Goal: Communication & Community: Answer question/provide support

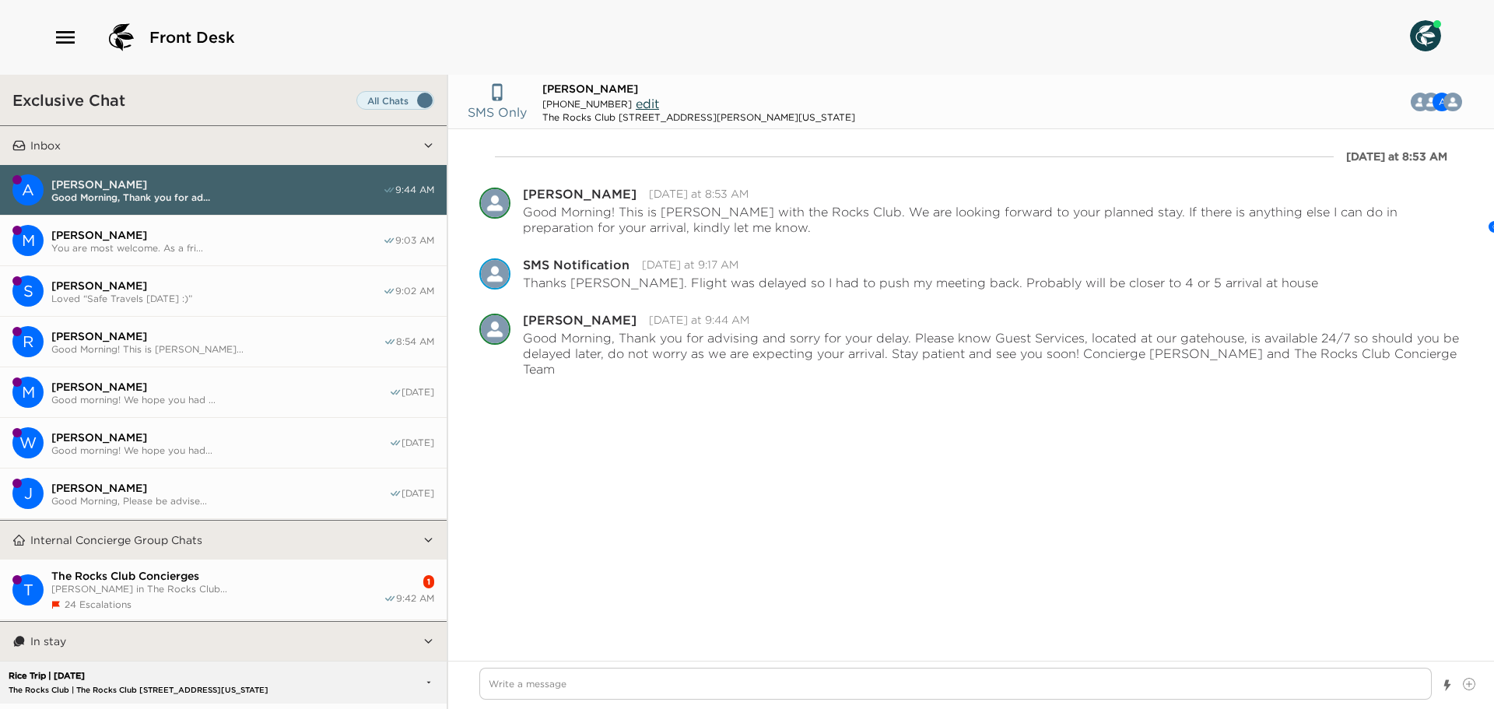
scroll to position [774, 0]
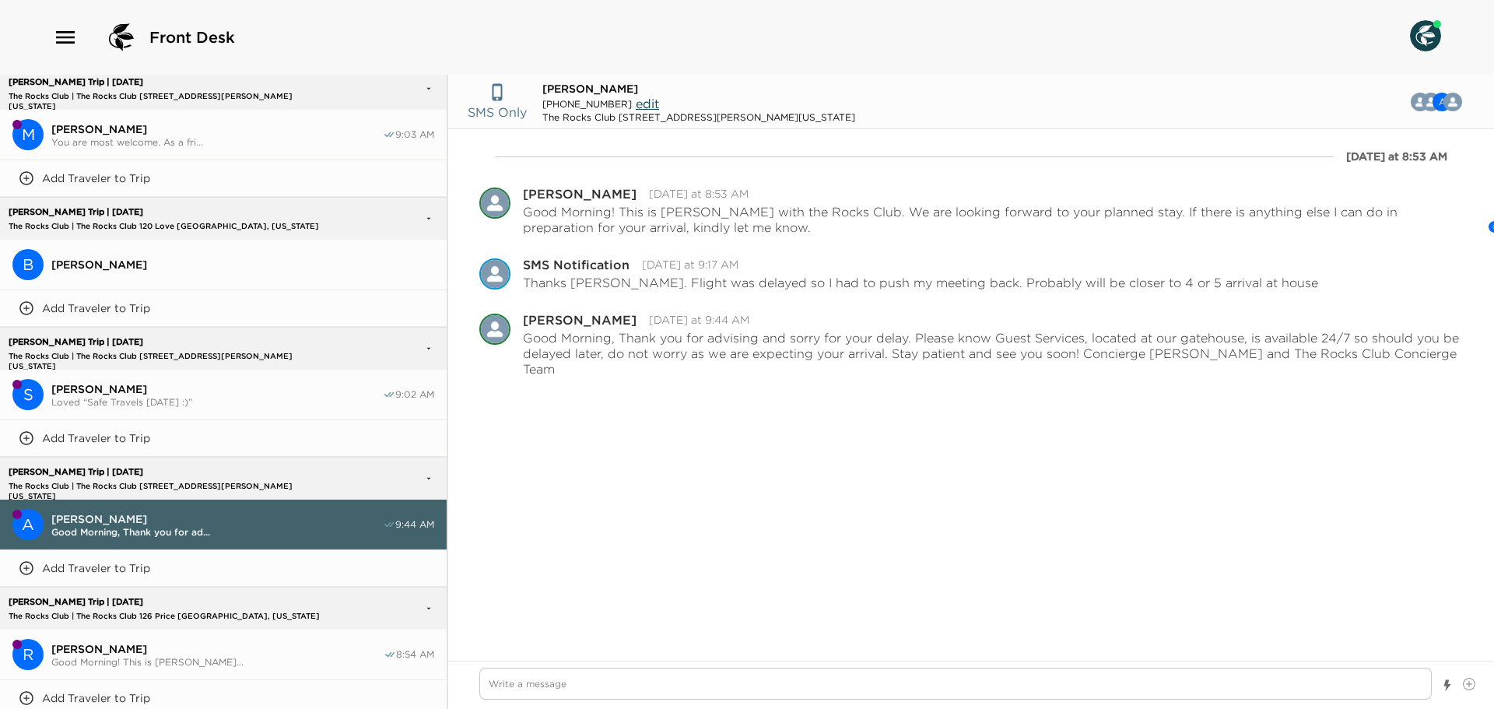
type textarea "x"
click at [64, 33] on icon "button" at bounding box center [65, 37] width 25 height 25
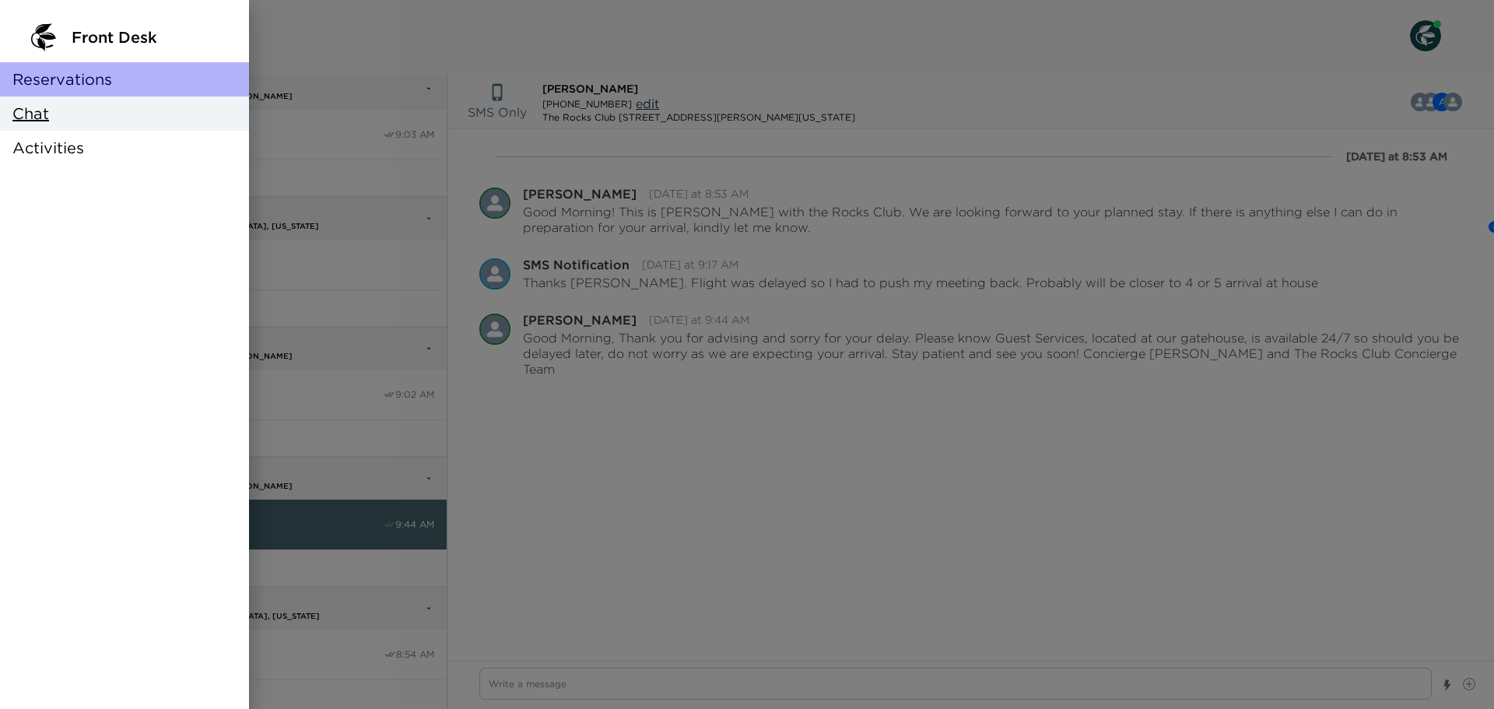
click at [60, 81] on span "Reservations" at bounding box center [62, 79] width 100 height 22
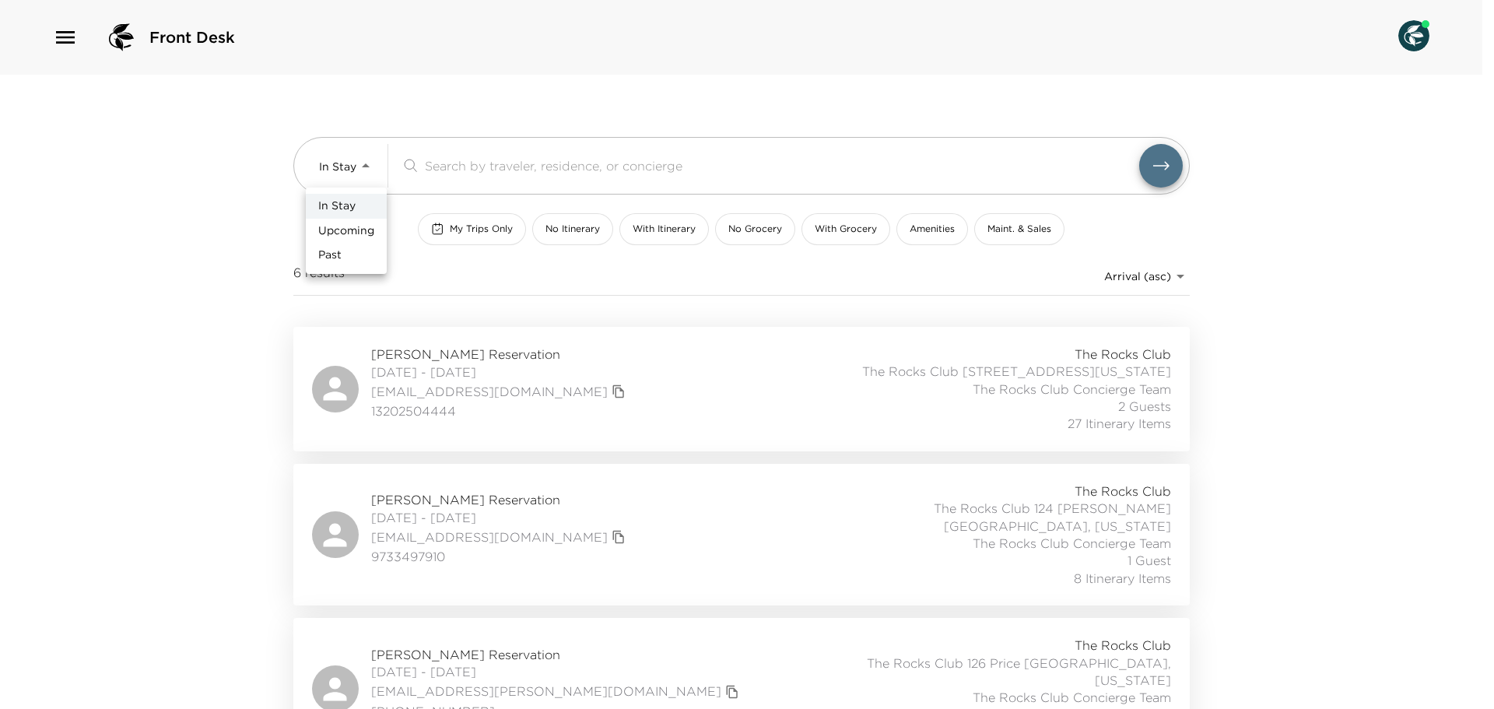
drag, startPoint x: 359, startPoint y: 166, endPoint x: 356, endPoint y: 213, distance: 47.5
click at [358, 167] on body "Front Desk In Stay In-Stay ​ My Trips Only No Itinerary With Itinerary No Groce…" at bounding box center [747, 354] width 1494 height 709
click at [354, 232] on span "Upcoming" at bounding box center [346, 231] width 56 height 16
type input "Upcoming"
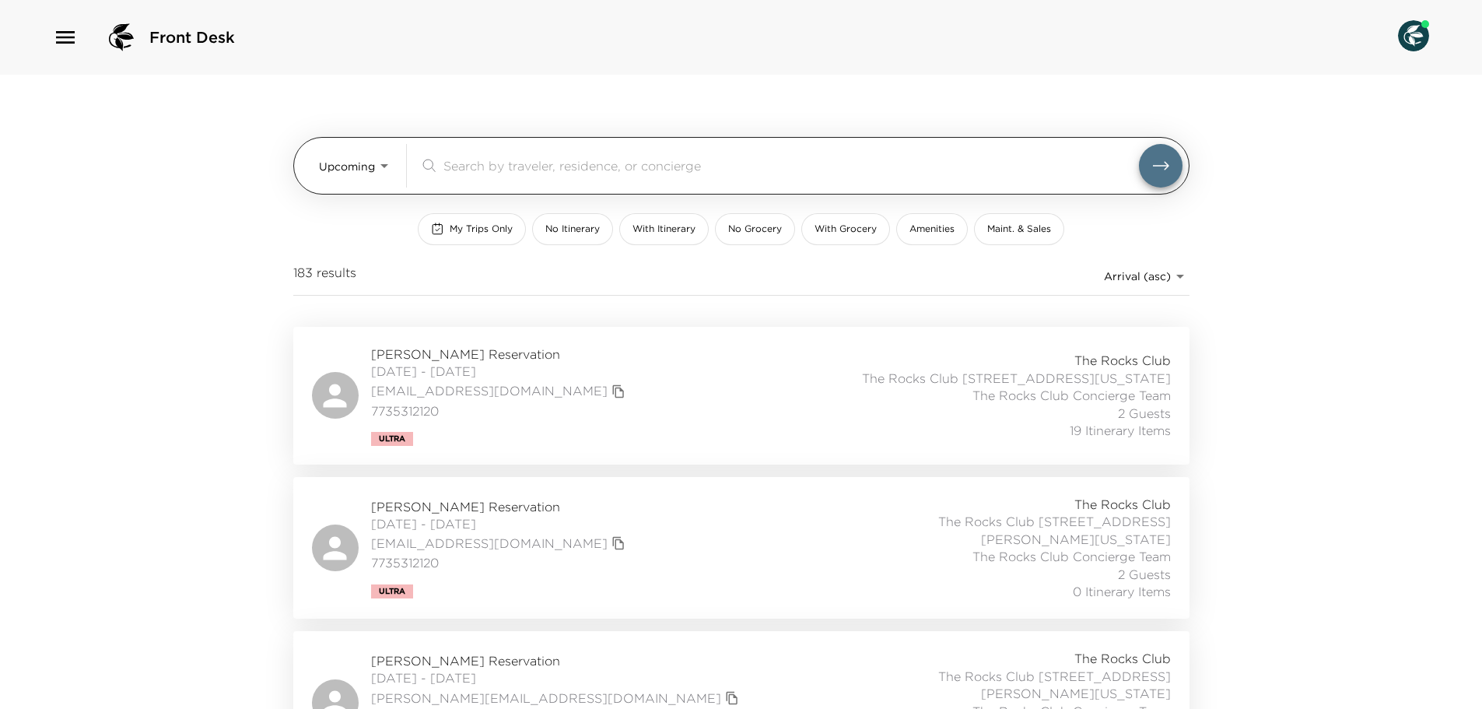
click at [479, 168] on input "search" at bounding box center [792, 165] width 696 height 18
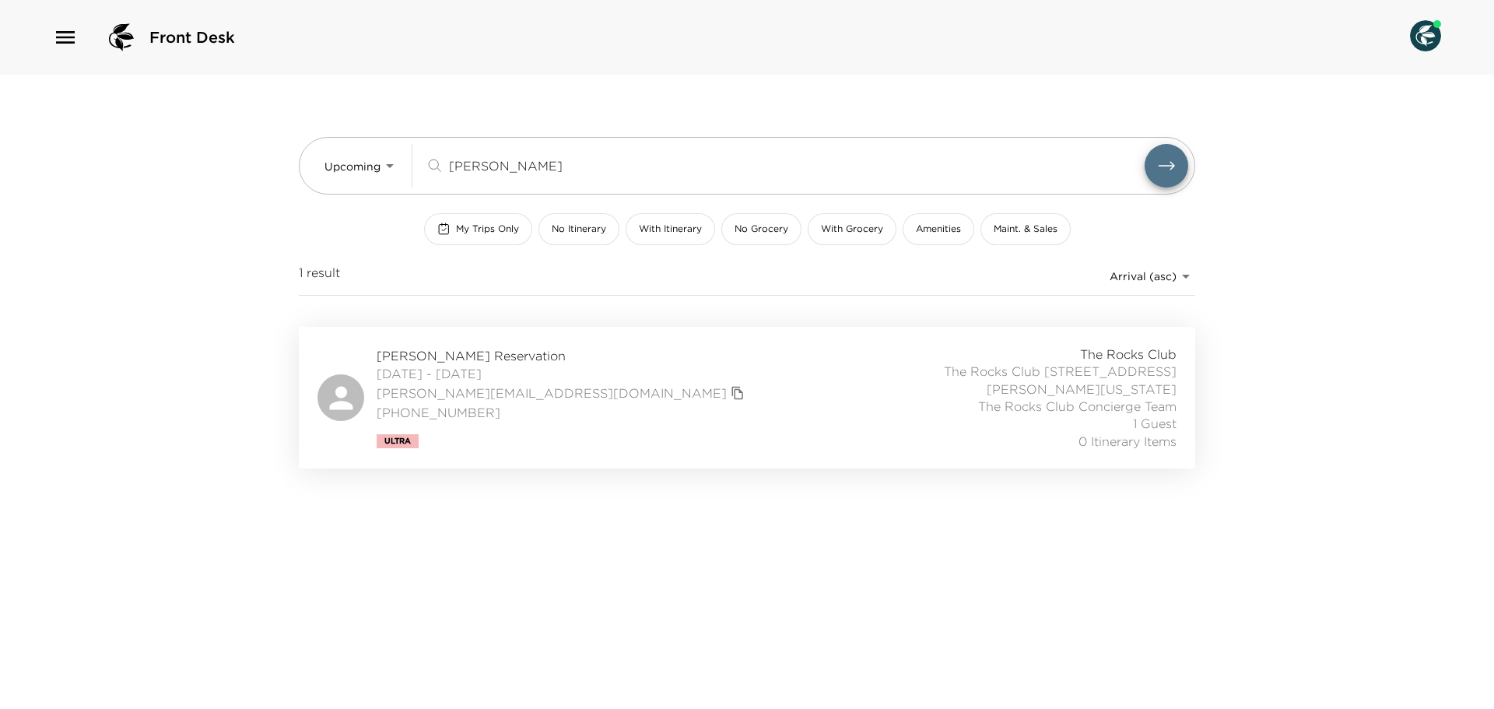
type input "raymond"
click at [451, 356] on span "John Raymonds Reservation" at bounding box center [563, 355] width 372 height 17
click at [57, 40] on icon "button" at bounding box center [65, 37] width 25 height 25
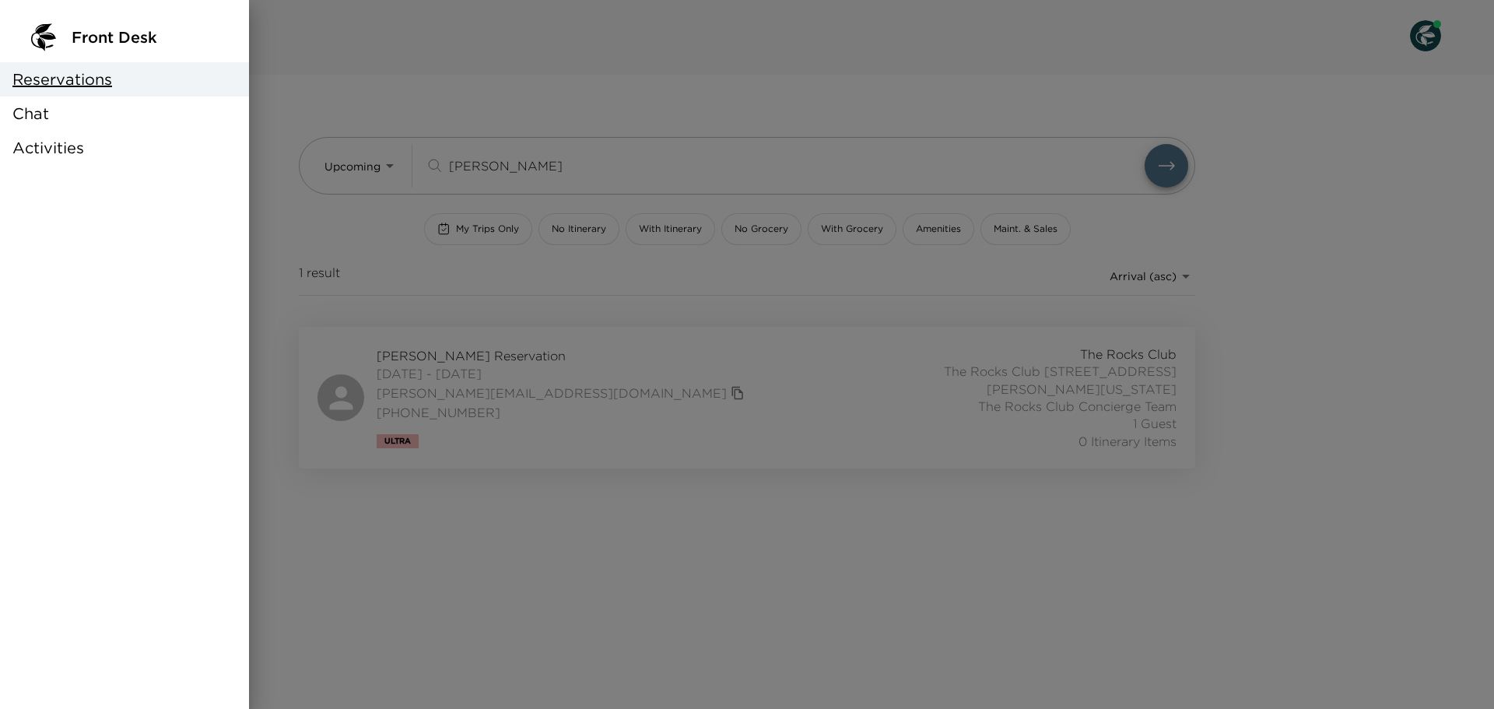
click at [56, 118] on div "Chat" at bounding box center [124, 113] width 249 height 34
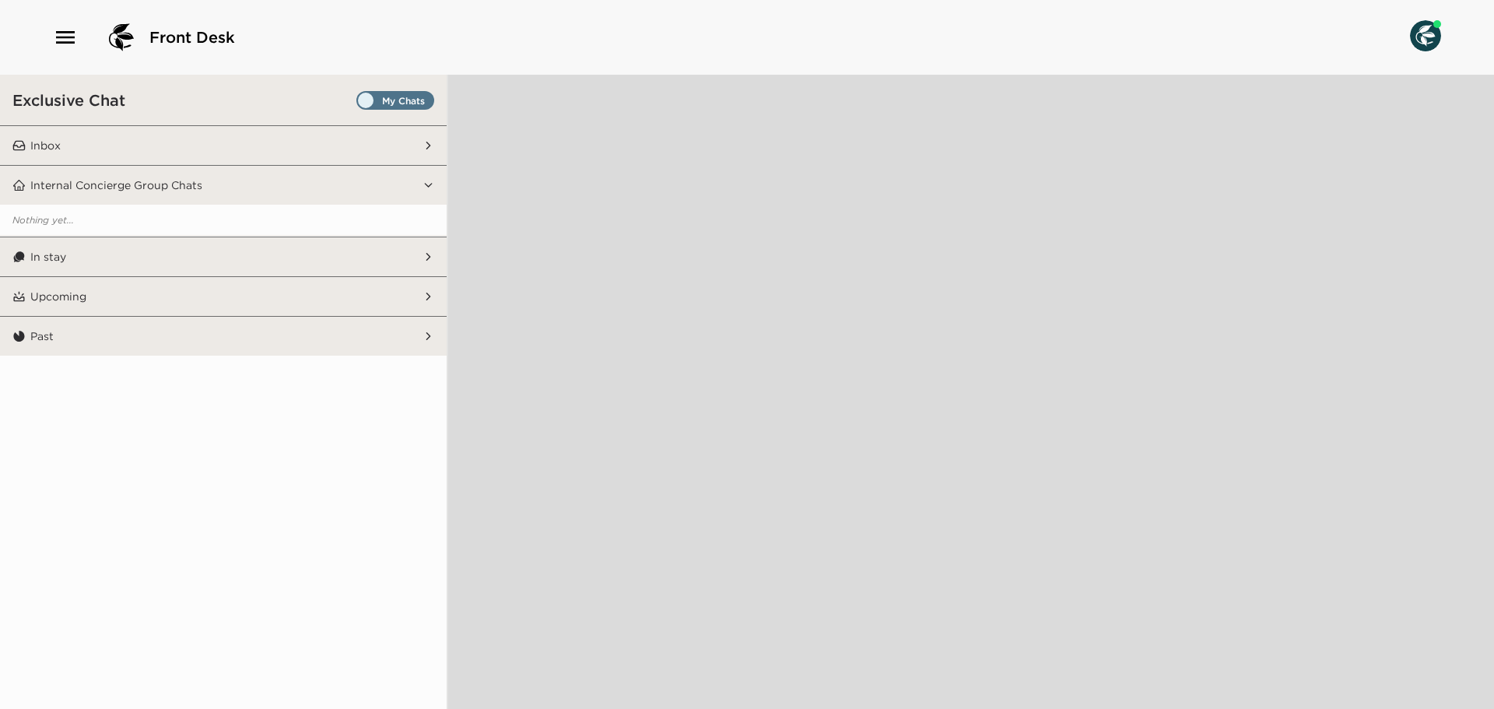
click at [425, 103] on span "Set all destinations" at bounding box center [395, 104] width 78 height 19
click at [360, 103] on input "Set all destinations" at bounding box center [360, 103] width 0 height 0
click at [375, 141] on button "Inbox" at bounding box center [224, 145] width 397 height 39
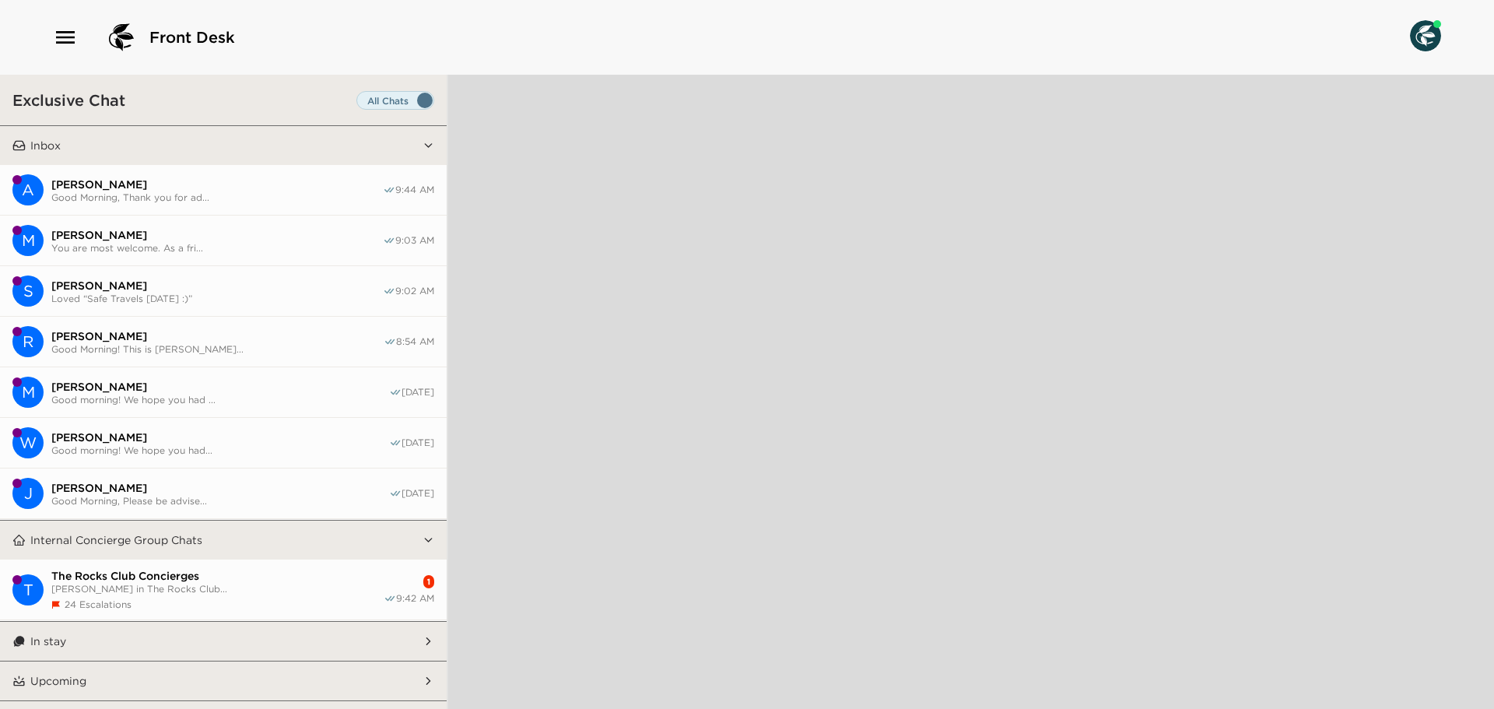
click at [207, 579] on span "The Rocks Club Concierges" at bounding box center [217, 576] width 332 height 14
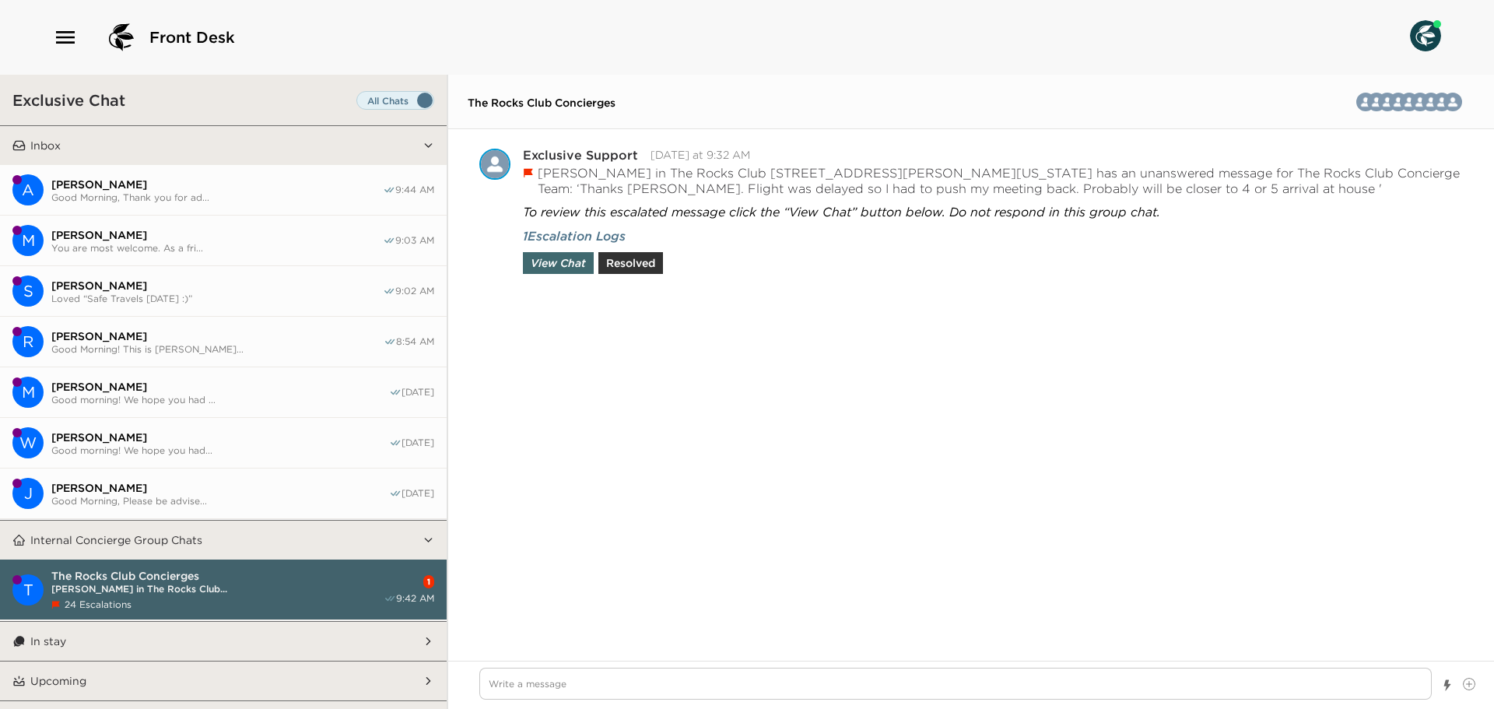
scroll to position [4705, 0]
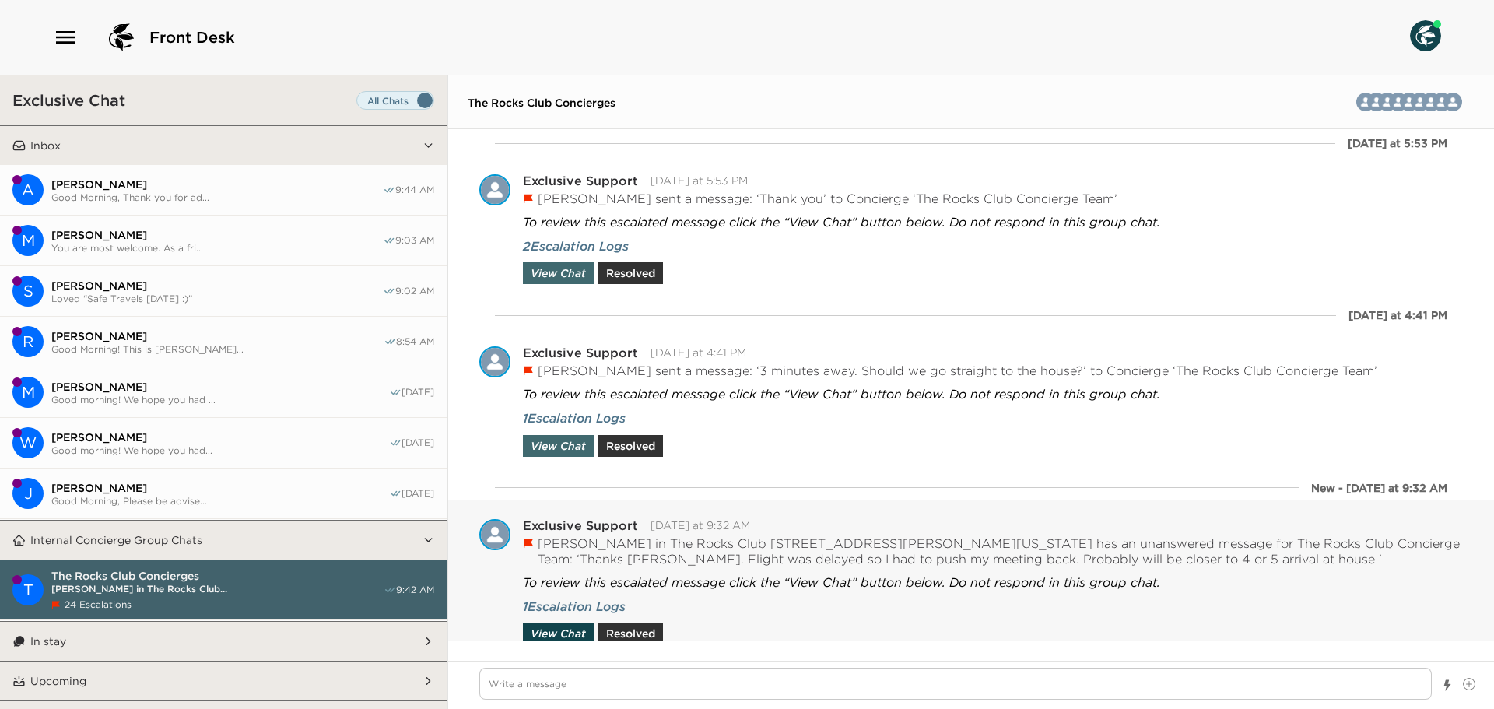
click at [574, 633] on button "View Chat" at bounding box center [558, 634] width 71 height 22
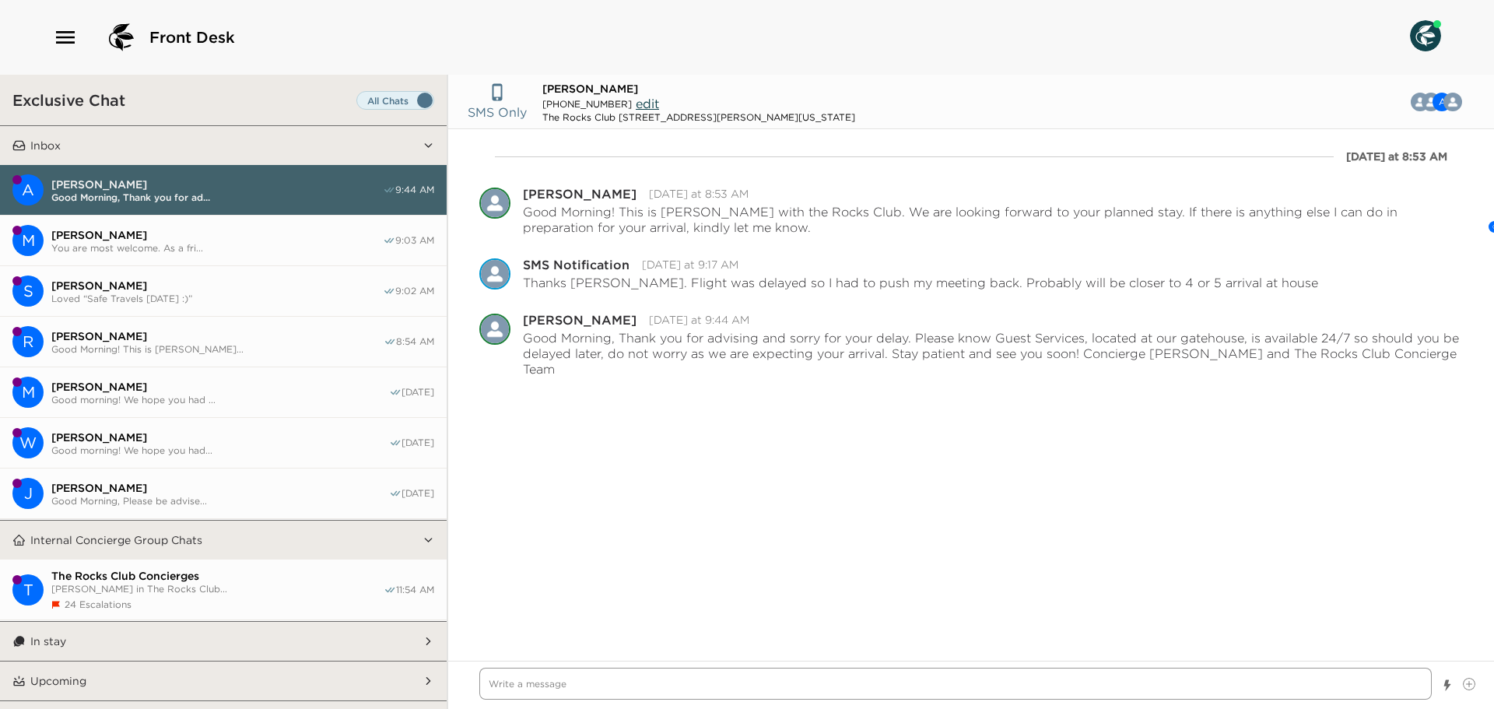
click at [559, 682] on textarea "Write a message" at bounding box center [955, 684] width 952 height 32
type textarea "x"
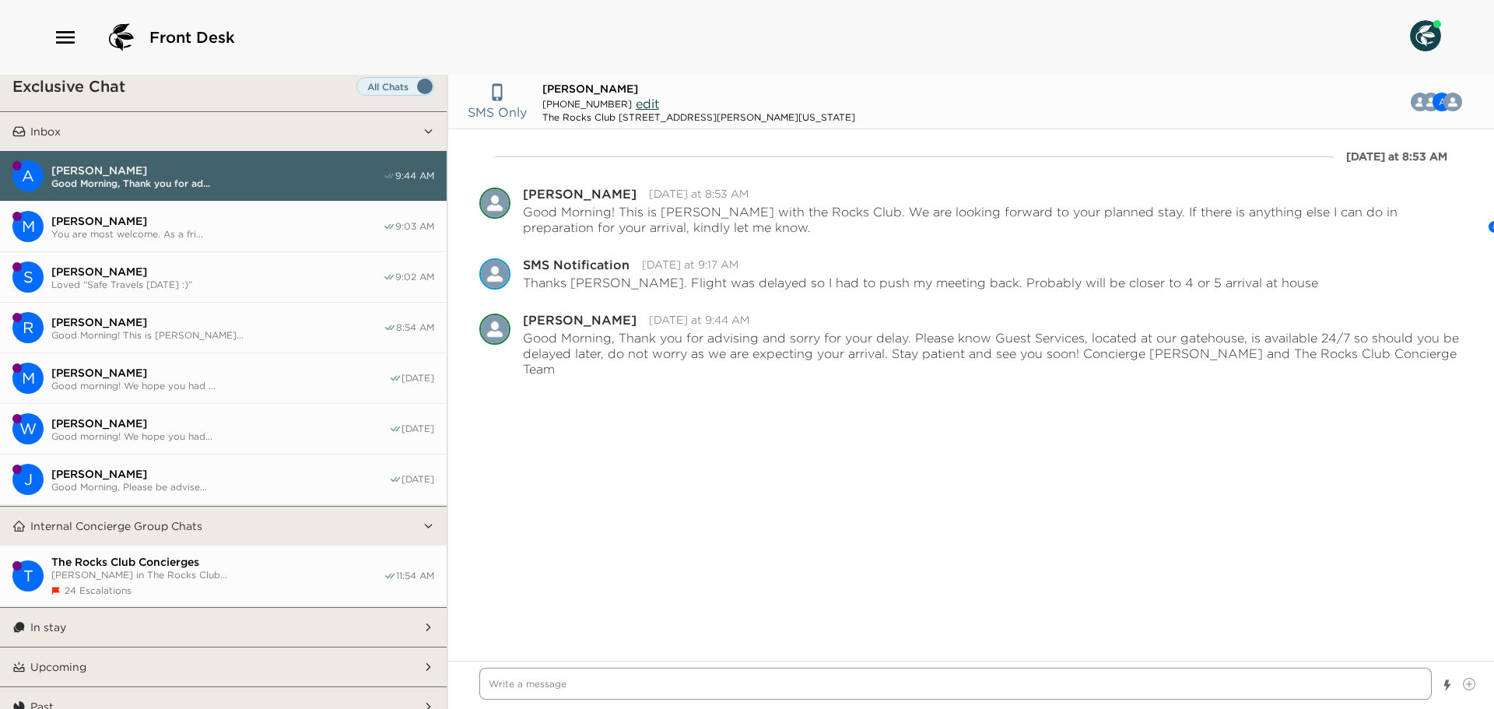
scroll to position [0, 0]
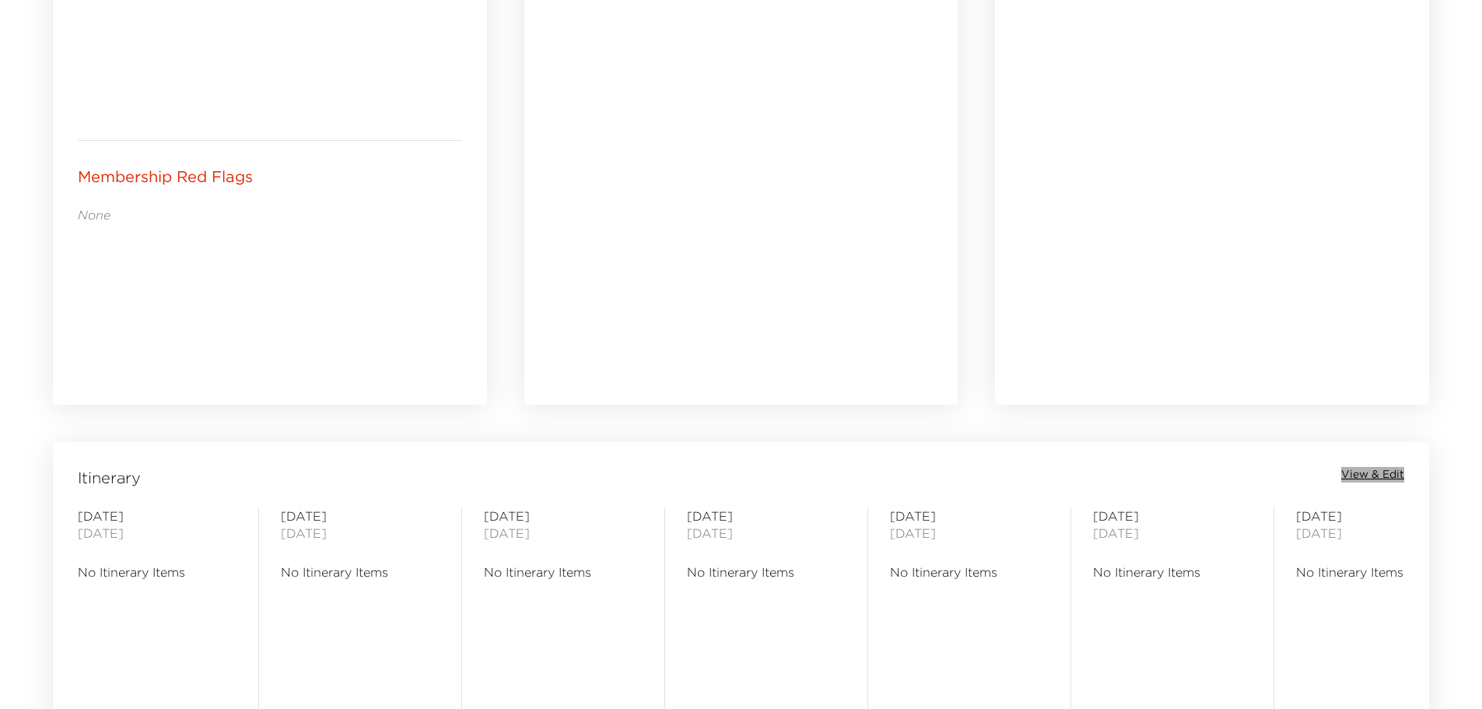
click at [1364, 473] on span "View & Edit" at bounding box center [1373, 475] width 63 height 16
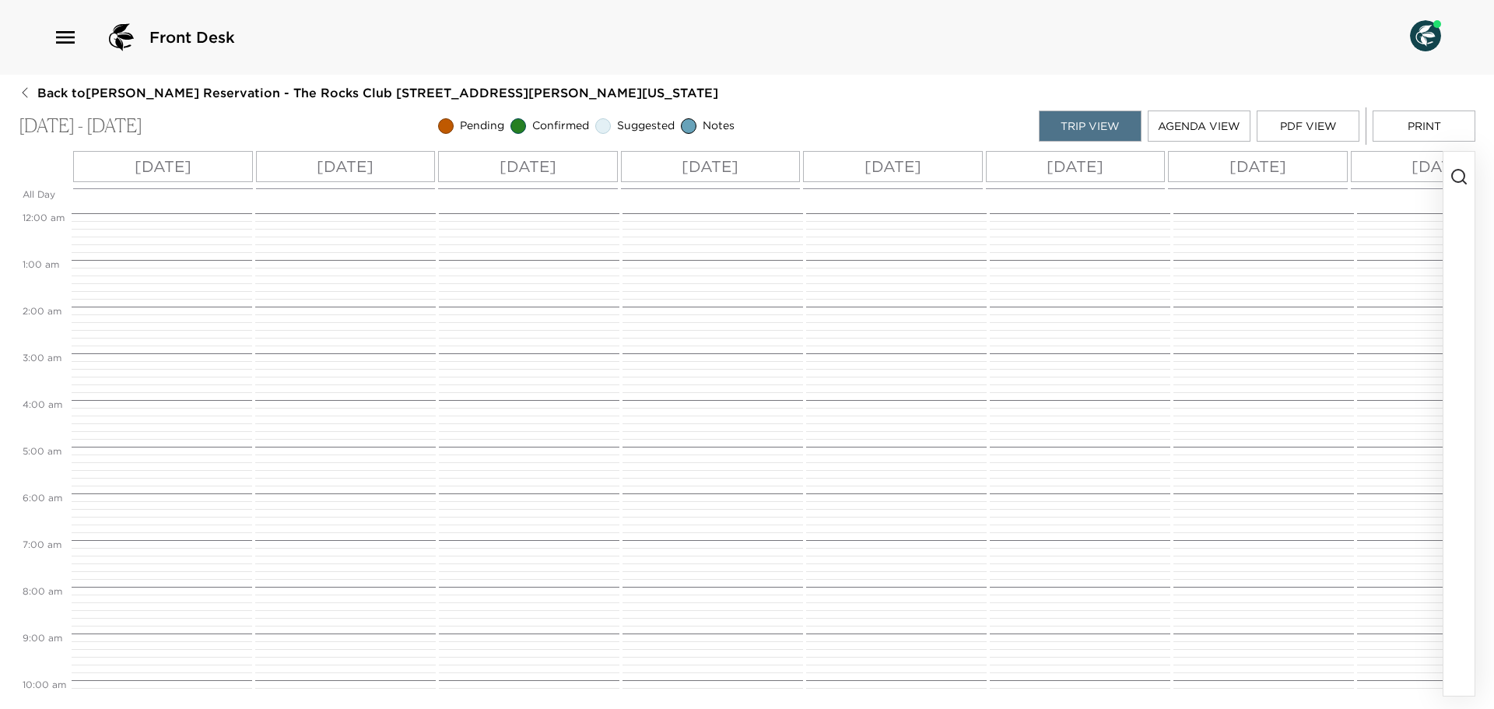
scroll to position [374, 0]
click at [169, 163] on p "Mon 11/03" at bounding box center [163, 166] width 57 height 23
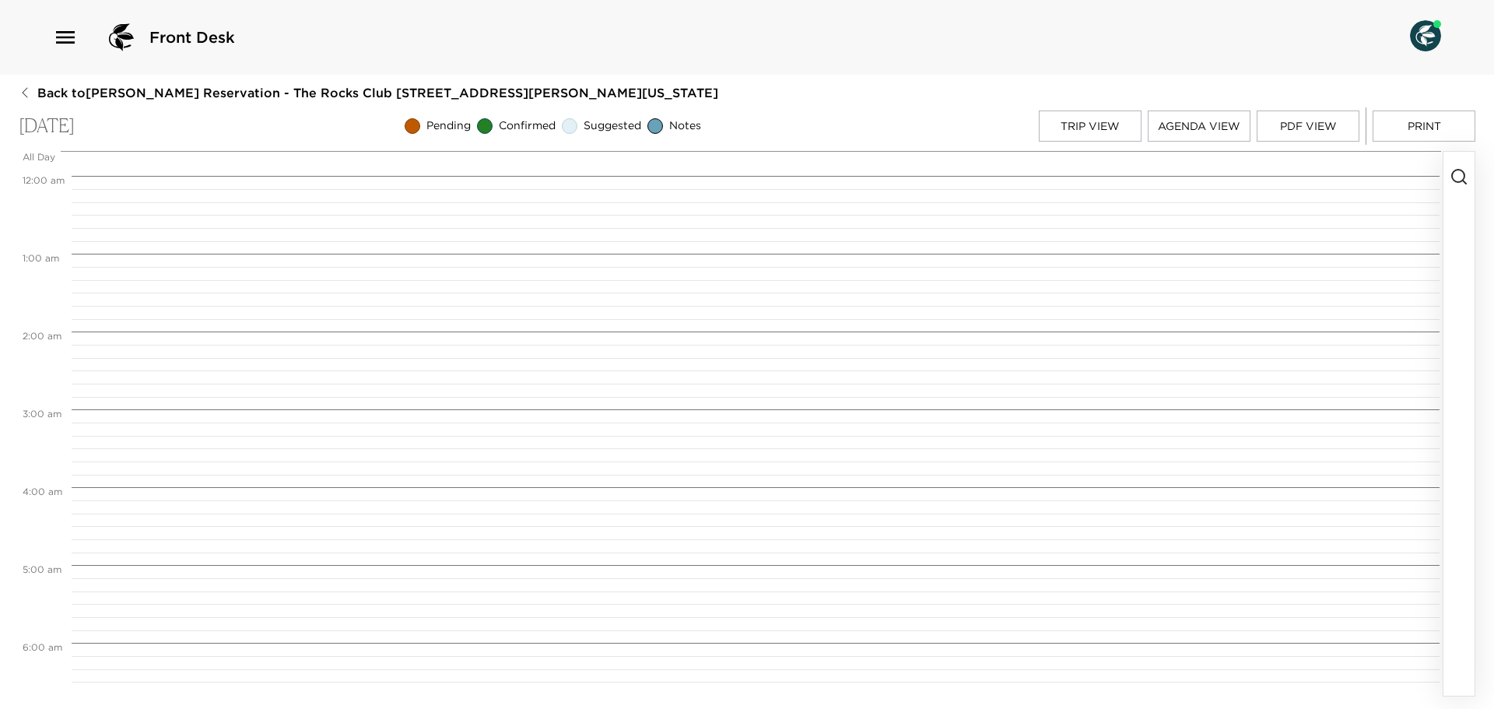
scroll to position [623, 0]
click at [1457, 177] on icon "button" at bounding box center [1459, 176] width 19 height 19
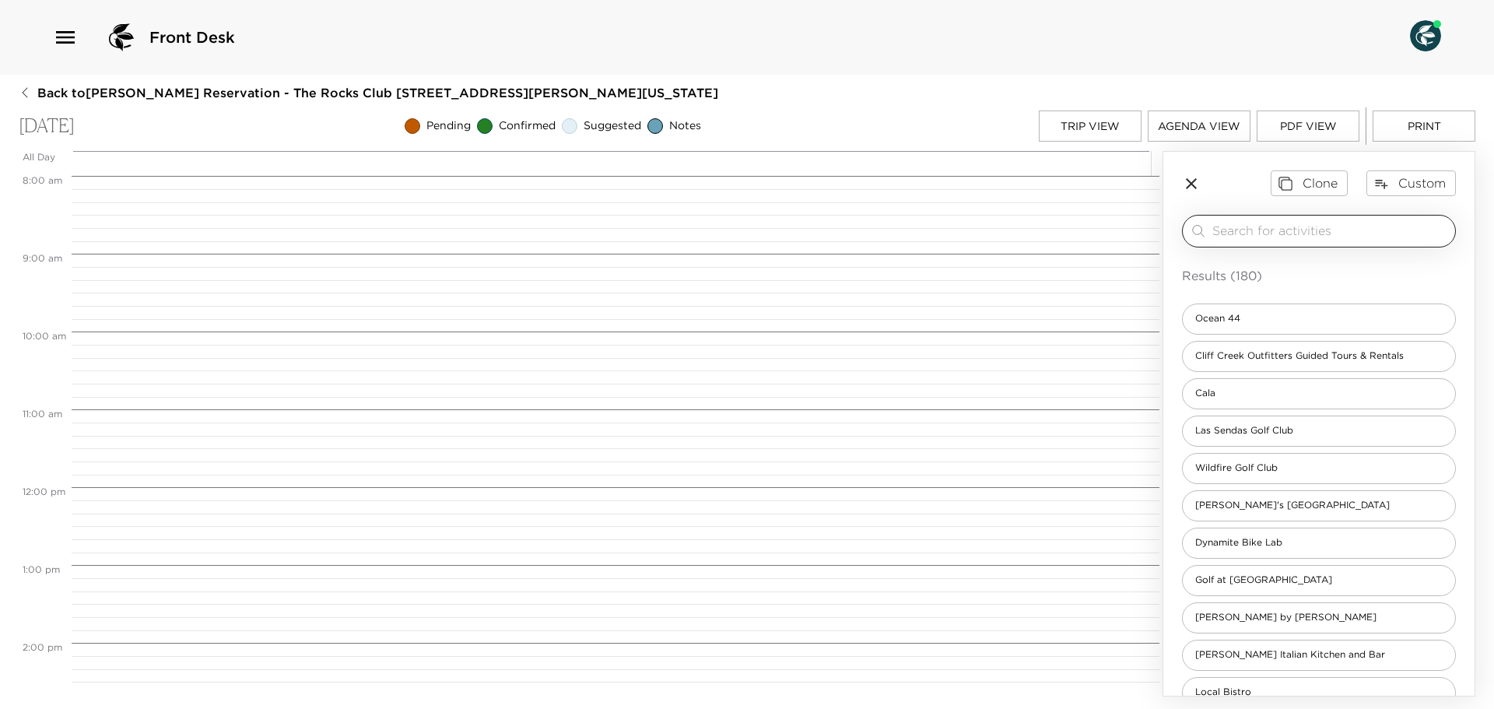
click at [1395, 219] on div "​" at bounding box center [1319, 231] width 274 height 33
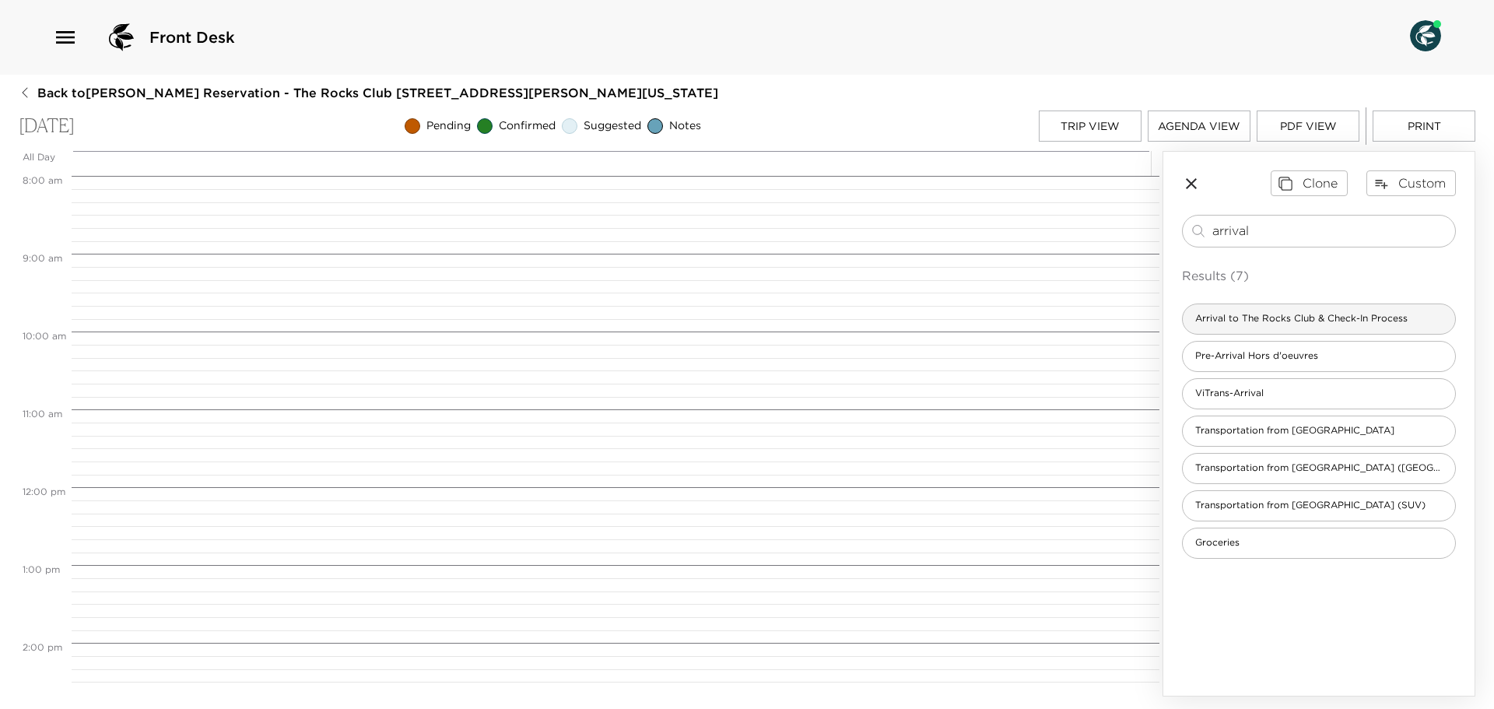
type input "arrival"
click at [1428, 321] on div "Arrival to The Rocks Club & Check-In Process" at bounding box center [1319, 318] width 274 height 31
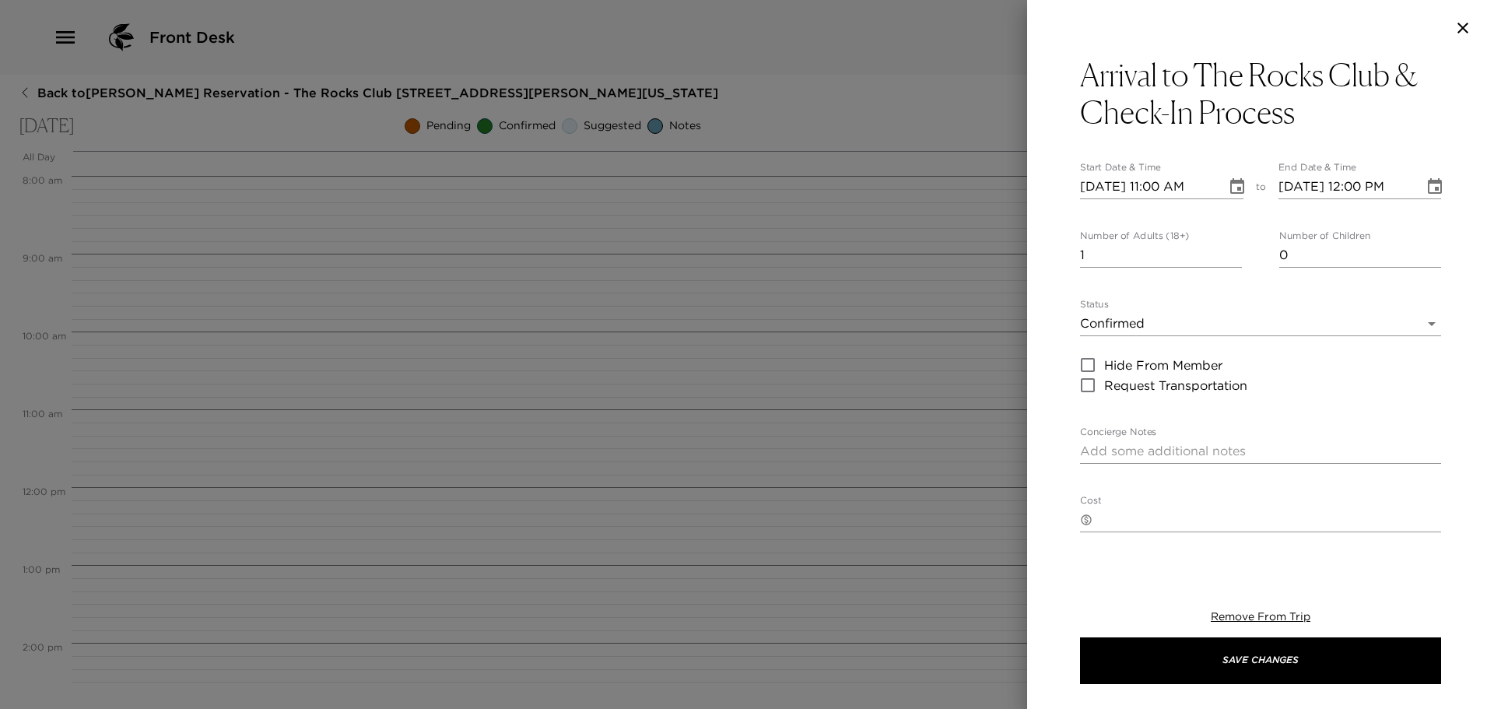
type textarea "We anticipate your arrival for this time. Upon your arrival to the Guest Servic…"
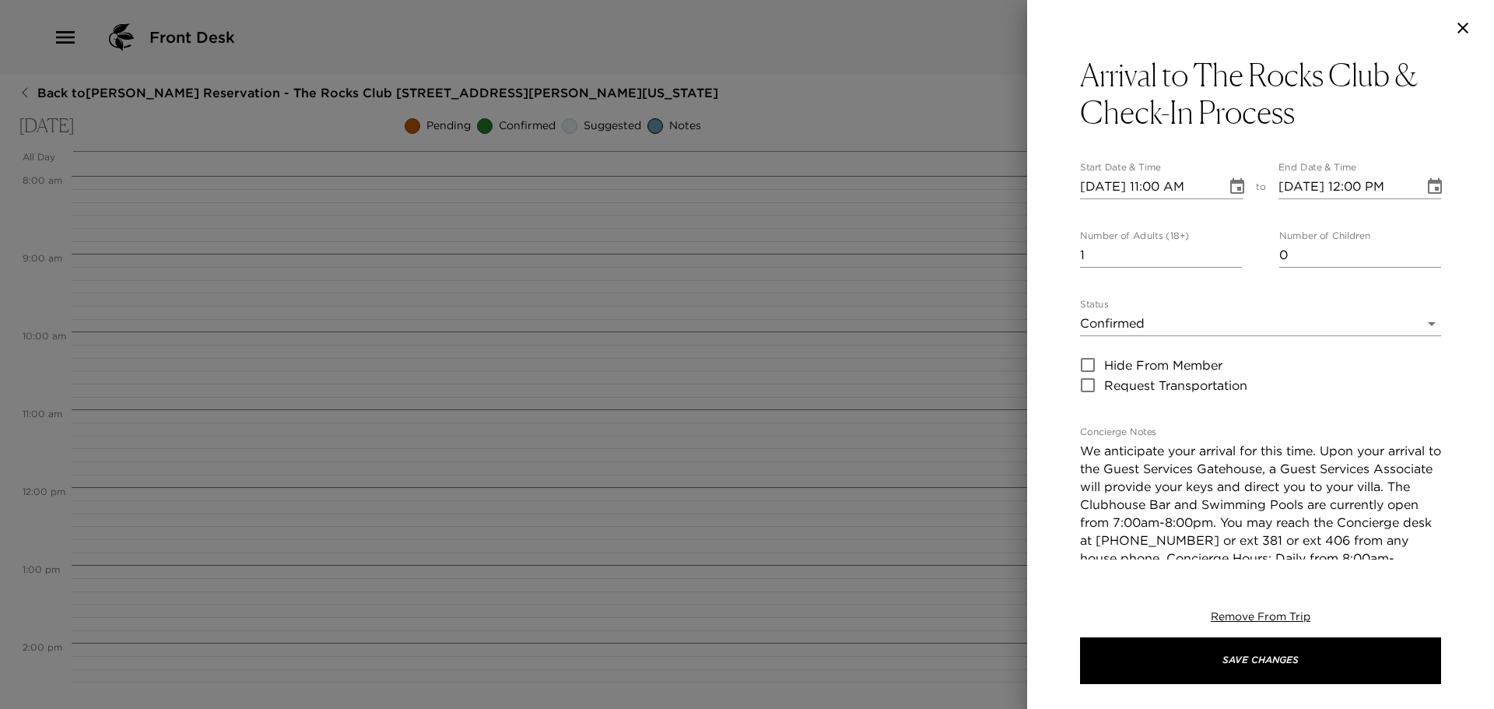
click at [1229, 180] on icon "Choose date, selected date is Nov 3, 2025" at bounding box center [1237, 186] width 19 height 19
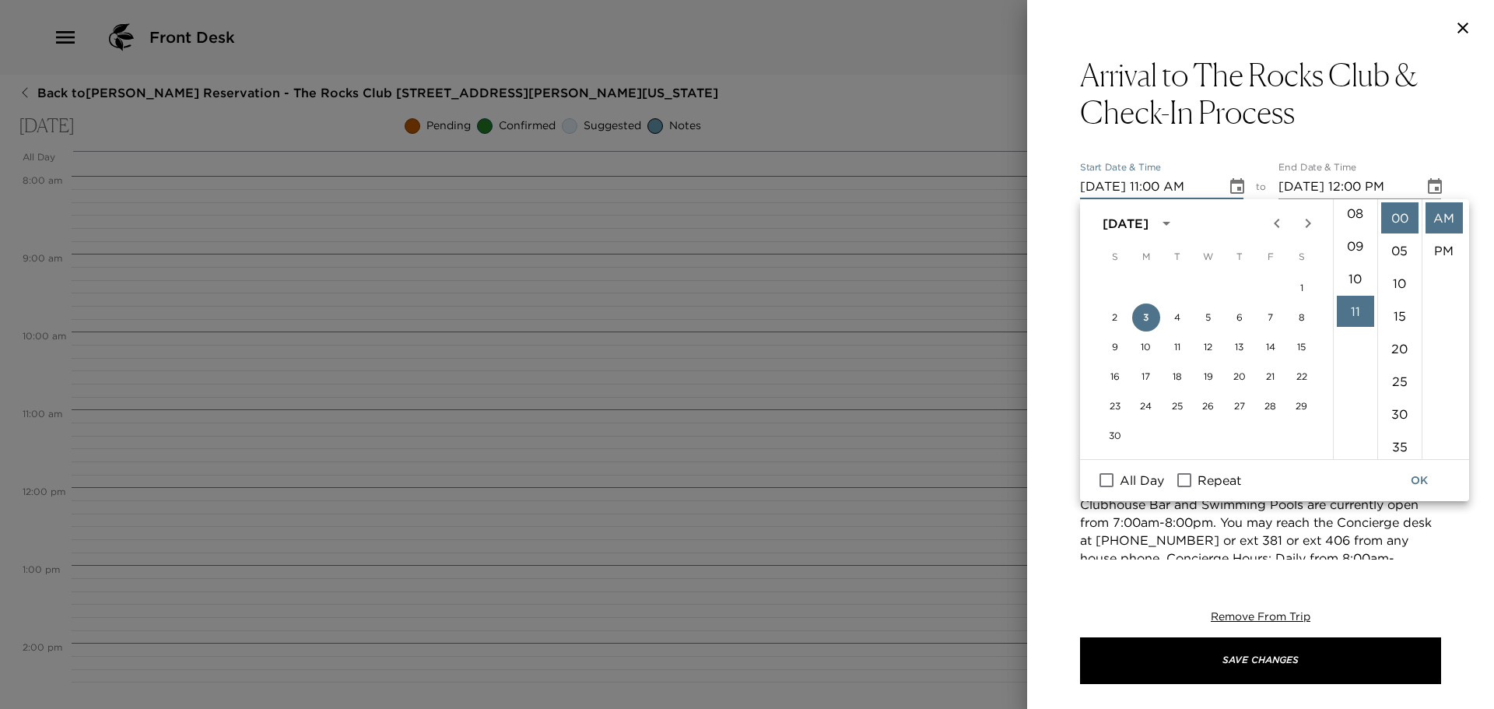
scroll to position [126, 0]
click at [1355, 219] on li "04" at bounding box center [1355, 222] width 37 height 31
click at [1436, 246] on li "PM" at bounding box center [1444, 250] width 37 height 31
type input "11/03/2025 04:00 PM"
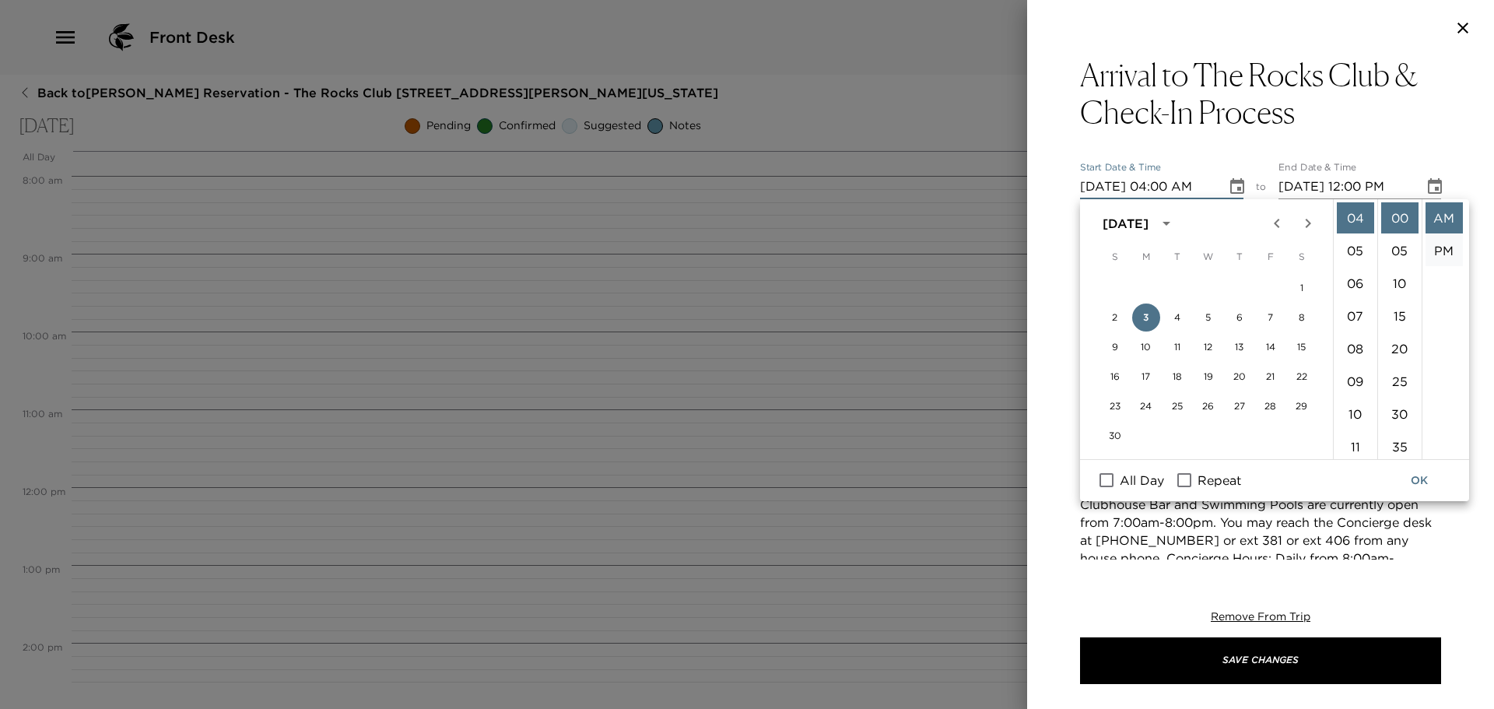
type input "11/03/2025 05:00 PM"
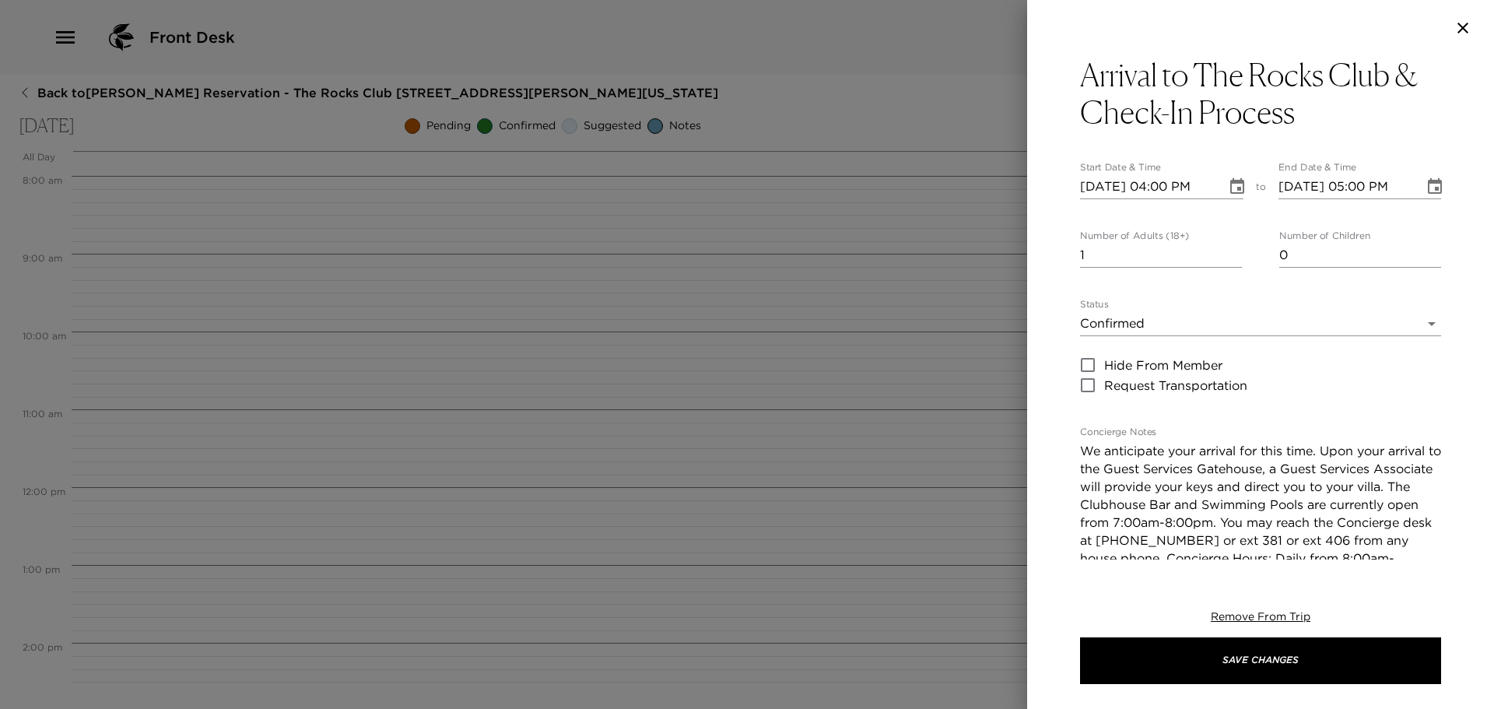
scroll to position [33, 0]
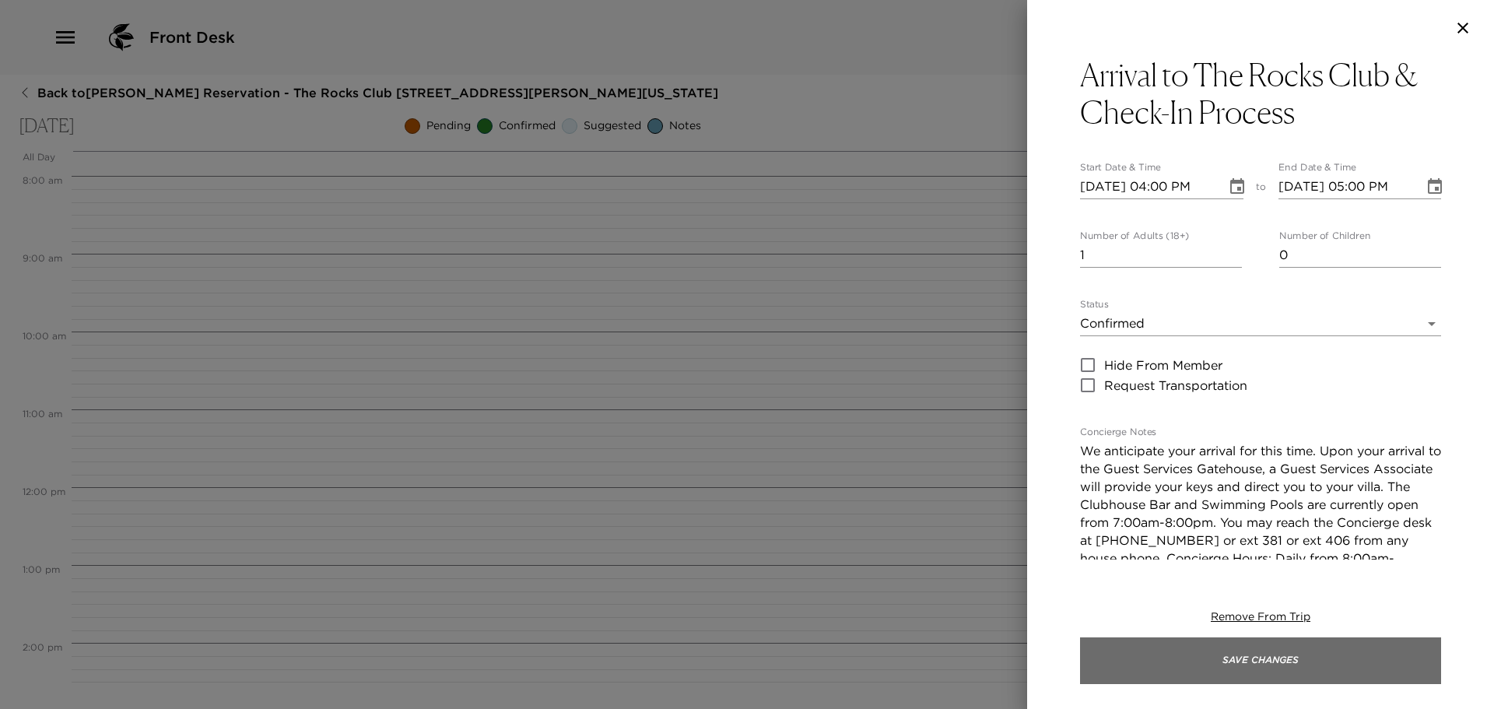
click at [1296, 661] on button "Save Changes" at bounding box center [1260, 660] width 361 height 47
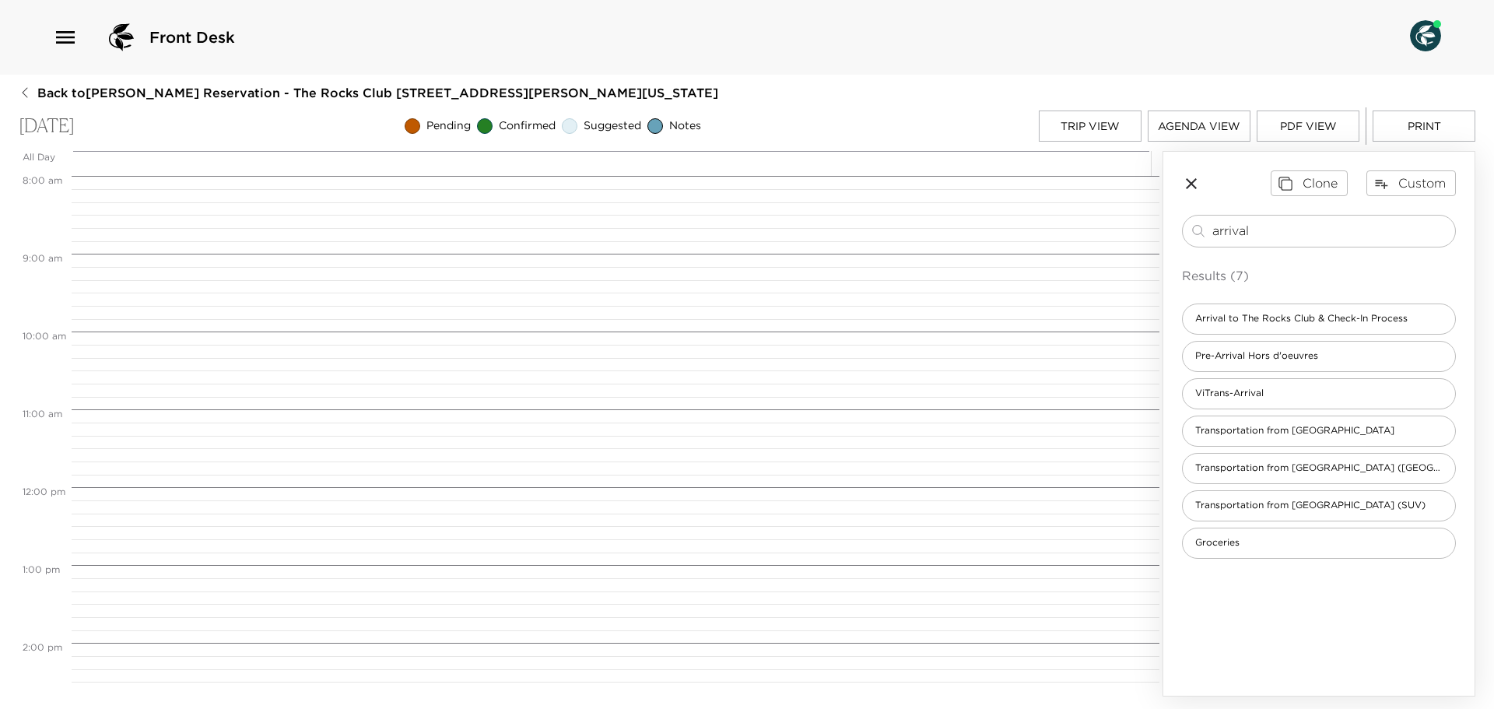
drag, startPoint x: 1229, startPoint y: 230, endPoint x: 1160, endPoint y: 194, distance: 78.3
click at [1161, 219] on div "All Day Mon 11/03 12:00 AM 1:00 AM 2:00 AM 3:00 AM 4:00 AM 5:00 AM 6:00 AM 7:00…" at bounding box center [747, 423] width 1457 height 545
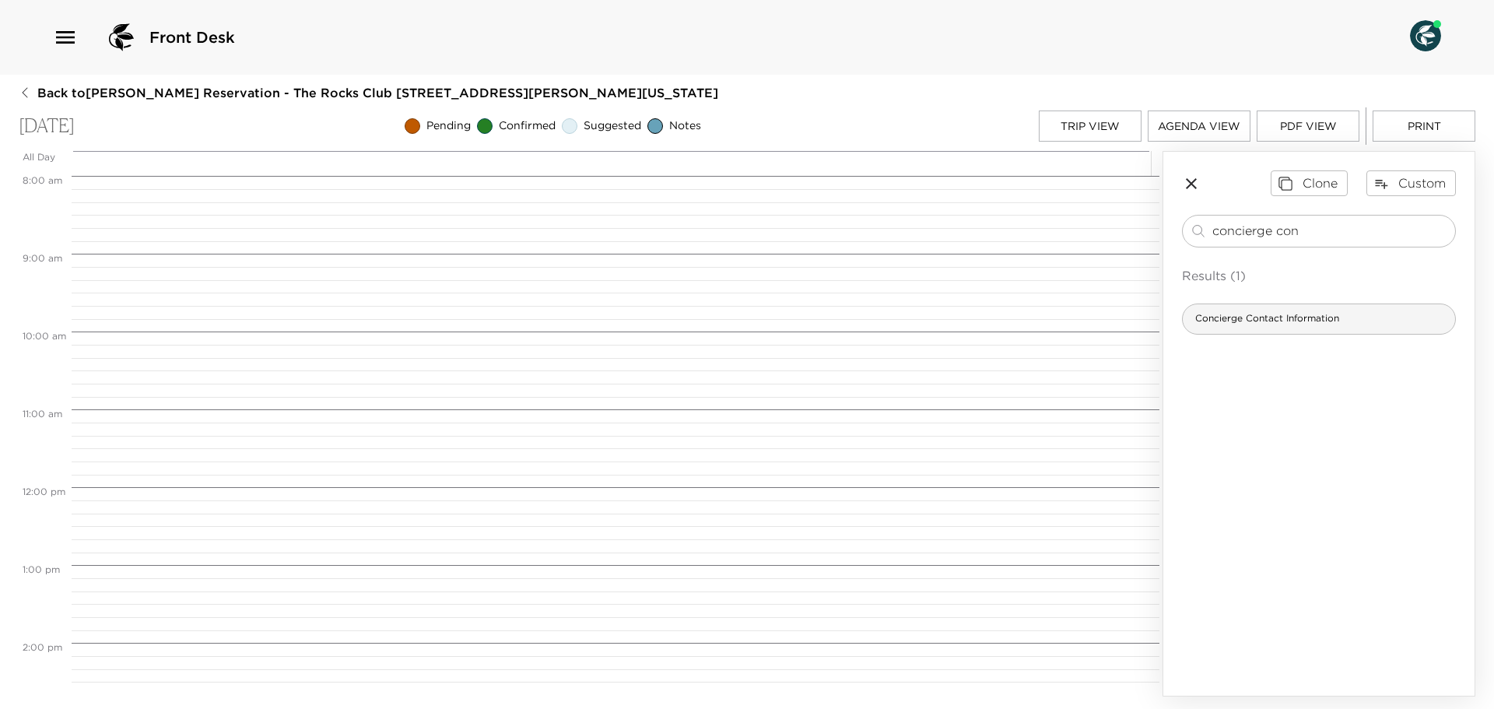
type input "concierge con"
click at [1234, 320] on span "Concierge Contact Information" at bounding box center [1267, 318] width 169 height 13
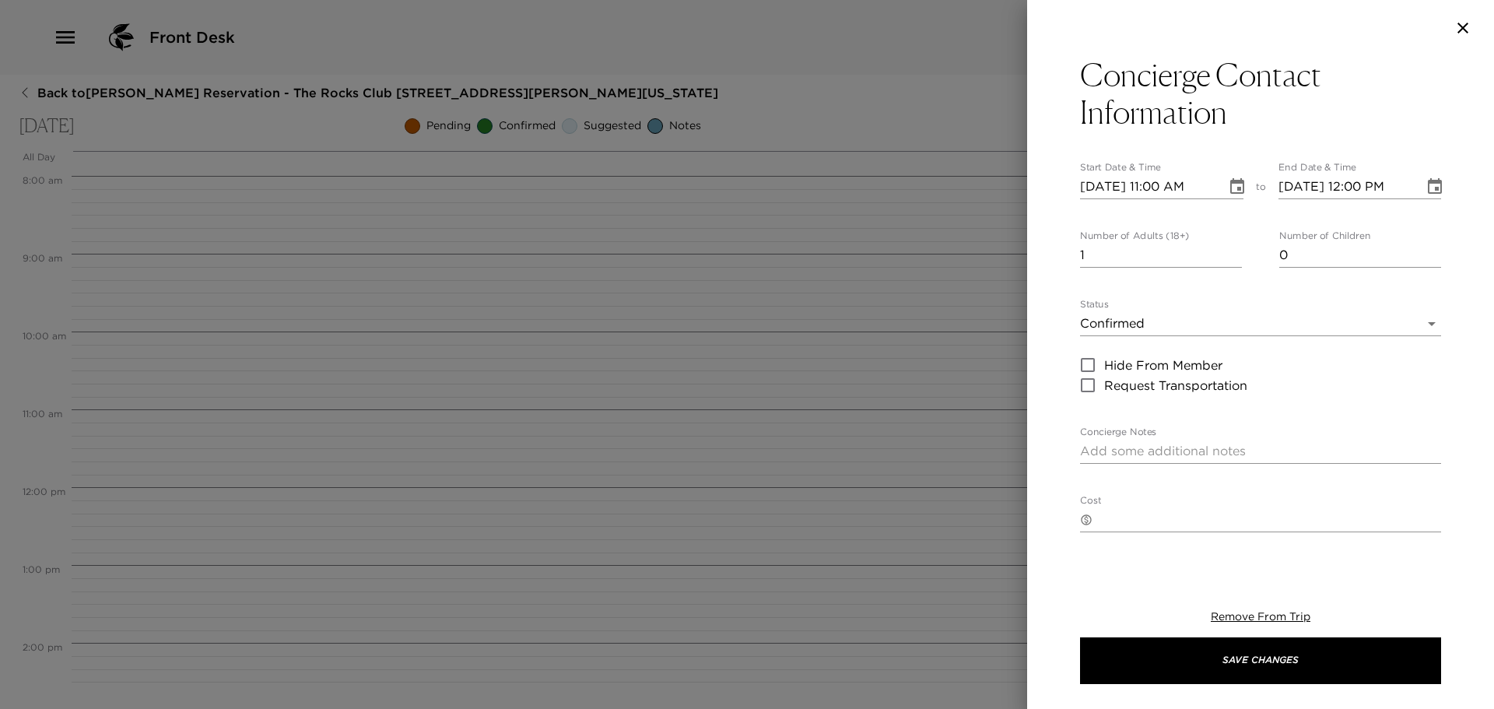
type textarea "The Rocks Club Concierges work as a team, and happy to assist with your request…"
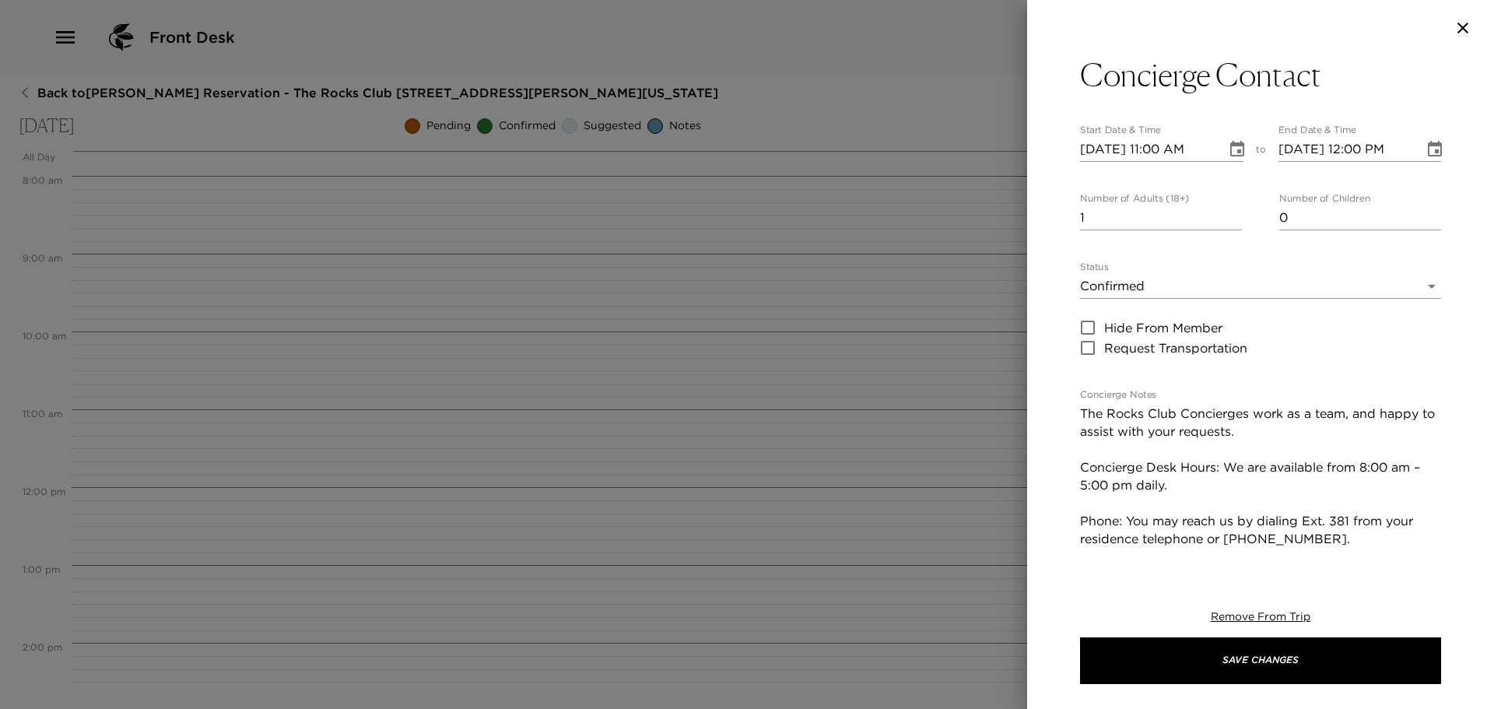
click at [1228, 149] on icon "Choose date, selected date is Nov 3, 2025" at bounding box center [1237, 149] width 19 height 19
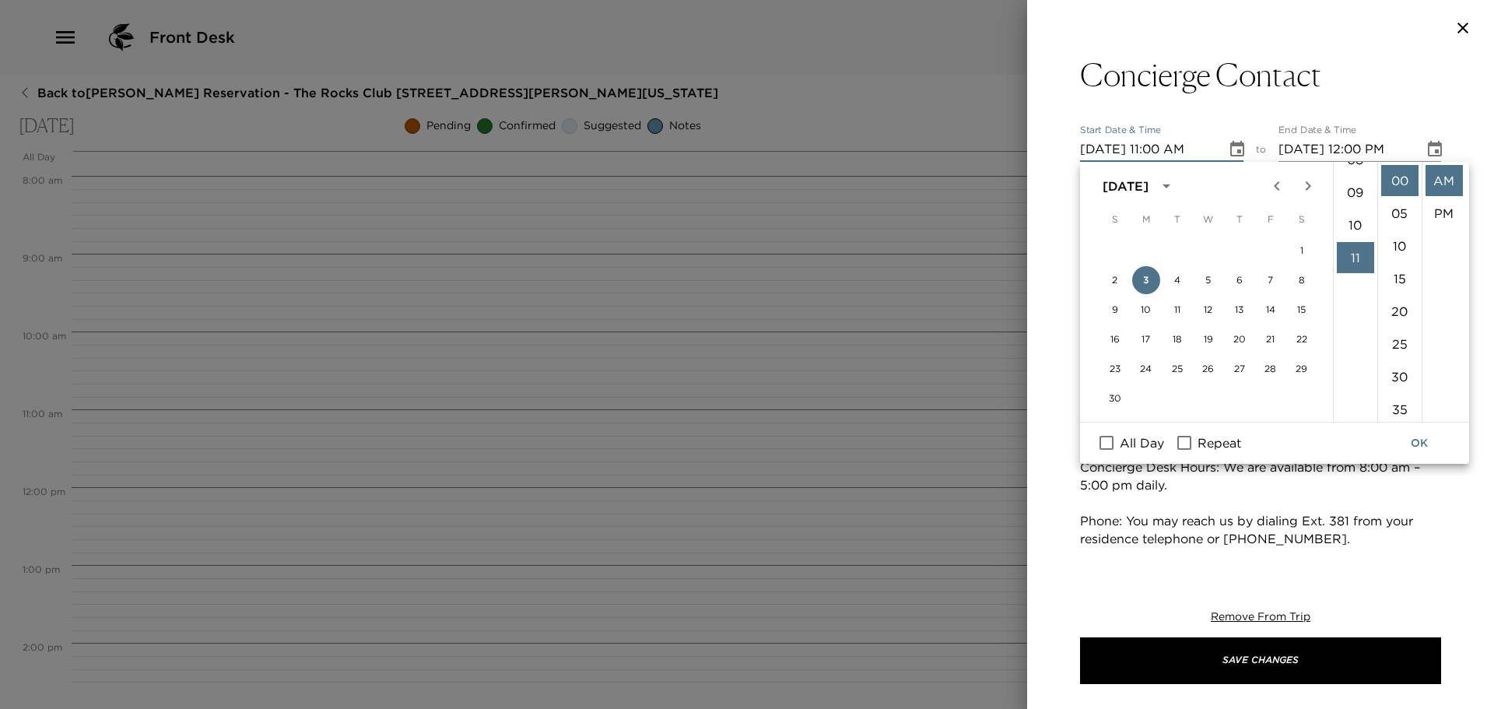
scroll to position [126, 0]
click at [1354, 183] on li "04" at bounding box center [1355, 185] width 37 height 31
click at [1401, 272] on li "15" at bounding box center [1399, 278] width 37 height 31
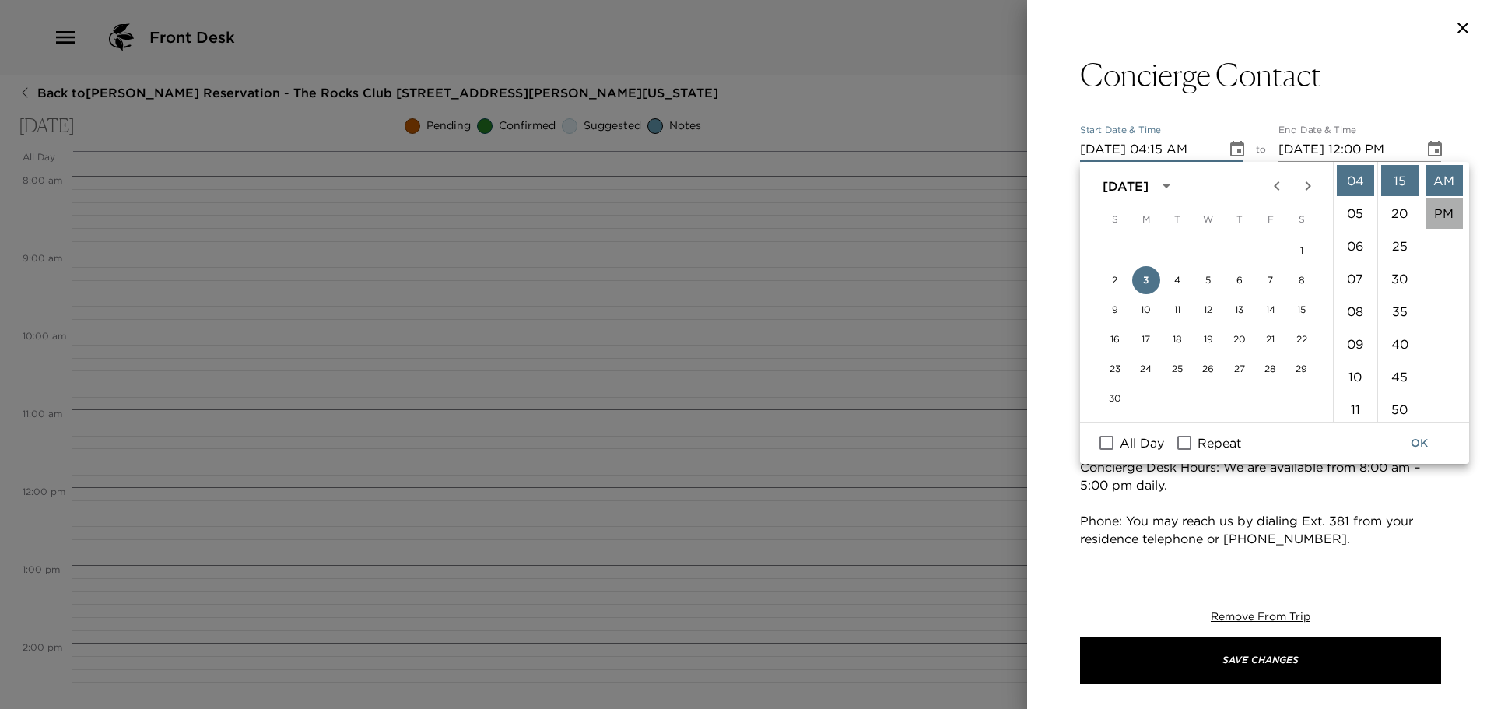
click at [1448, 213] on li "PM" at bounding box center [1444, 213] width 37 height 31
type input "11/03/2025 04:15 PM"
type input "11/03/2025 05:15 PM"
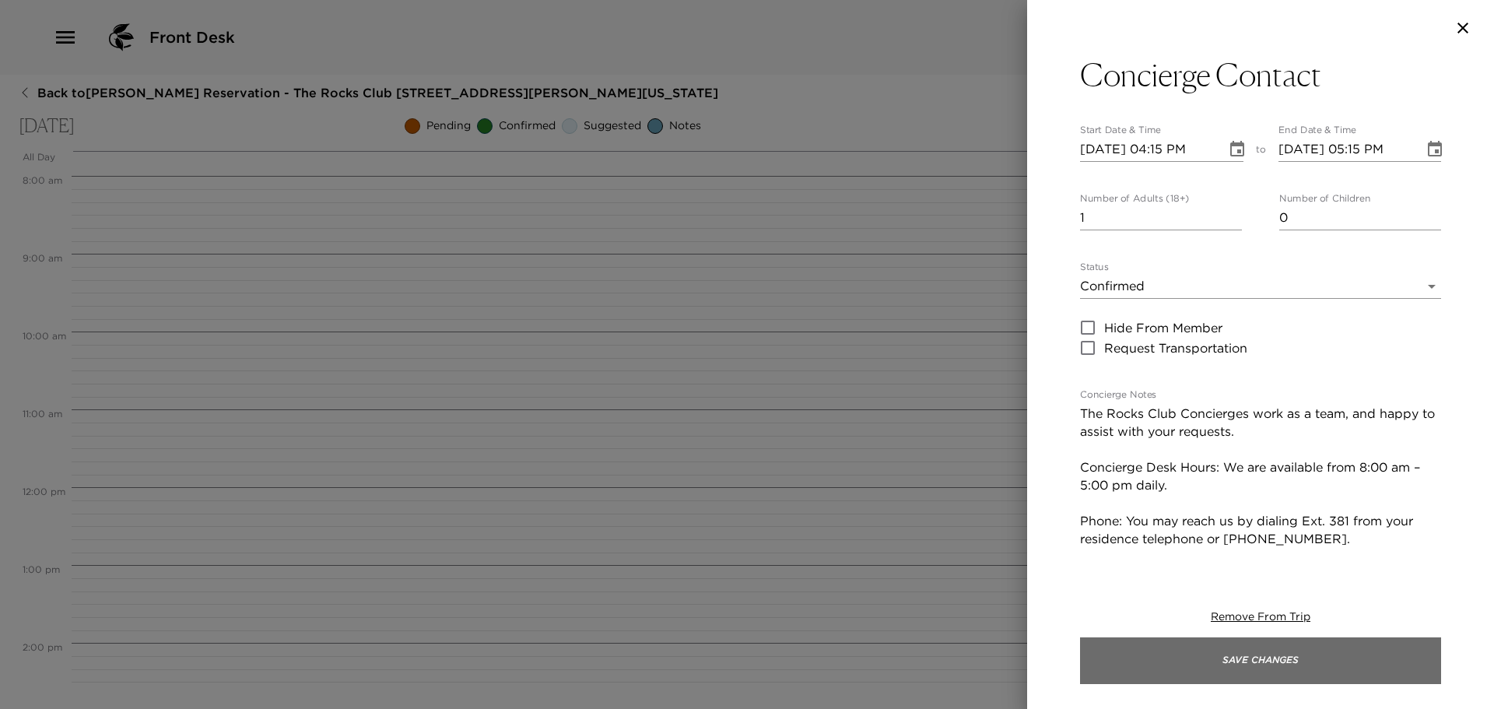
click at [1361, 656] on button "Save Changes" at bounding box center [1260, 660] width 361 height 47
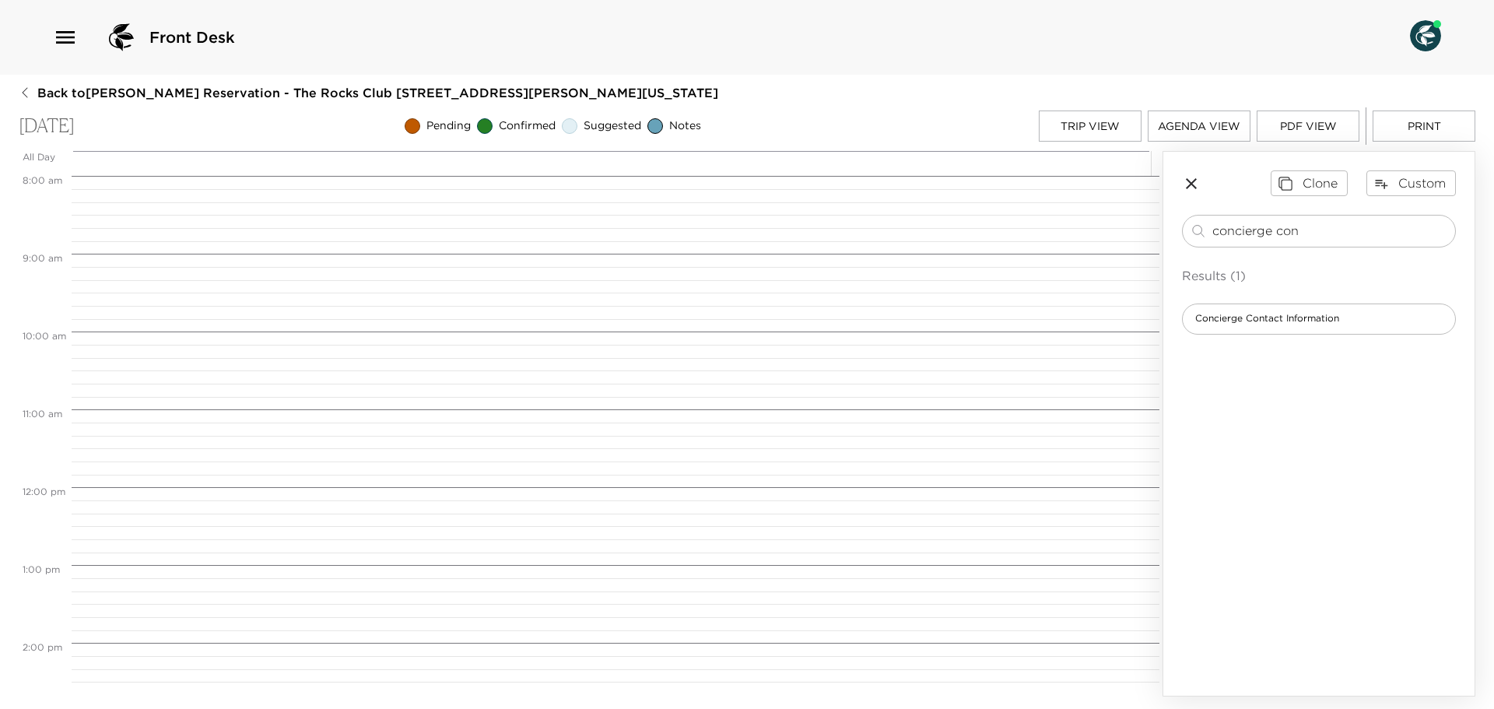
drag, startPoint x: 1312, startPoint y: 230, endPoint x: 1011, endPoint y: 218, distance: 301.4
click at [1010, 218] on div "All Day Mon 11/03 12:00 AM 1:00 AM 2:00 AM 3:00 AM 4:00 AM 5:00 AM 6:00 AM 7:00…" at bounding box center [747, 423] width 1457 height 545
type input "member guest"
click at [1212, 316] on span "Member Guest Reception" at bounding box center [1254, 318] width 142 height 13
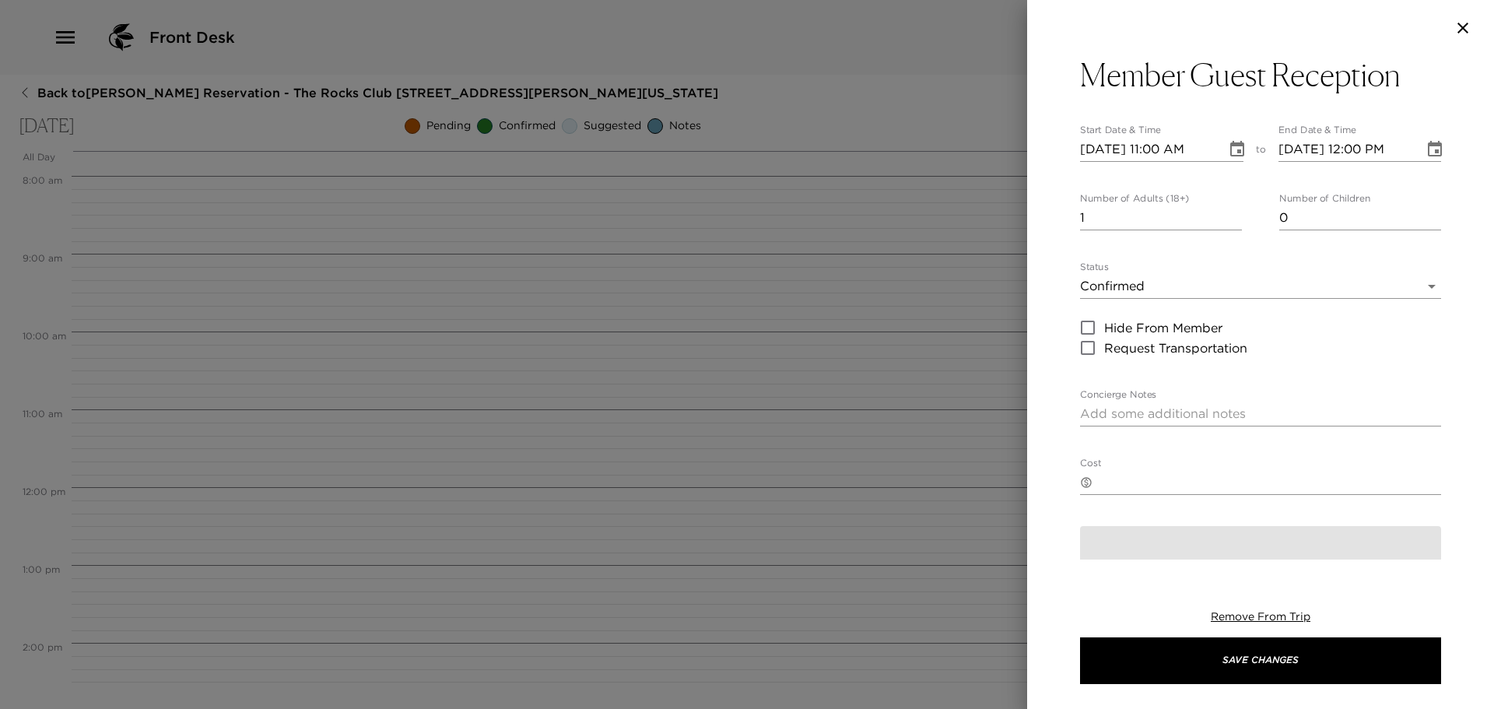
type textarea "We look forward to seeing you at the Member Guest Reception this afternoon. It …"
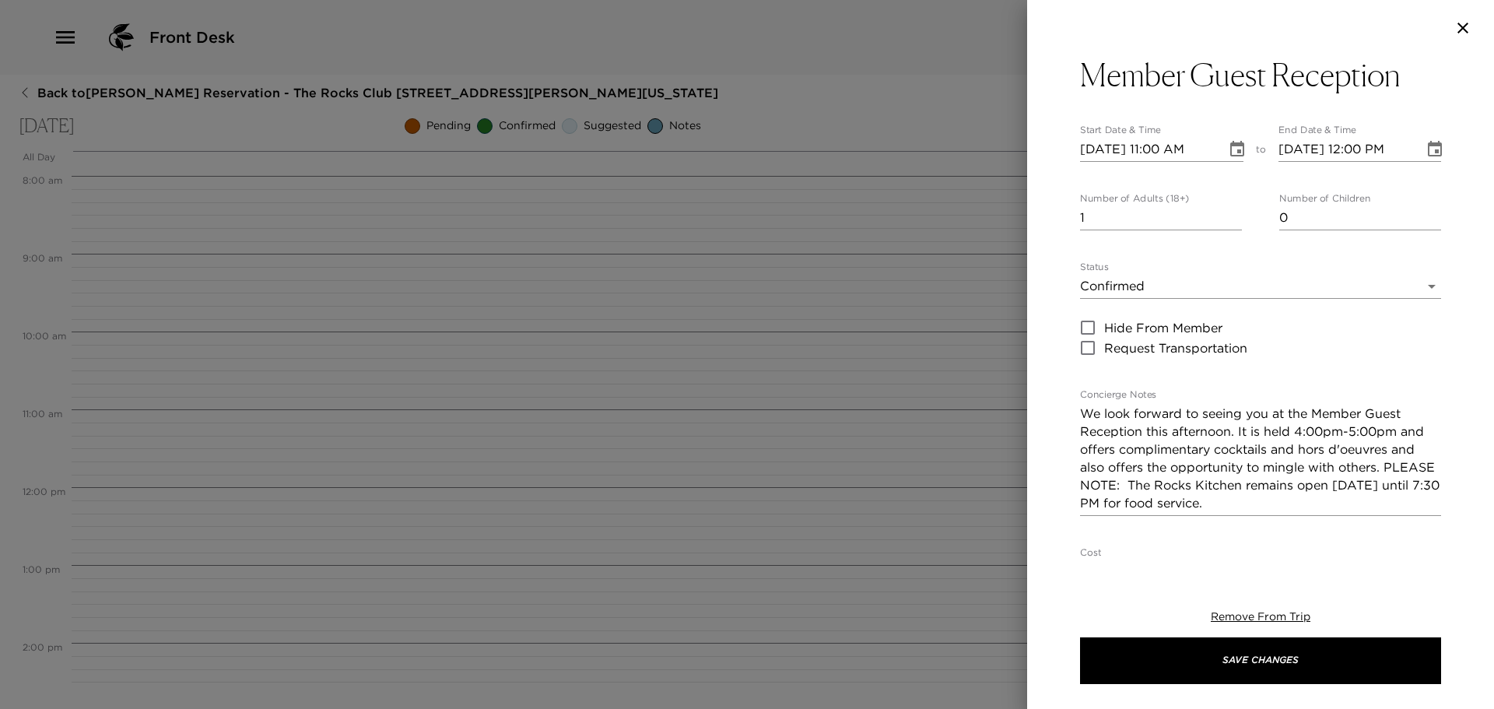
click at [1186, 288] on body "Front Desk Back to John Raymonds Reservation - The Rocks Club 102 Zoeller Scott…" at bounding box center [747, 354] width 1494 height 709
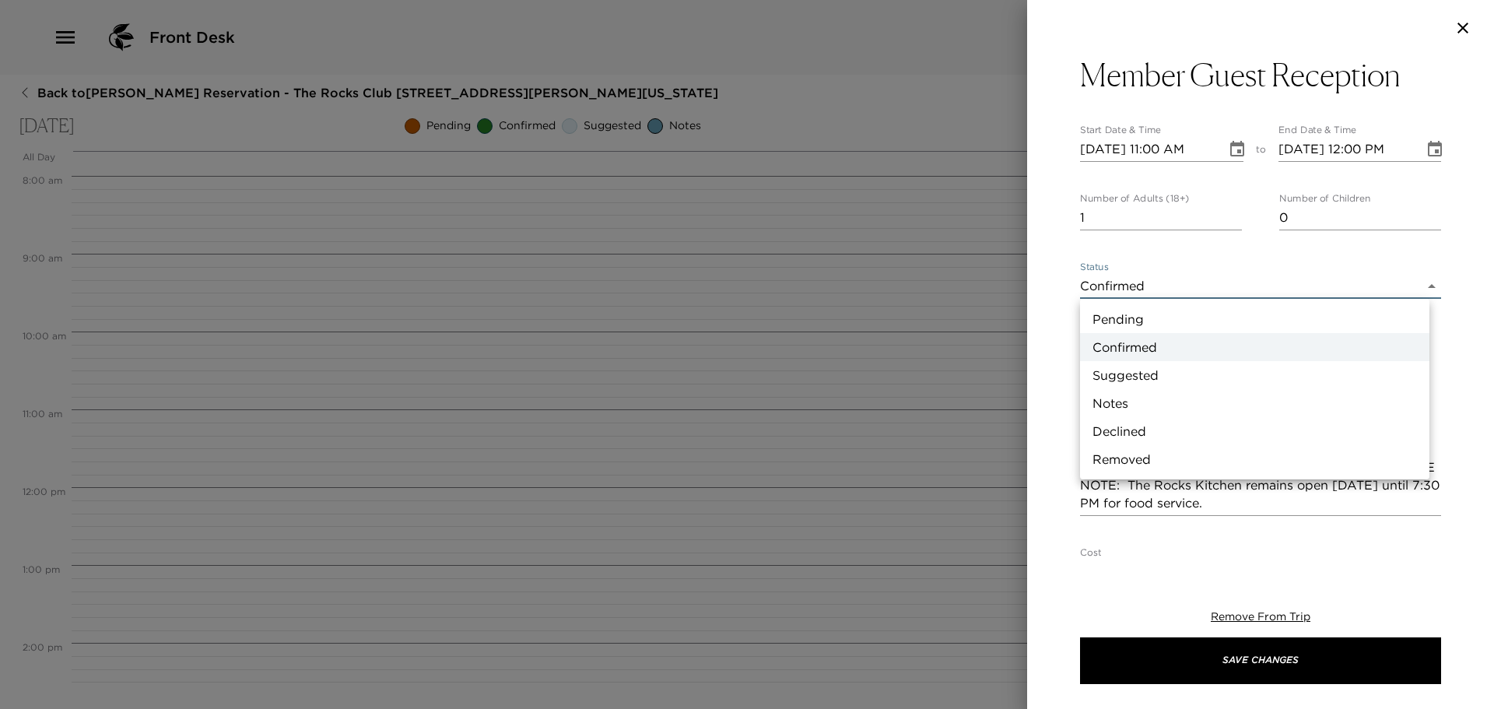
click at [1138, 370] on li "Suggested" at bounding box center [1254, 375] width 349 height 28
type input "Suggestion"
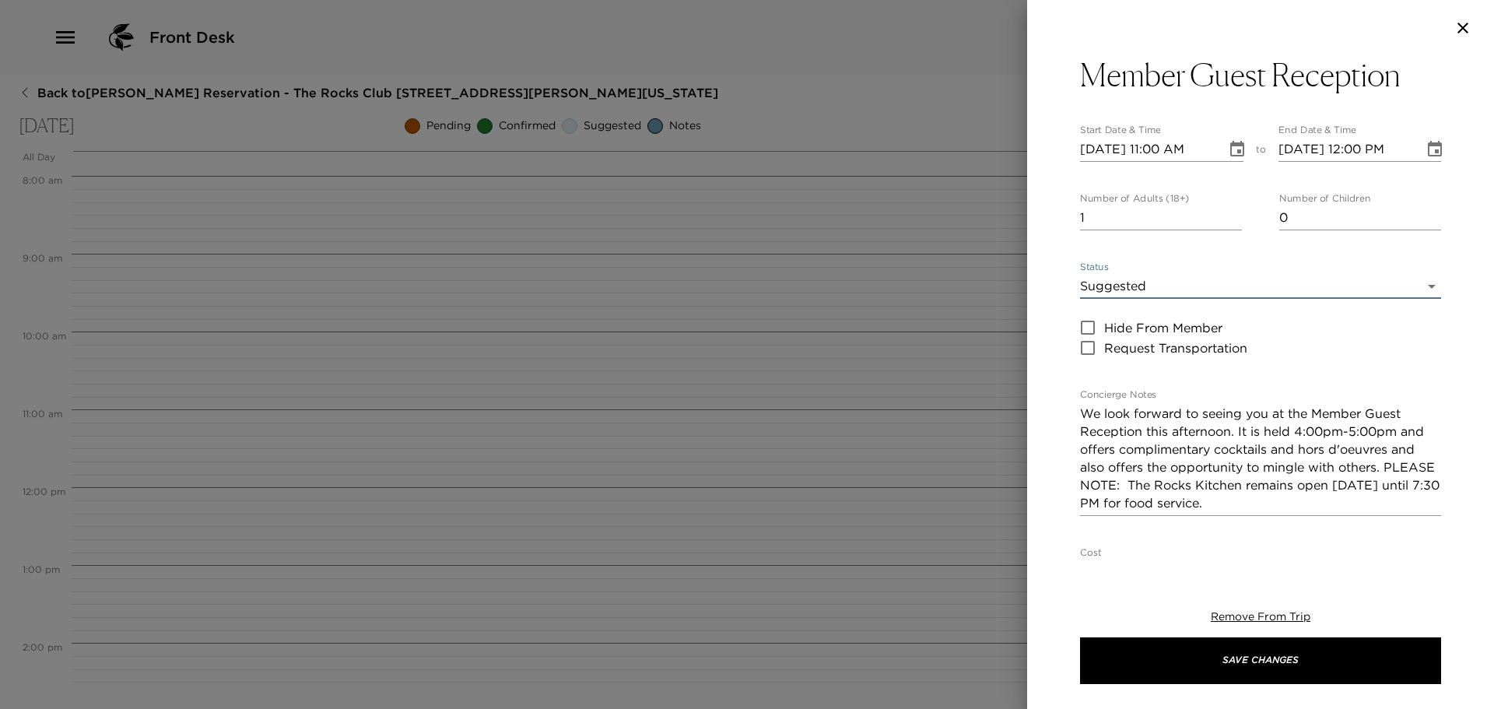
click at [1228, 149] on icon "Choose date, selected date is Nov 3, 2025" at bounding box center [1237, 149] width 19 height 19
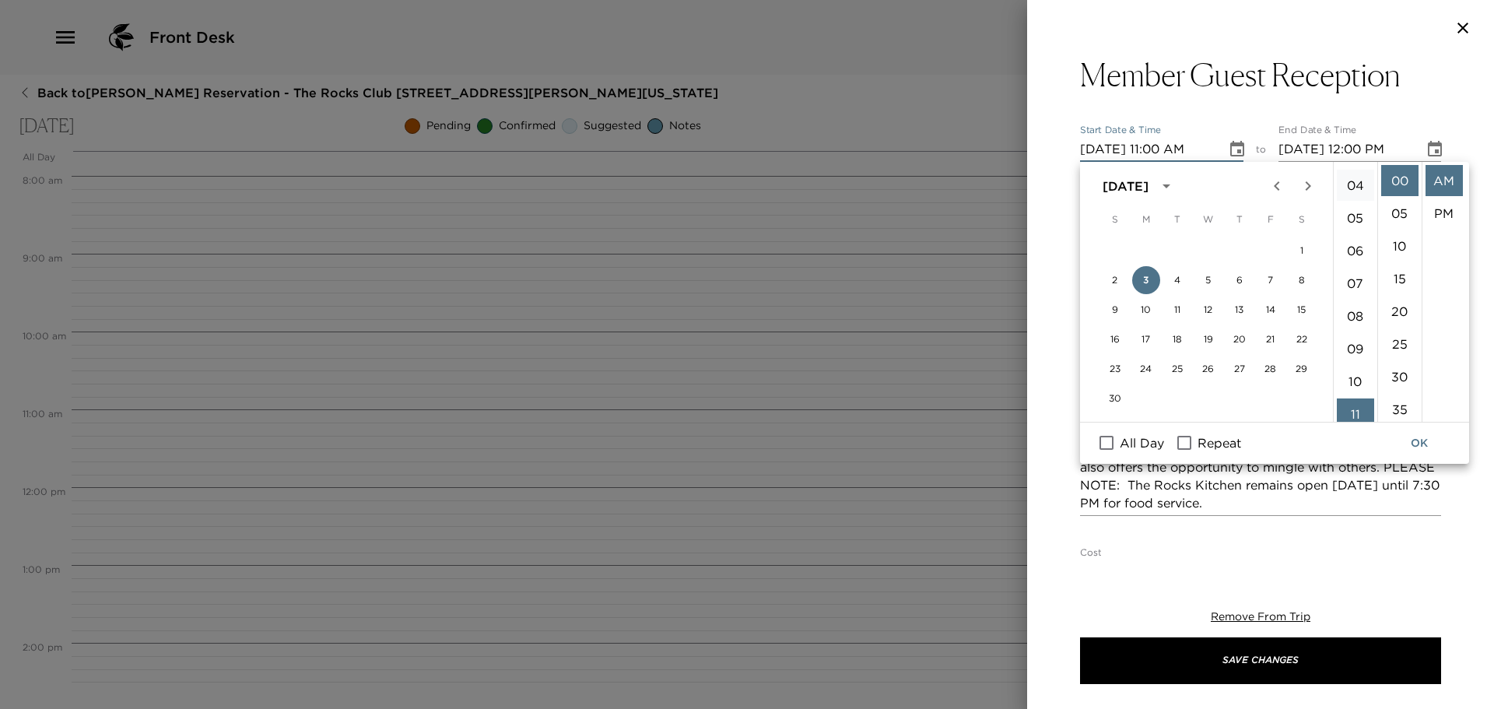
click at [1359, 184] on li "04" at bounding box center [1355, 185] width 37 height 31
click at [1444, 209] on li "PM" at bounding box center [1444, 213] width 37 height 31
type input "11/03/2025 04:00 PM"
type input "11/03/2025 05:00 PM"
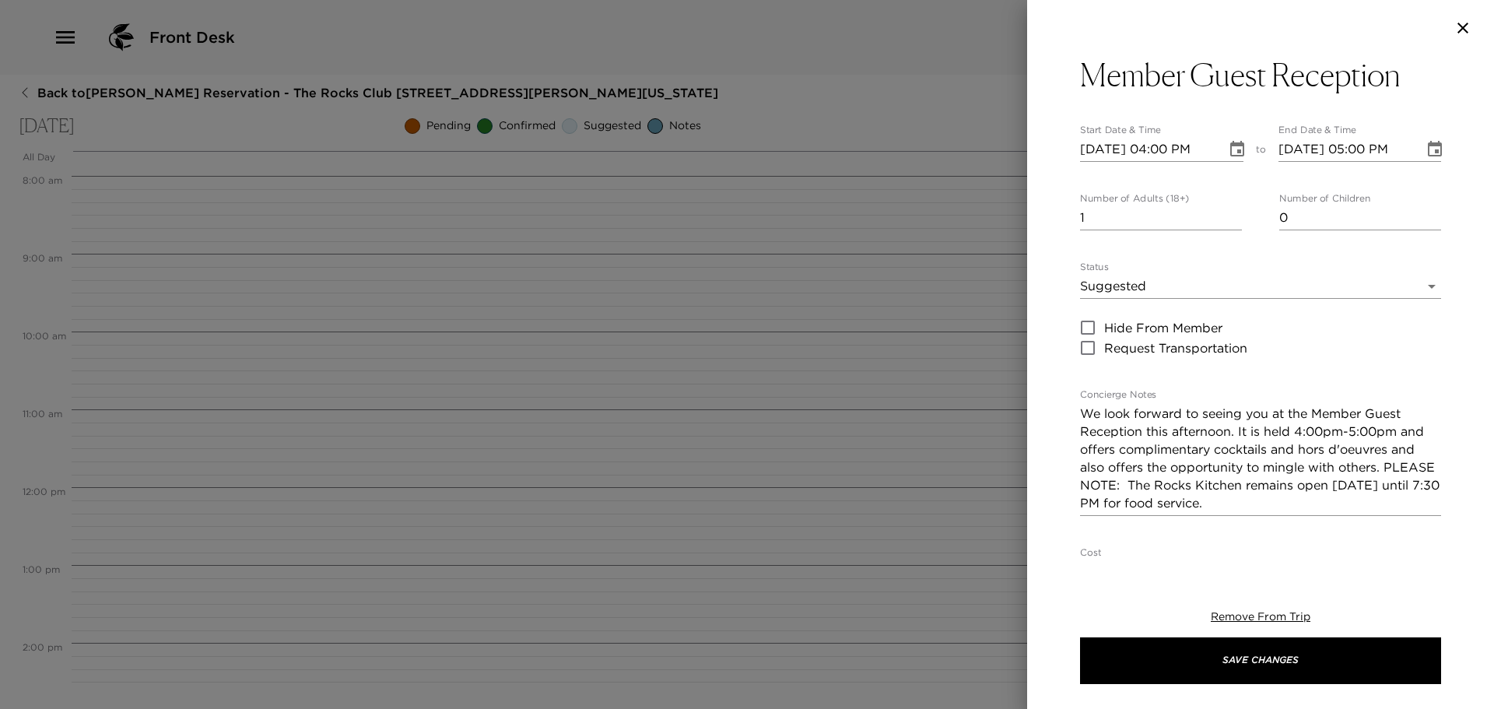
scroll to position [33, 0]
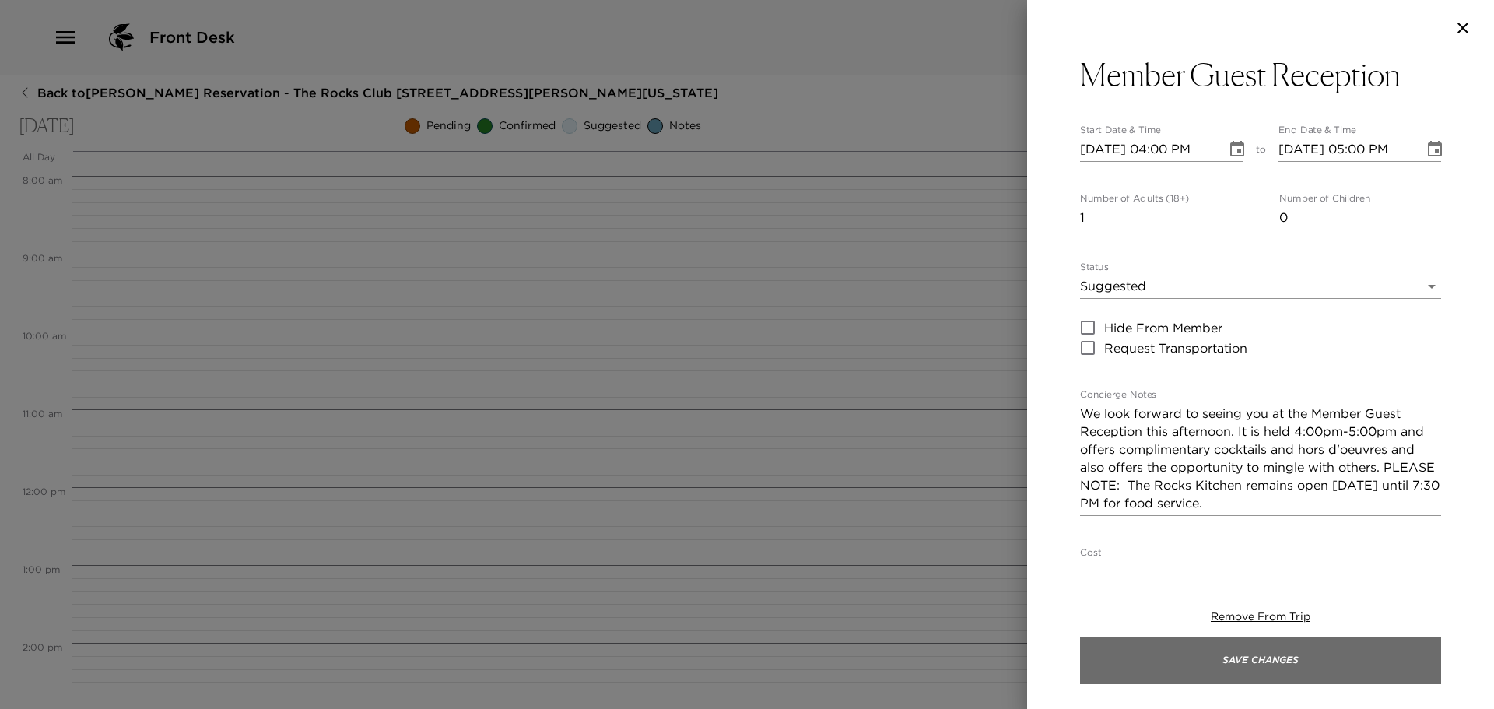
click at [1326, 650] on button "Save Changes" at bounding box center [1260, 660] width 361 height 47
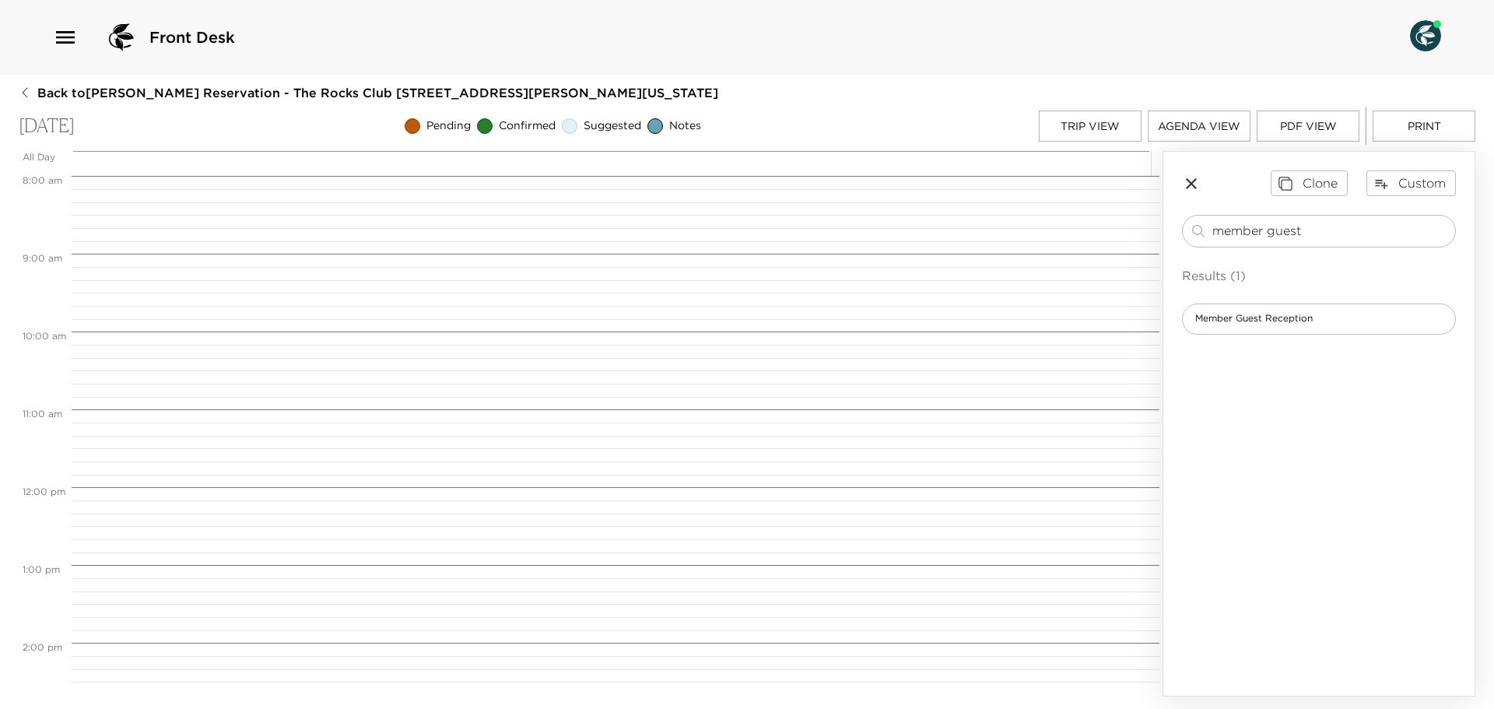
click at [1304, 128] on button "PDF View" at bounding box center [1308, 125] width 103 height 31
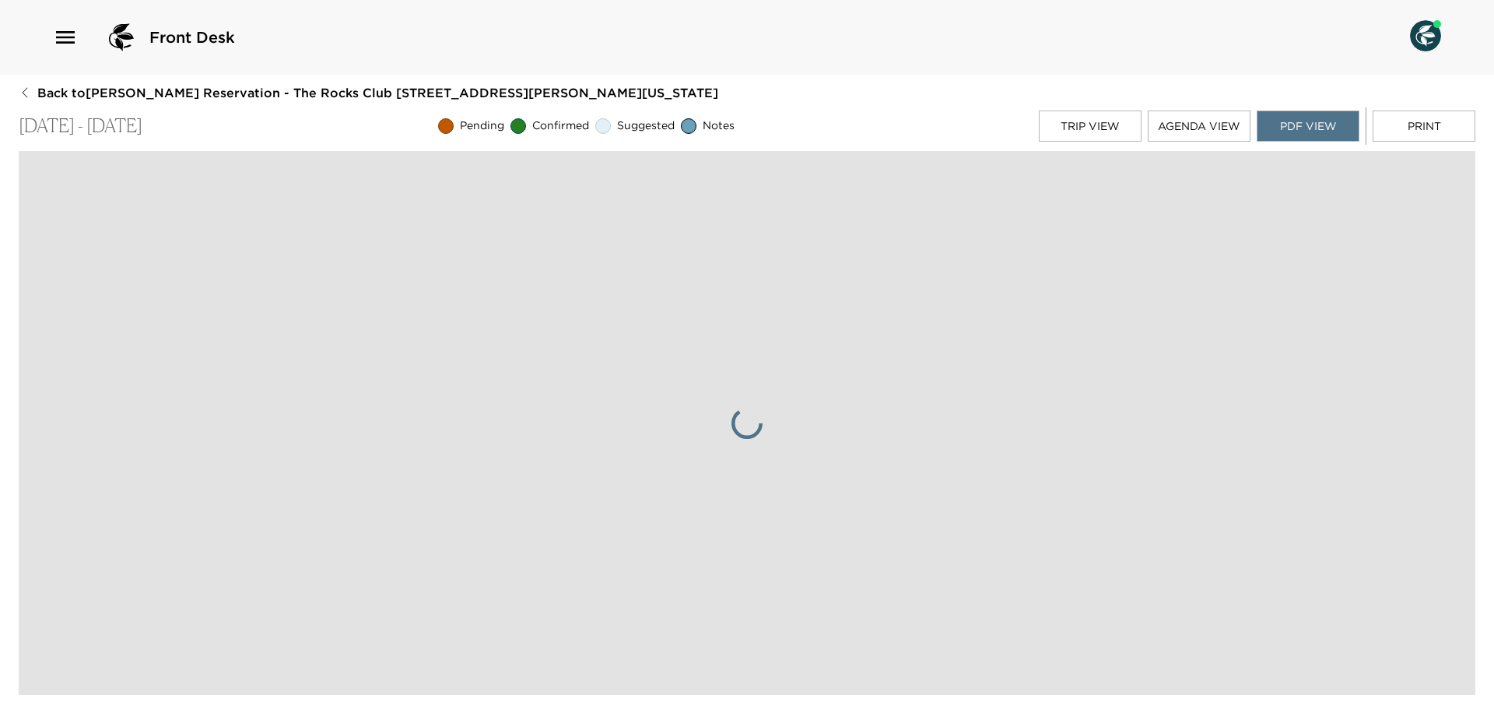
click at [1105, 120] on button "Trip View" at bounding box center [1090, 125] width 103 height 31
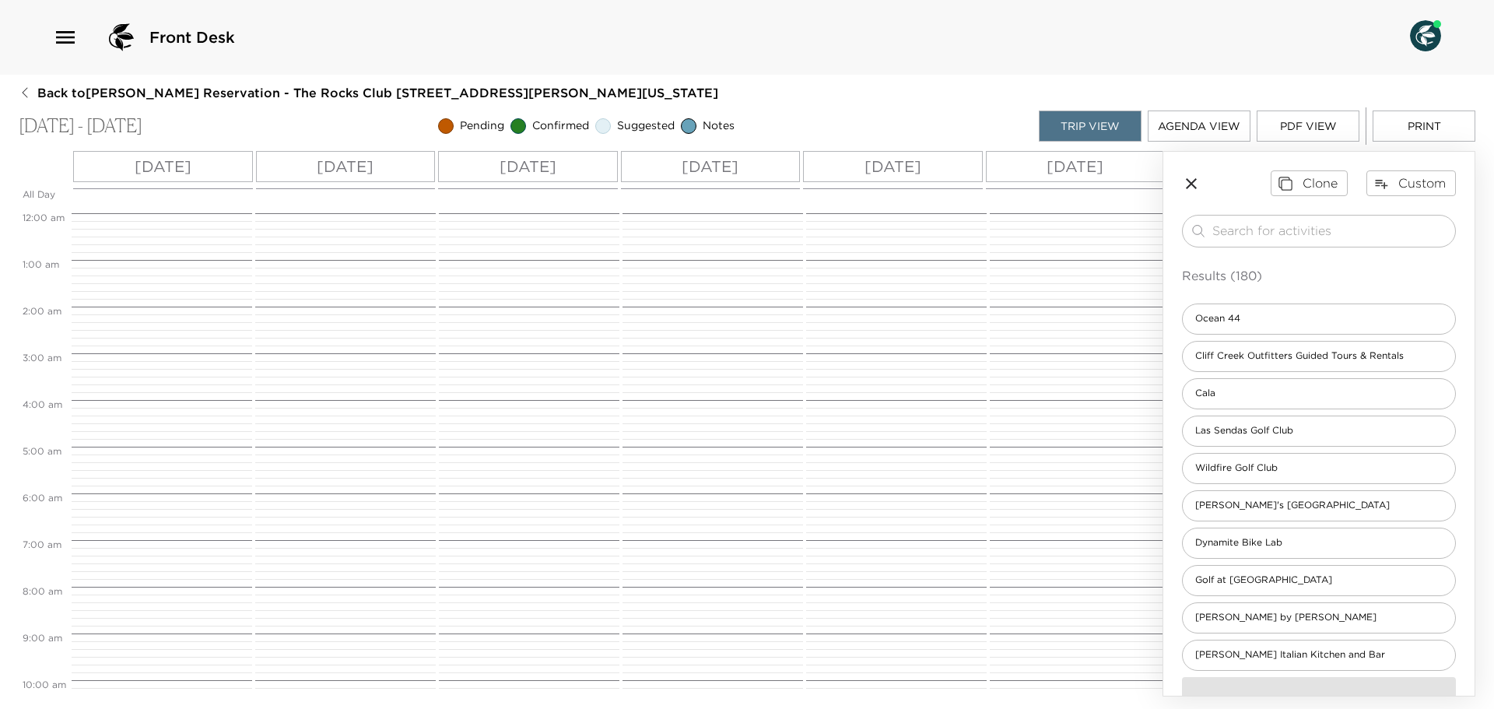
scroll to position [651, 0]
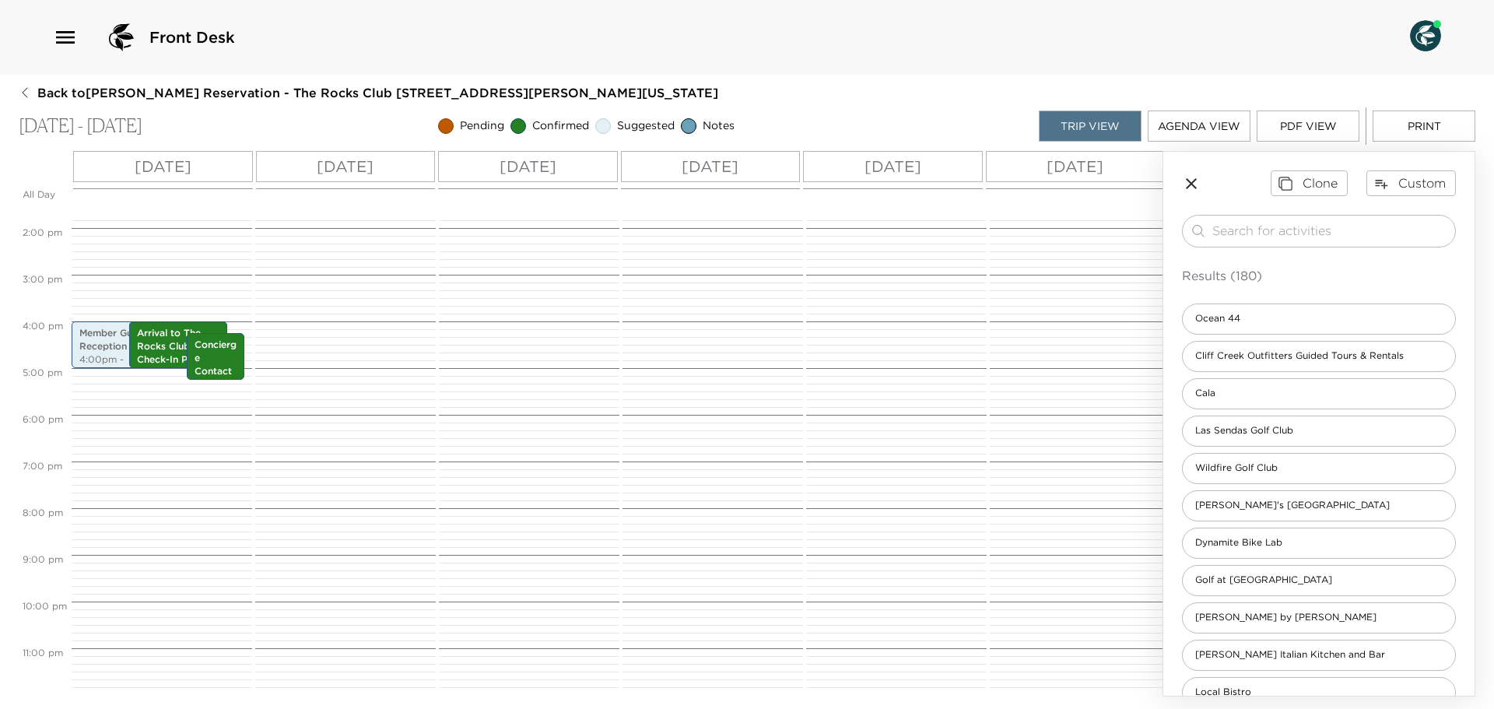
click at [1105, 123] on button "Trip View" at bounding box center [1090, 125] width 103 height 31
click at [339, 167] on p "Tue 11/04" at bounding box center [345, 166] width 57 height 23
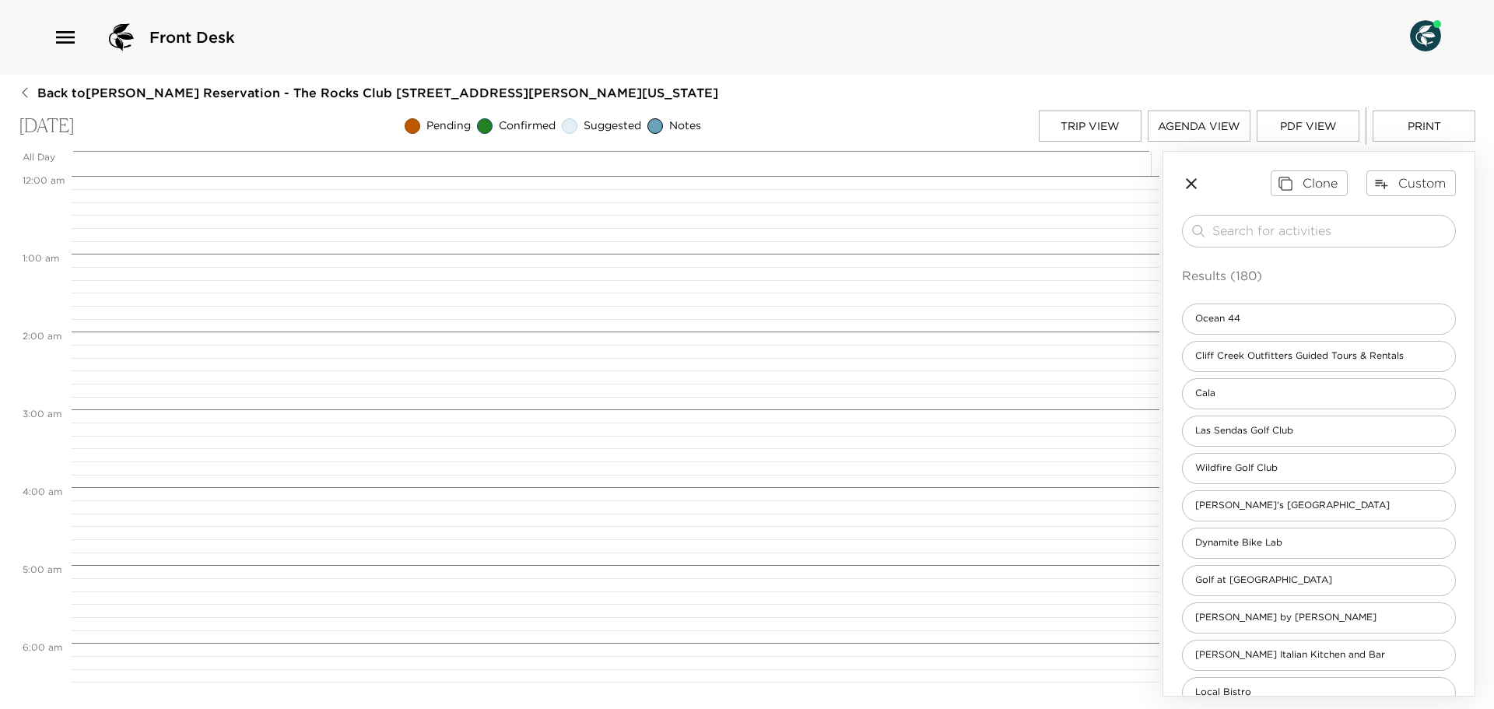
scroll to position [623, 0]
click at [1303, 230] on input "search" at bounding box center [1330, 231] width 237 height 18
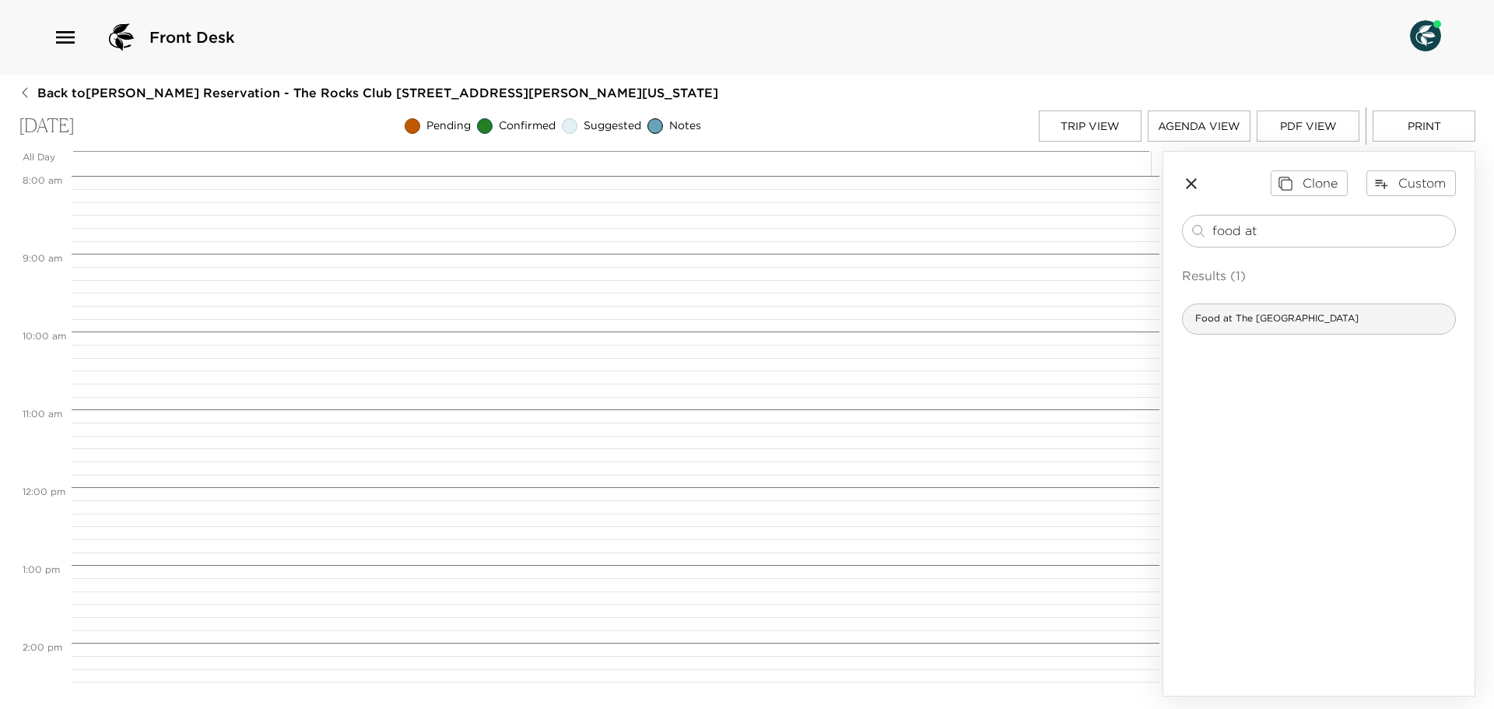
type input "food at"
click at [1334, 319] on span "Food at The Rocks Clubhouse" at bounding box center [1277, 318] width 188 height 13
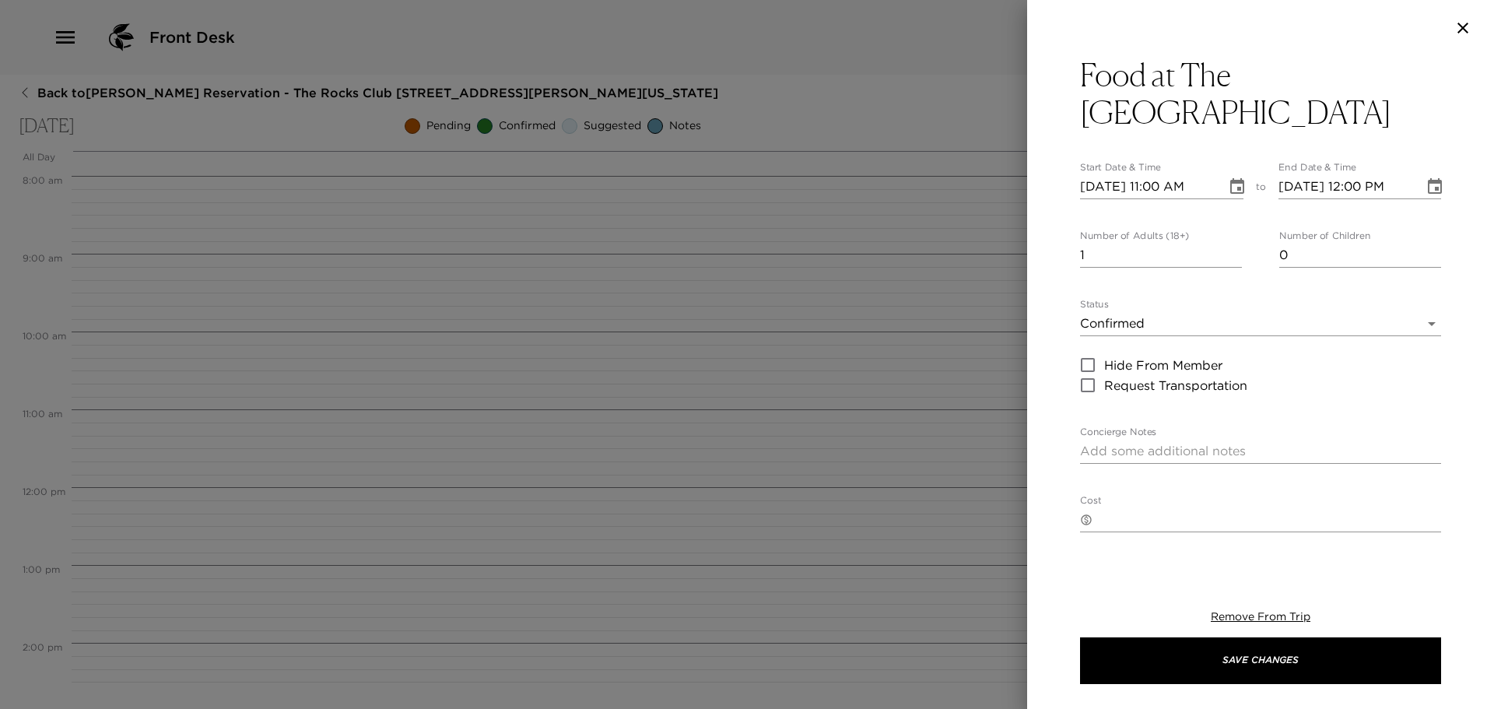
type textarea "Your dining reservation at The Rocks Clubhouse is confirmed. Enjoy!"
click at [1468, 30] on icon "button" at bounding box center [1463, 28] width 19 height 19
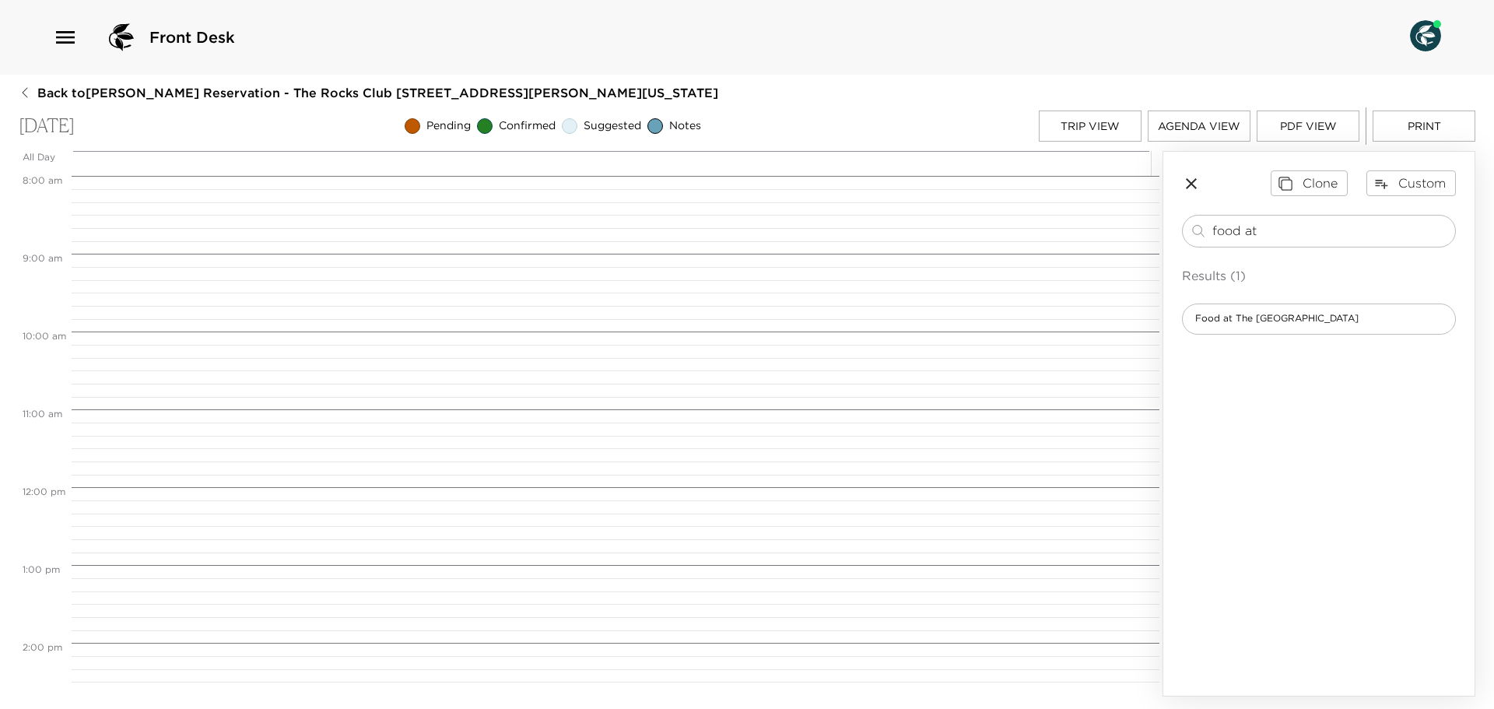
click at [1117, 125] on button "Trip View" at bounding box center [1090, 125] width 103 height 31
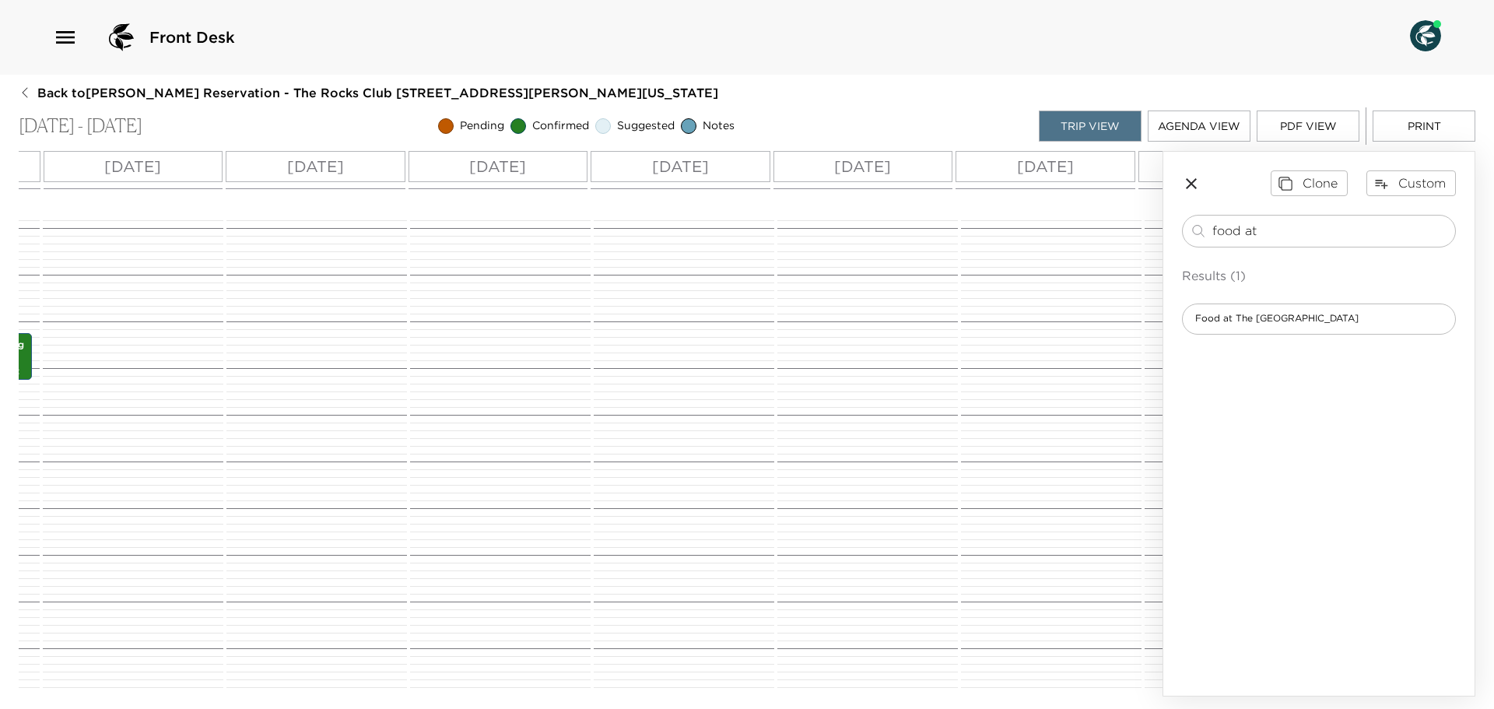
scroll to position [0, 757]
click at [723, 164] on p "Mon 11/10" at bounding box center [694, 166] width 57 height 23
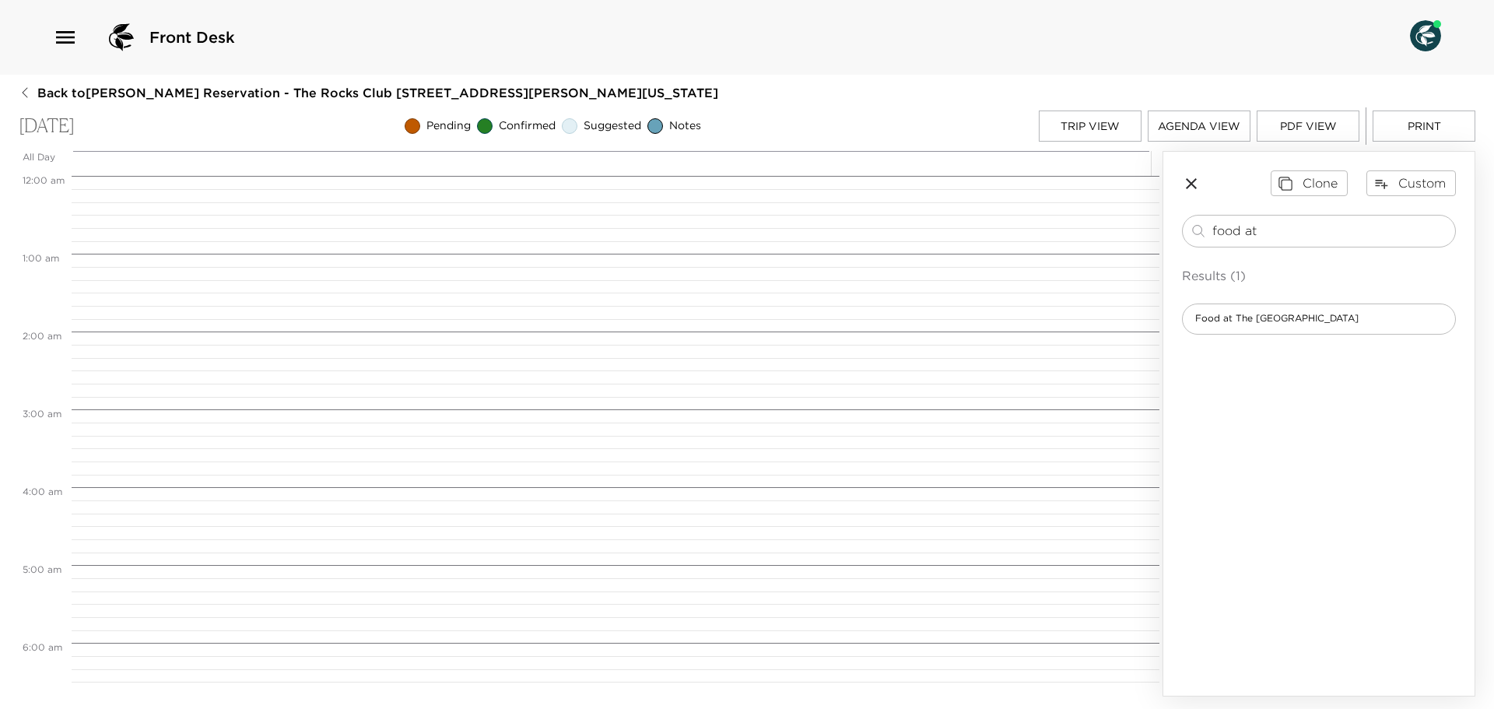
scroll to position [623, 0]
drag, startPoint x: 1384, startPoint y: 315, endPoint x: 1086, endPoint y: 314, distance: 298.0
click at [1085, 319] on div "All Day Mon 11/10 12:00 AM 1:00 AM 2:00 AM 3:00 AM 4:00 AM 5:00 AM 6:00 AM 7:00…" at bounding box center [747, 423] width 1457 height 545
drag, startPoint x: 1275, startPoint y: 231, endPoint x: 1094, endPoint y: 233, distance: 180.5
click at [1094, 233] on div "All Day Mon 11/10 12:00 AM 1:00 AM 2:00 AM 3:00 AM 4:00 AM 5:00 AM 6:00 AM 7:00…" at bounding box center [747, 423] width 1457 height 545
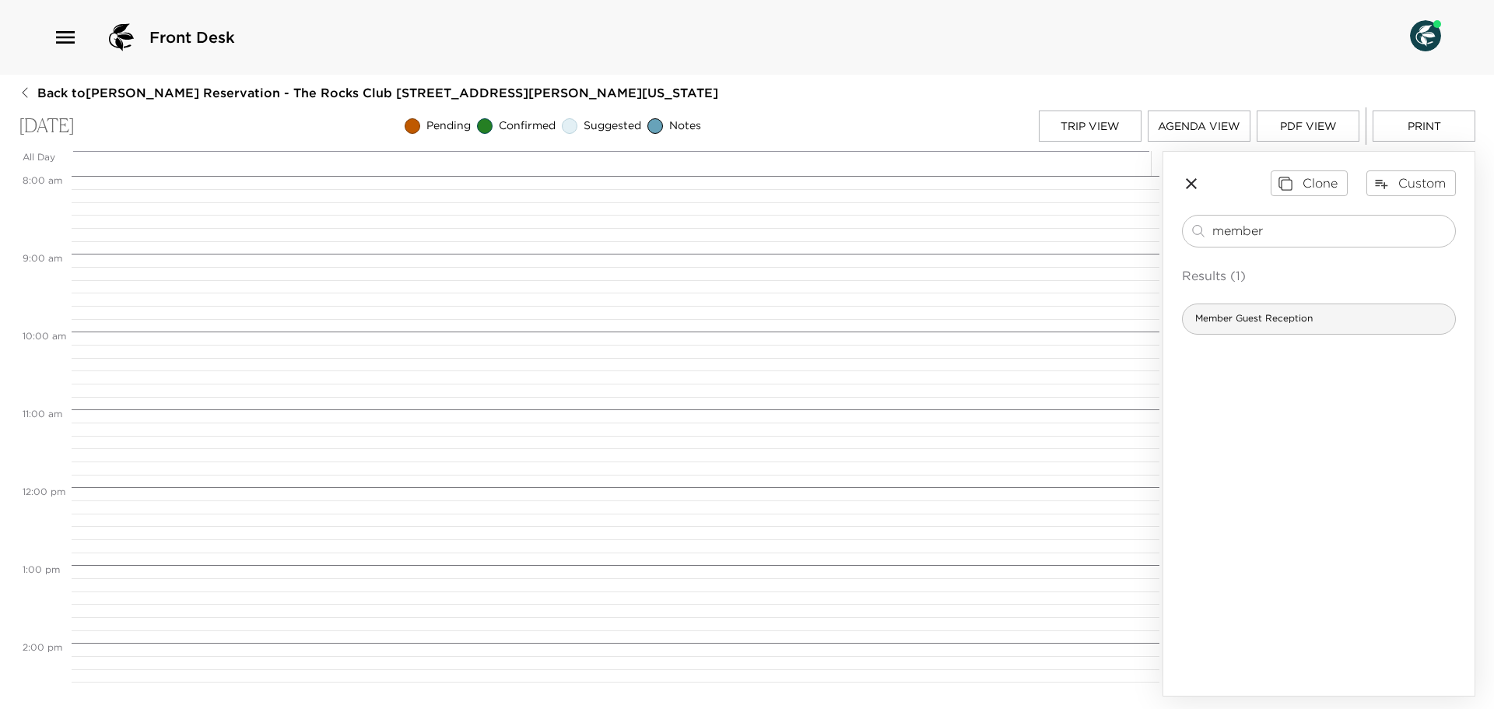
type input "member"
click at [1322, 315] on span "Member Guest Reception" at bounding box center [1254, 318] width 142 height 13
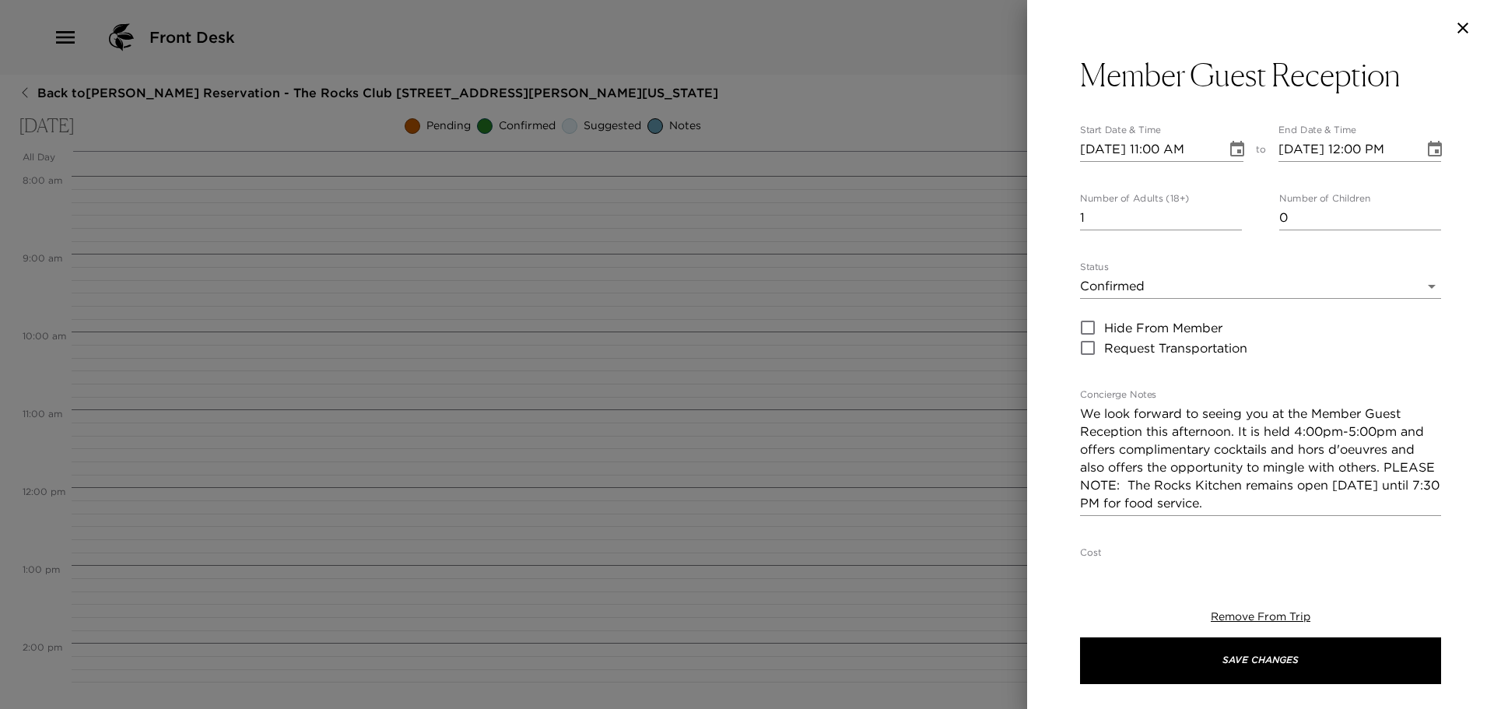
click at [1231, 288] on body "Front Desk Back to John Raymonds Reservation - The Rocks Club 102 Zoeller Scott…" at bounding box center [747, 354] width 1494 height 709
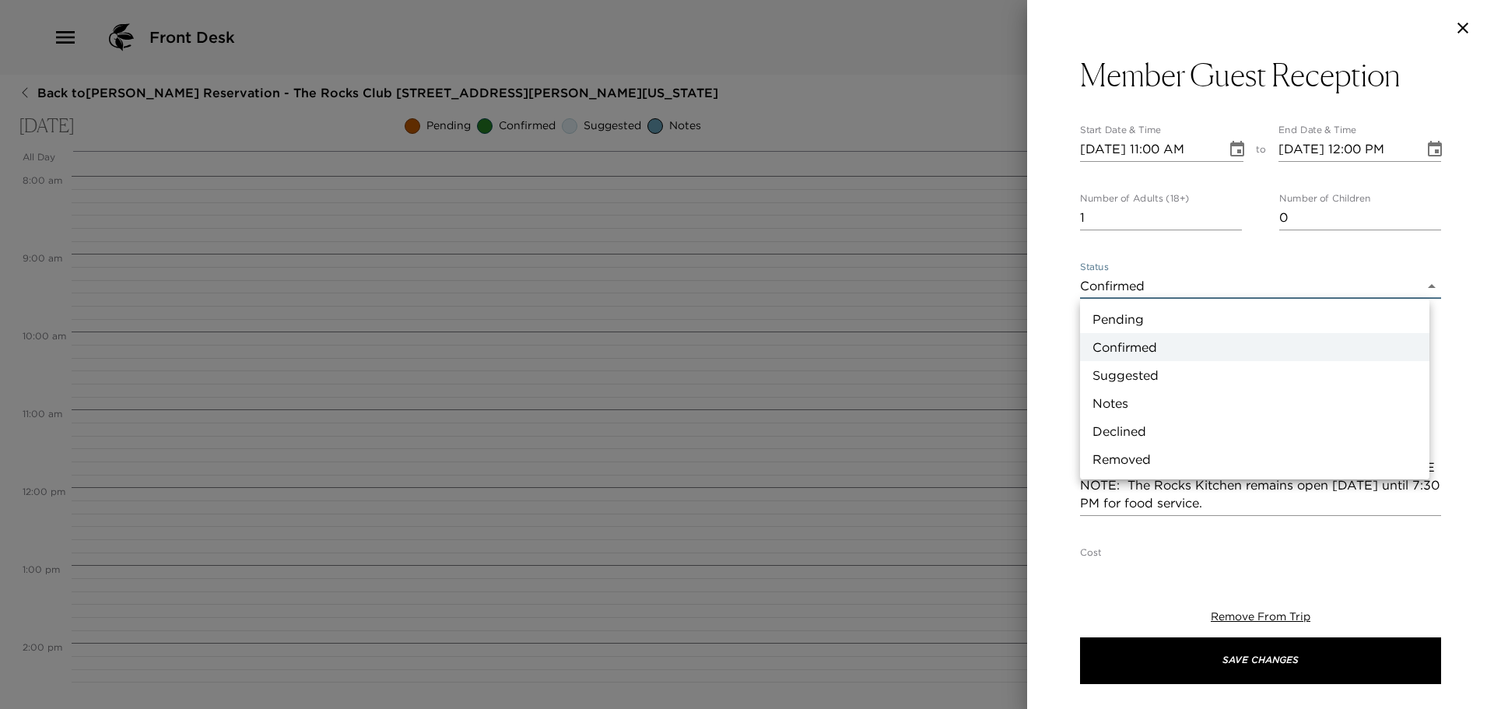
click at [1161, 375] on li "Suggested" at bounding box center [1254, 375] width 349 height 28
type input "Suggestion"
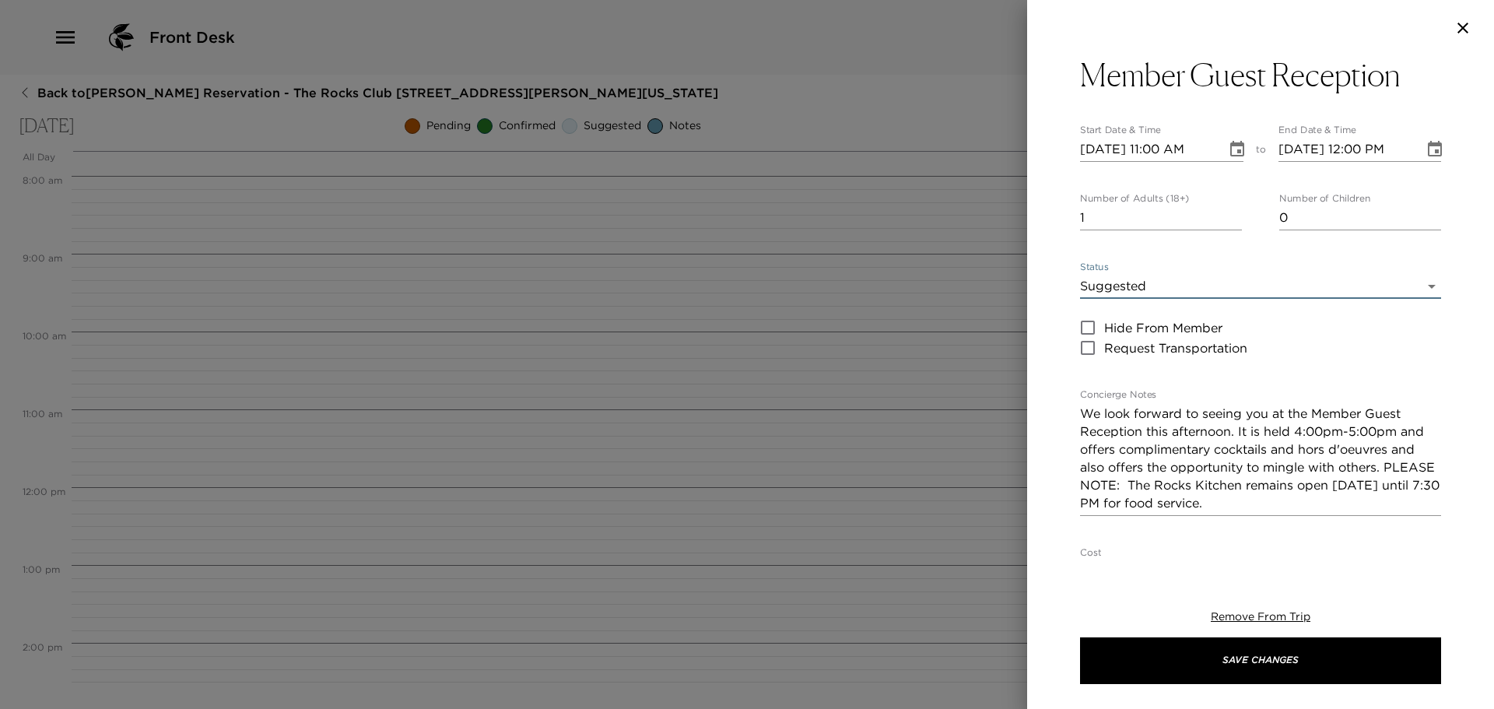
drag, startPoint x: 1229, startPoint y: 148, endPoint x: 1227, endPoint y: 156, distance: 8.1
click at [1229, 152] on icon "Choose date, selected date is Nov 10, 2025" at bounding box center [1237, 149] width 19 height 19
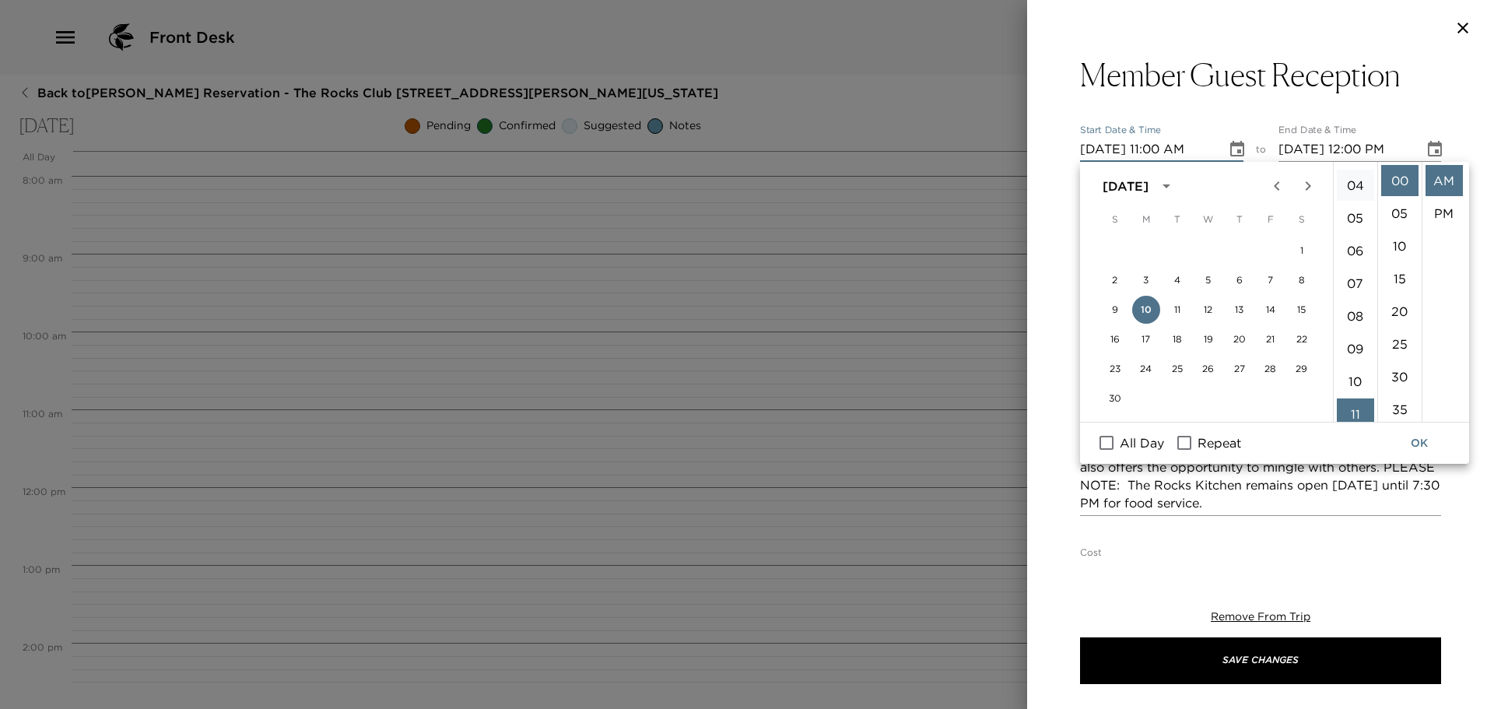
click at [1353, 180] on li "04" at bounding box center [1355, 185] width 37 height 31
click at [1447, 212] on li "PM" at bounding box center [1444, 213] width 37 height 31
type input "11/10/2025 04:00 PM"
type input "11/10/2025 05:00 PM"
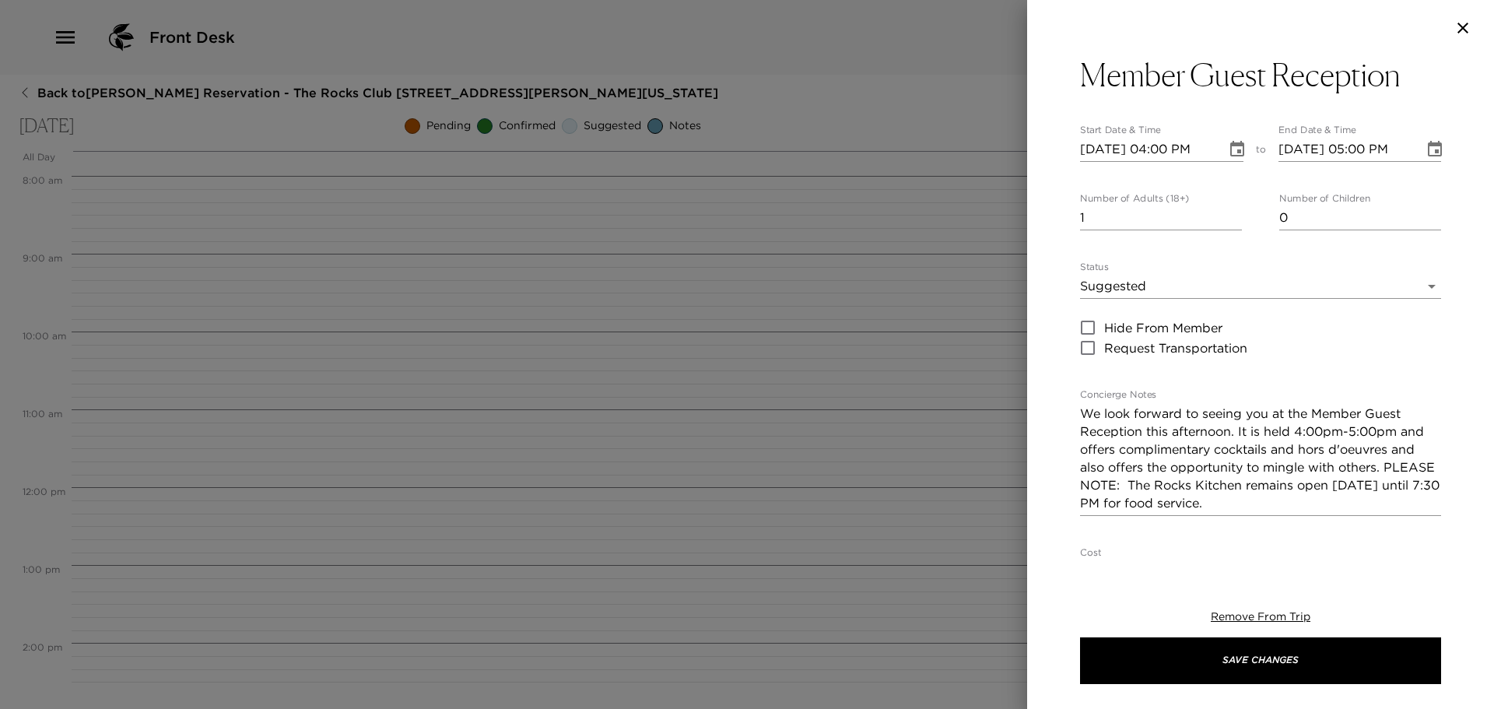
scroll to position [33, 0]
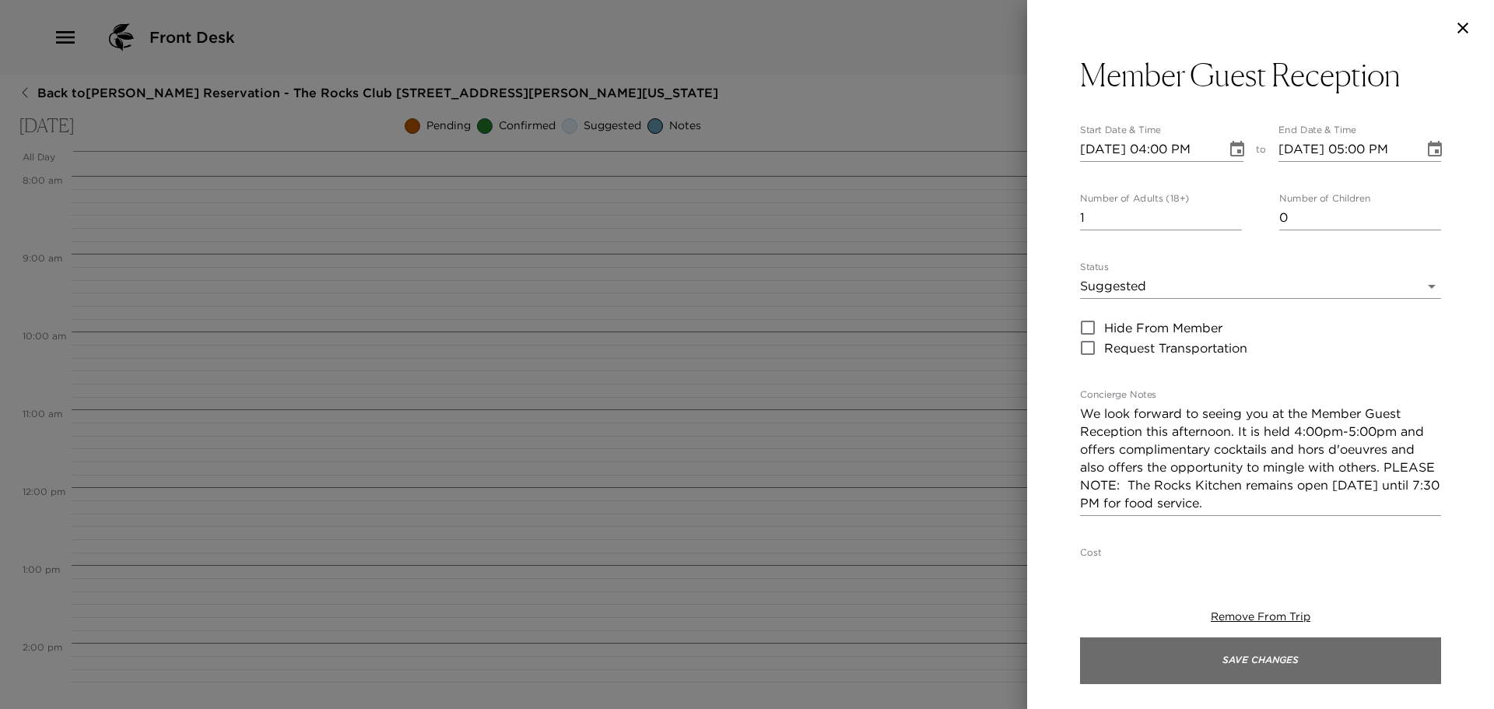
click at [1327, 665] on button "Save Changes" at bounding box center [1260, 660] width 361 height 47
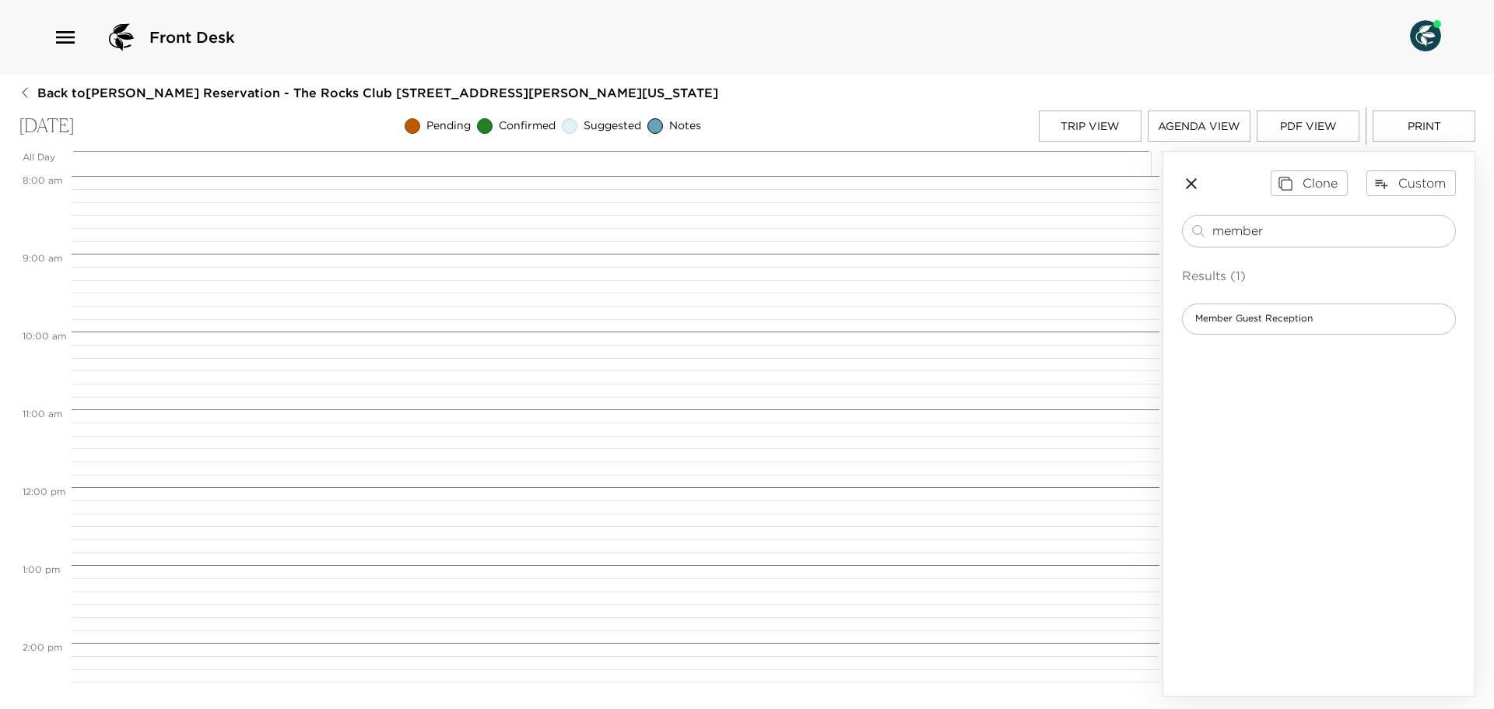
click at [1106, 132] on button "Trip View" at bounding box center [1090, 125] width 103 height 31
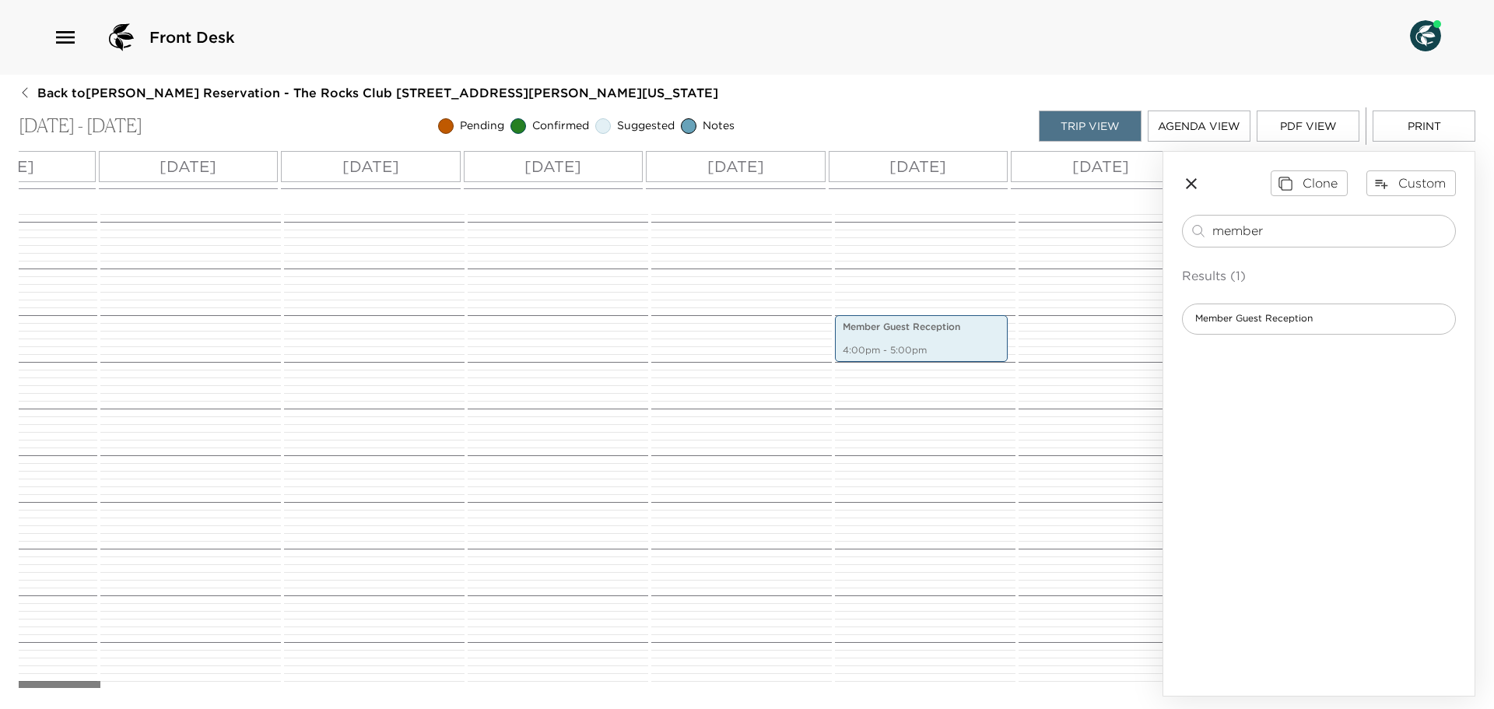
scroll to position [0, 757]
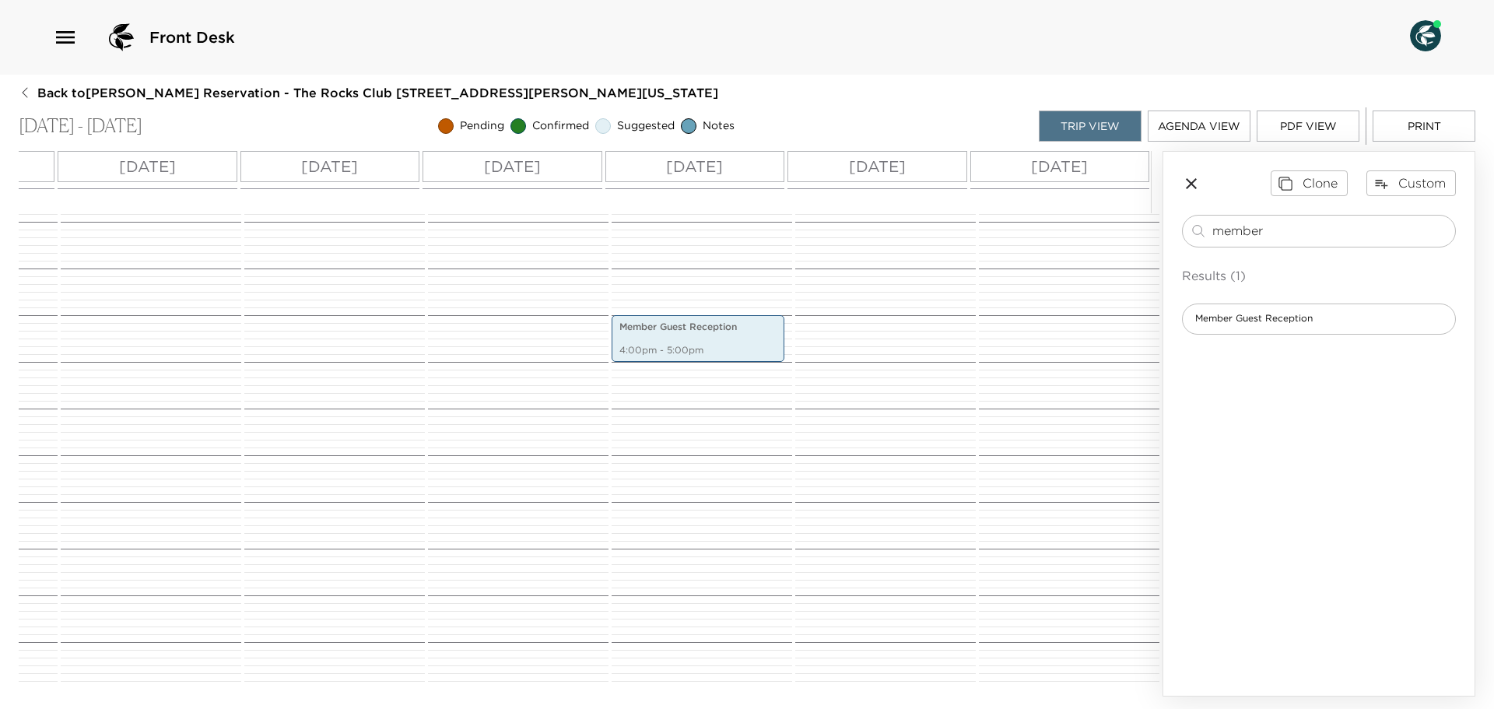
drag, startPoint x: 619, startPoint y: 683, endPoint x: 1305, endPoint y: 688, distance: 685.6
click at [1305, 688] on div "All Day Mon 11/03 Tue 11/04 Wed 11/05 Thu 11/06 Fri 11/07 Sat 11/08 Sun 11/09 M…" at bounding box center [747, 423] width 1457 height 545
click at [1064, 169] on p "Wed 11/12" at bounding box center [1059, 166] width 57 height 23
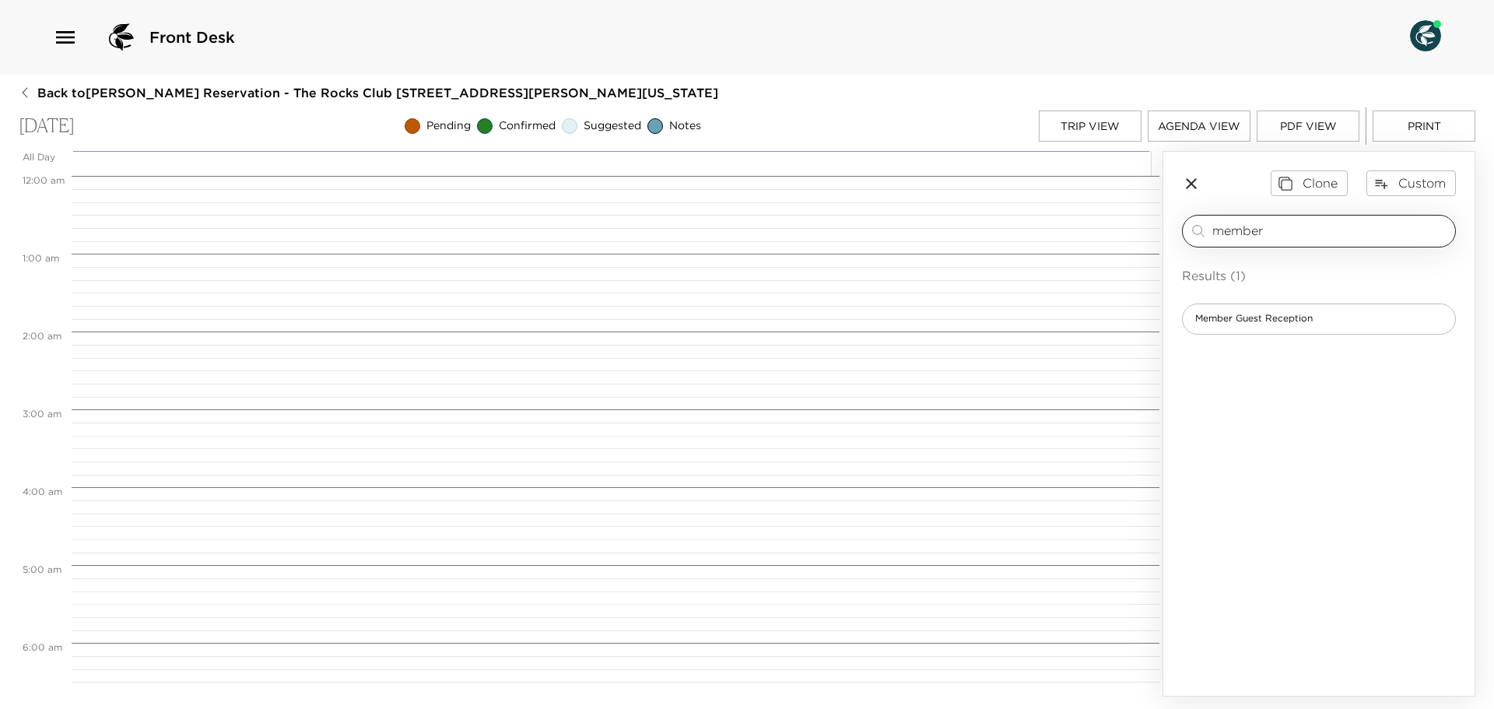
scroll to position [623, 0]
drag, startPoint x: 1303, startPoint y: 227, endPoint x: 960, endPoint y: 233, distance: 342.4
click at [960, 233] on div "All Day Wed 11/12 12:00 AM 1:00 AM 2:00 AM 3:00 AM 4:00 AM 5:00 AM 6:00 AM 7:00…" at bounding box center [747, 423] width 1457 height 545
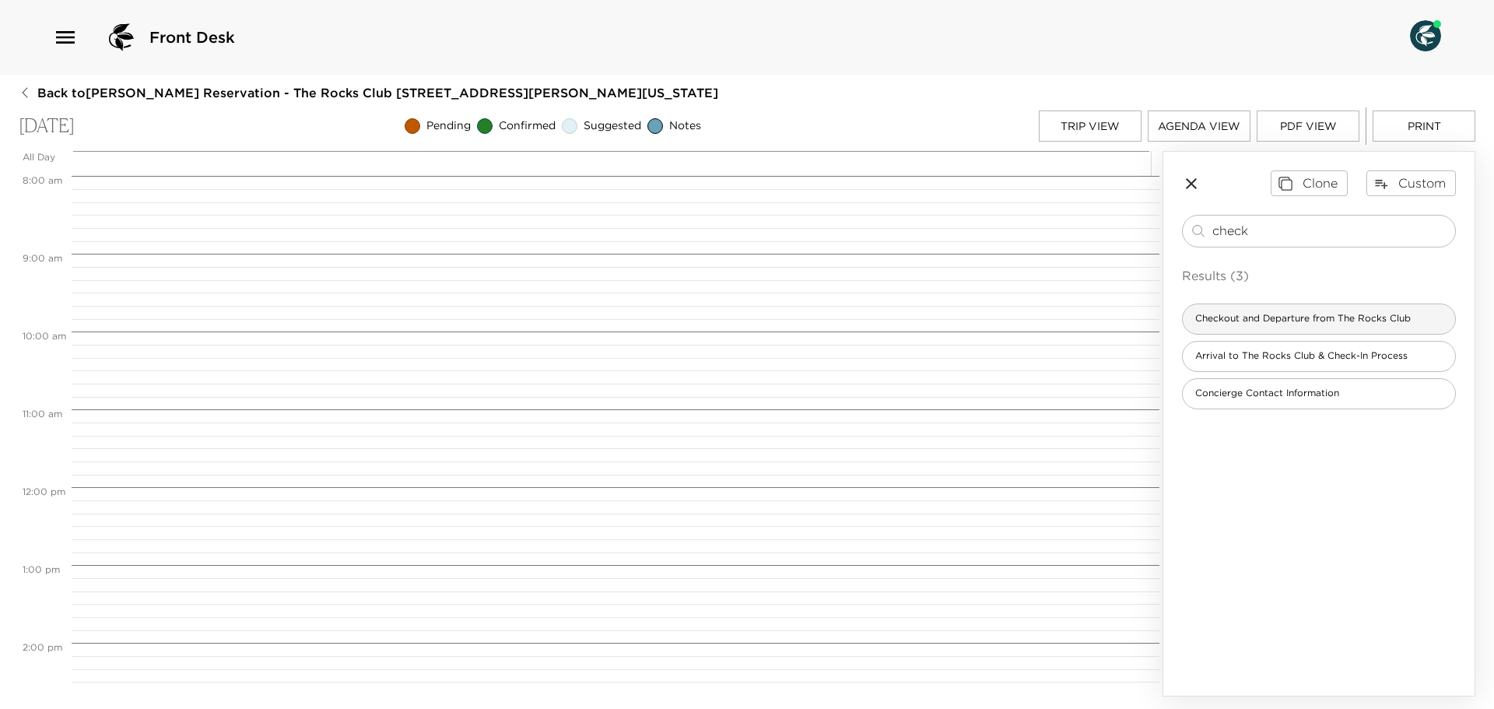
type input "check"
click at [1296, 318] on span "Checkout and Departure from The Rocks Club" at bounding box center [1303, 318] width 240 height 13
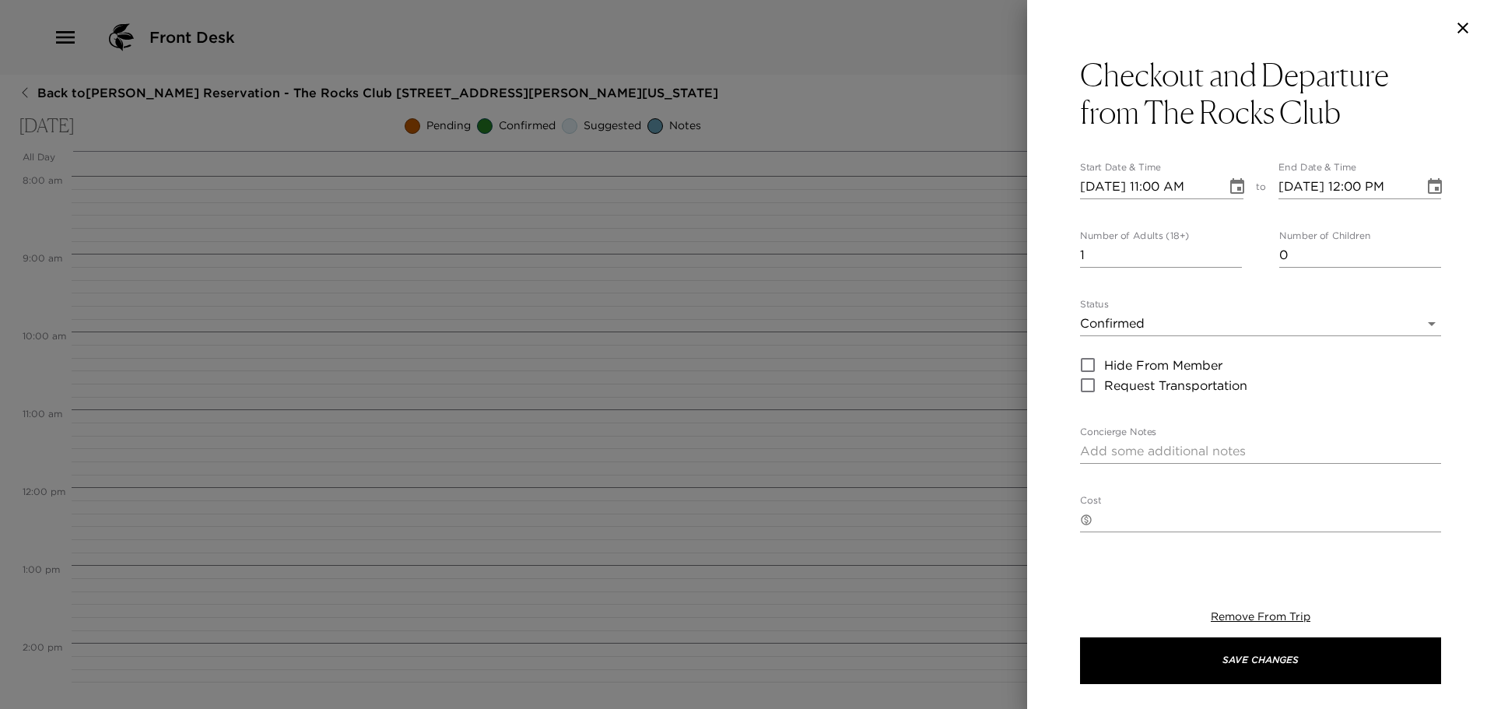
type textarea "In order to prepare your residence for the next Exclusive Resorts Member, pleas…"
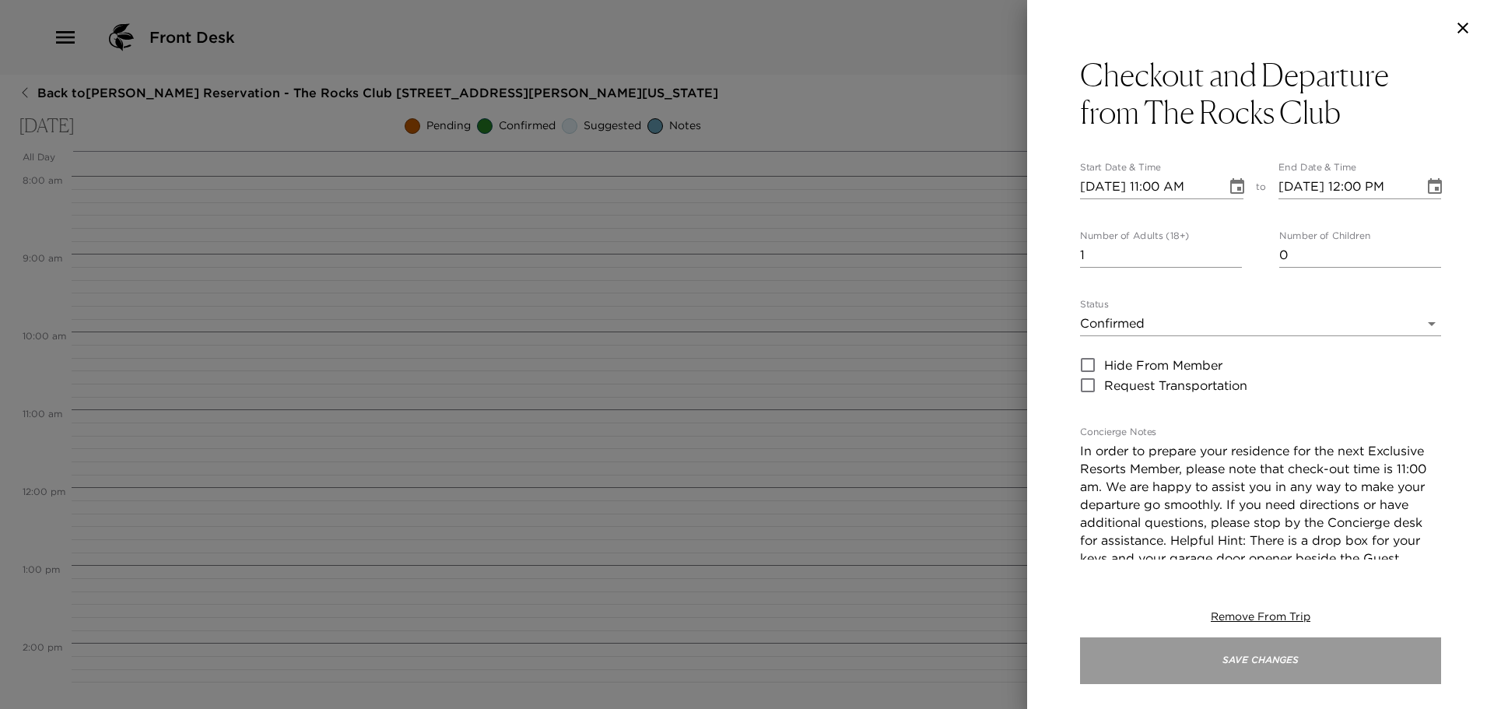
click at [1318, 659] on button "Save Changes" at bounding box center [1260, 660] width 361 height 47
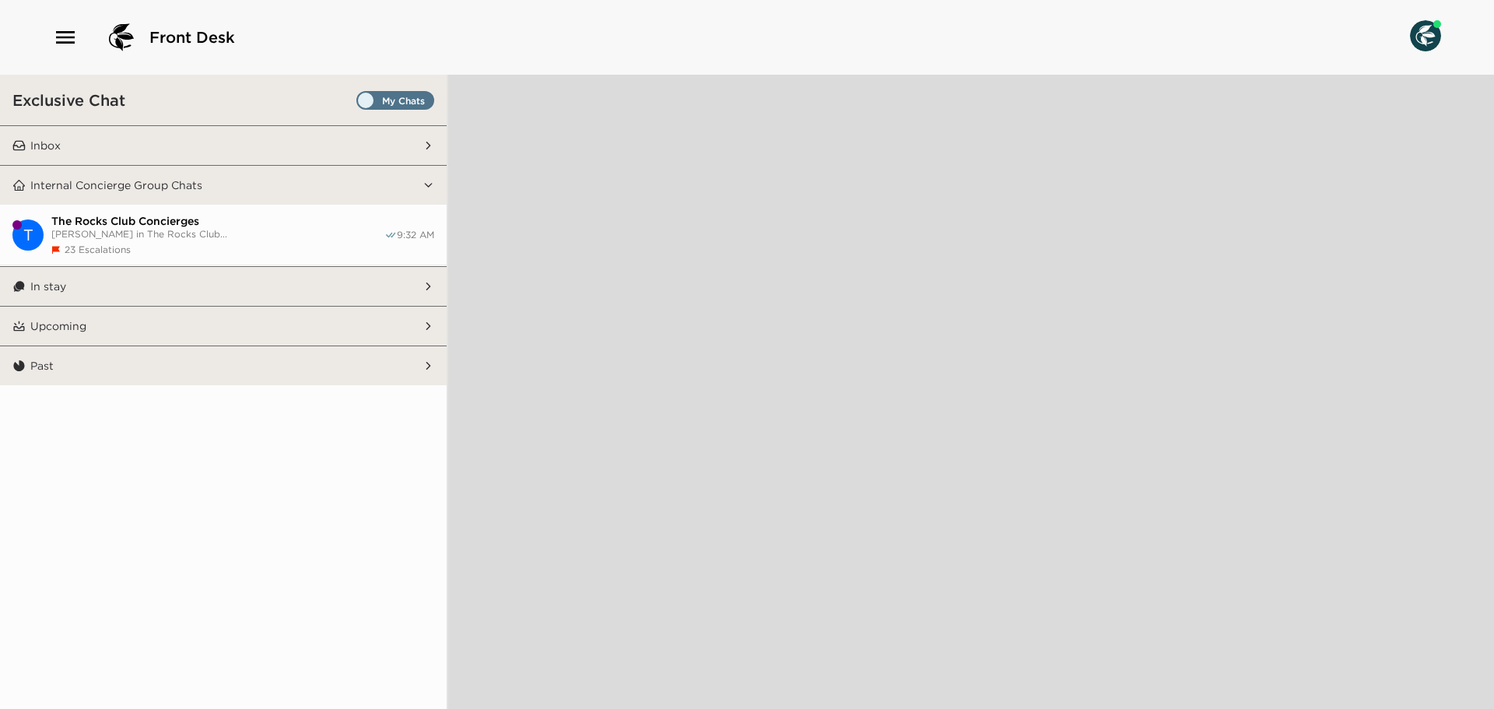
click at [429, 101] on span "Set all destinations" at bounding box center [395, 104] width 78 height 19
click at [360, 103] on input "Set all destinations" at bounding box center [360, 103] width 0 height 0
click at [363, 159] on button "Inbox" at bounding box center [224, 145] width 397 height 39
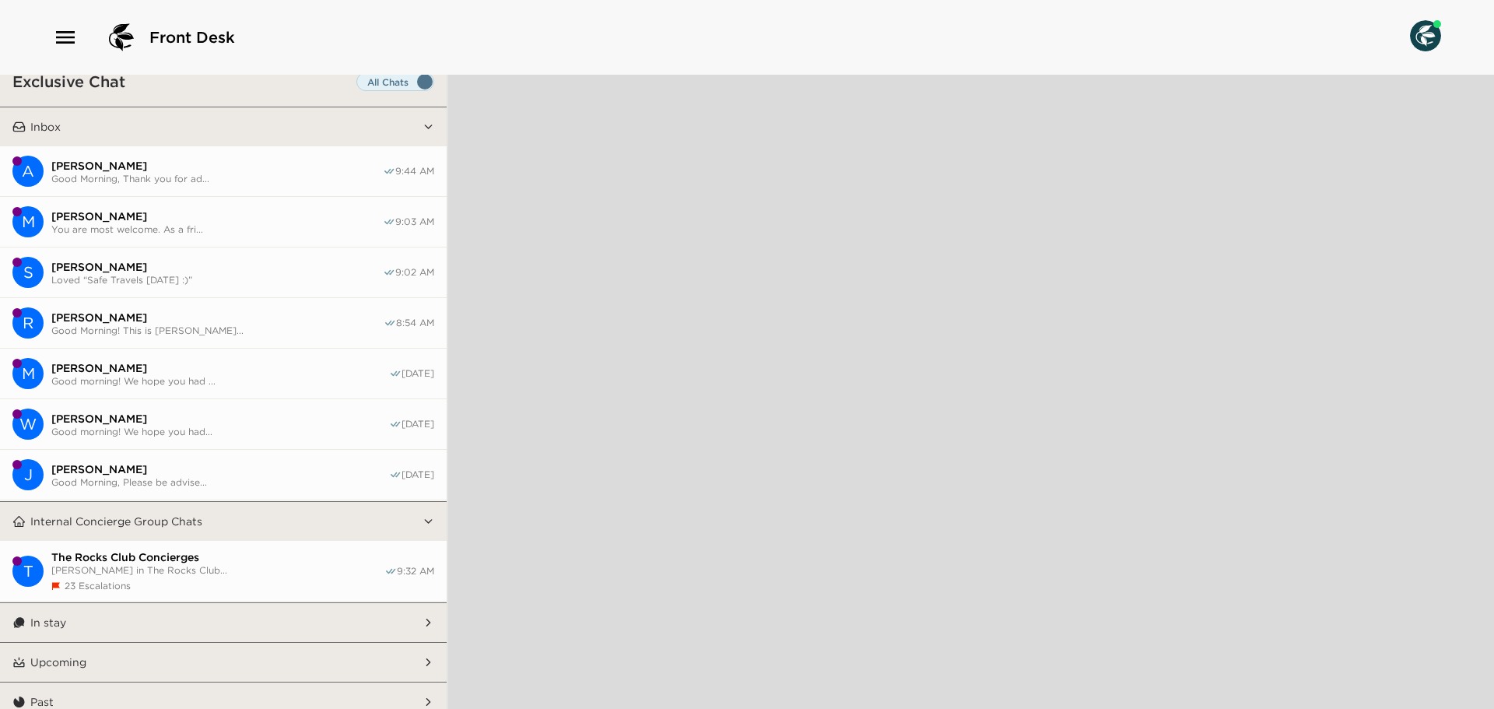
scroll to position [29, 0]
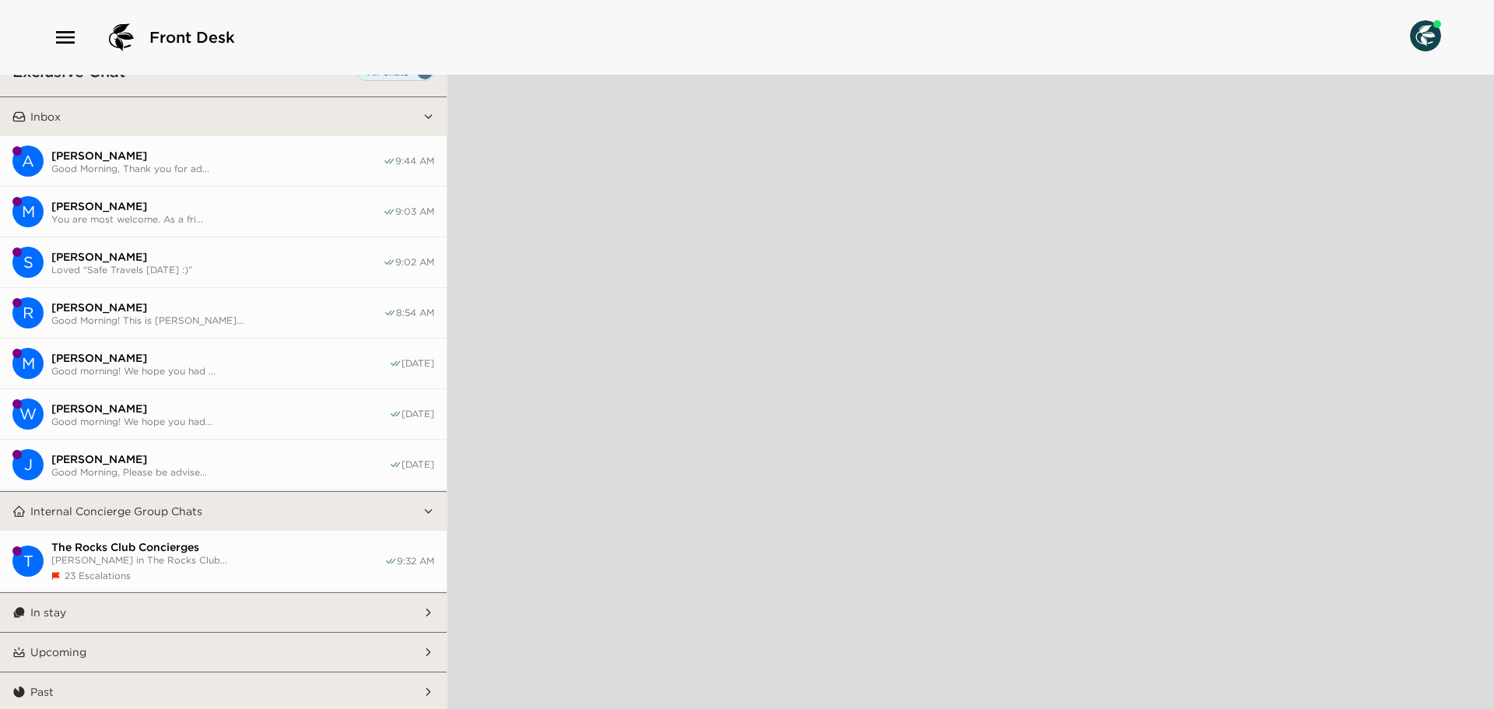
click at [303, 604] on button "In stay" at bounding box center [224, 612] width 397 height 39
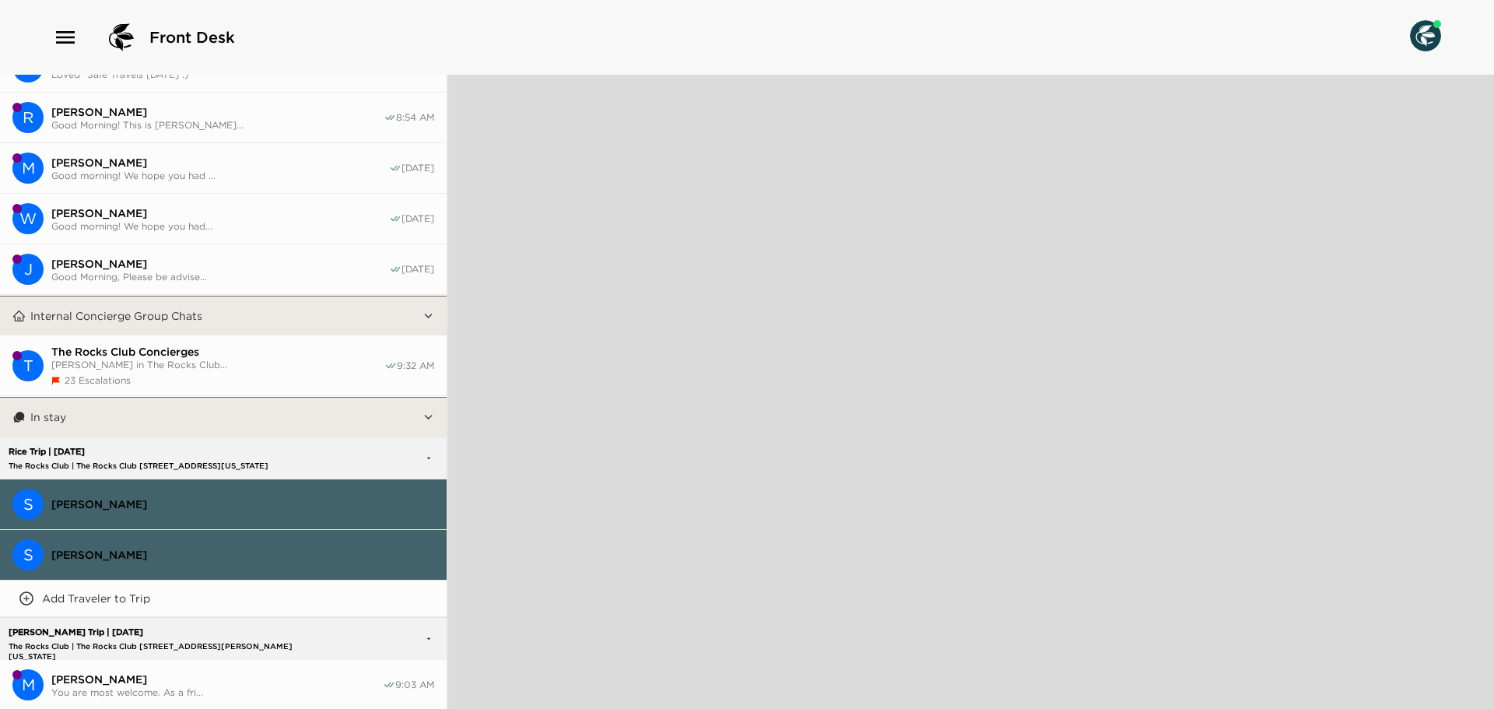
scroll to position [0, 0]
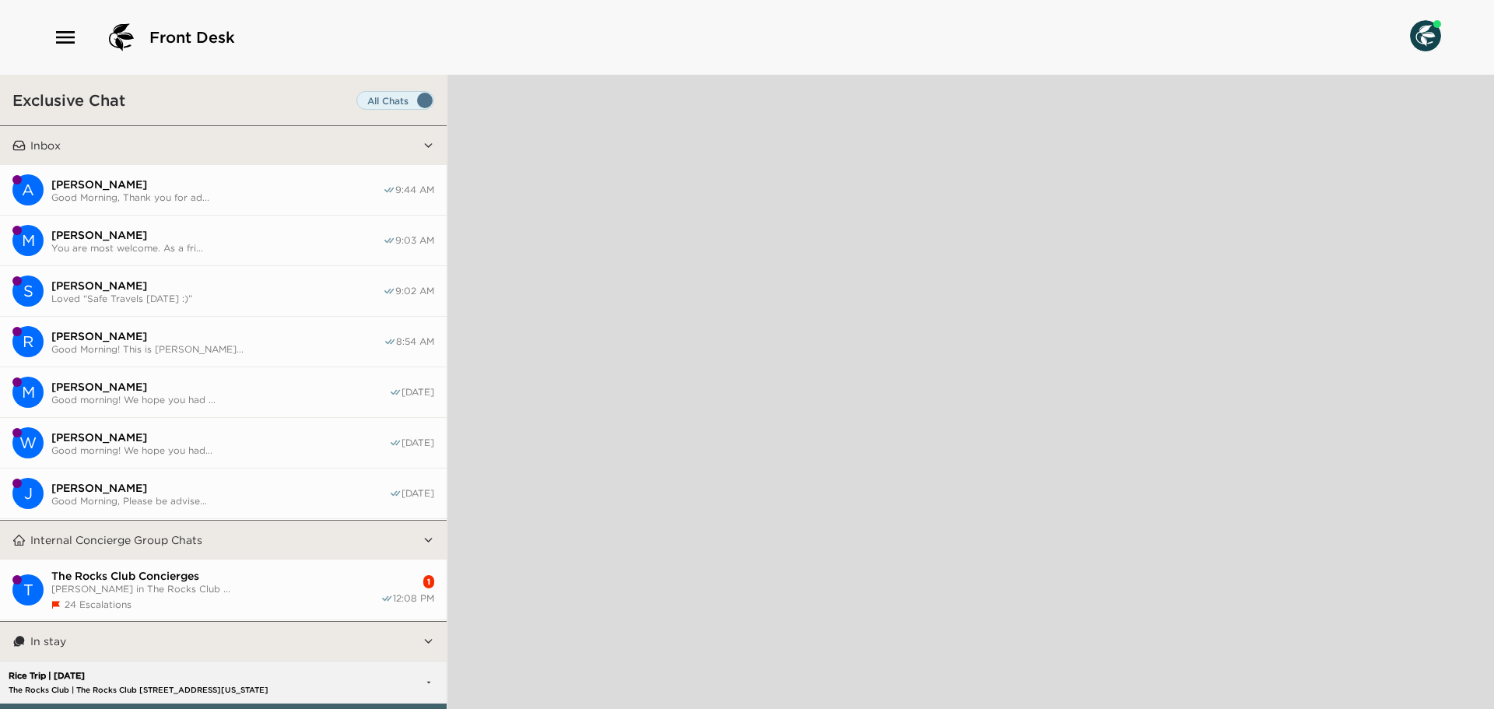
click at [246, 584] on span "[PERSON_NAME] in The Rocks Club ..." at bounding box center [215, 589] width 329 height 12
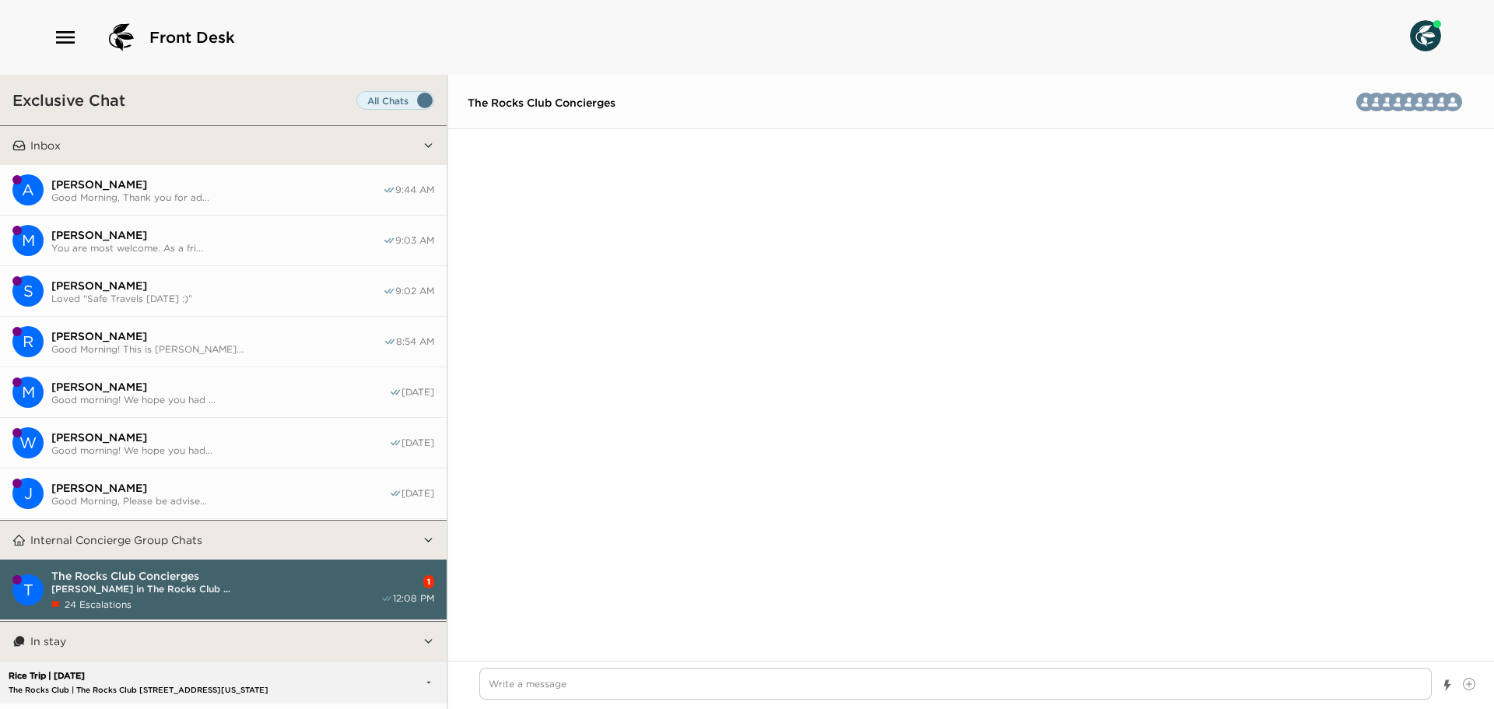
scroll to position [4659, 0]
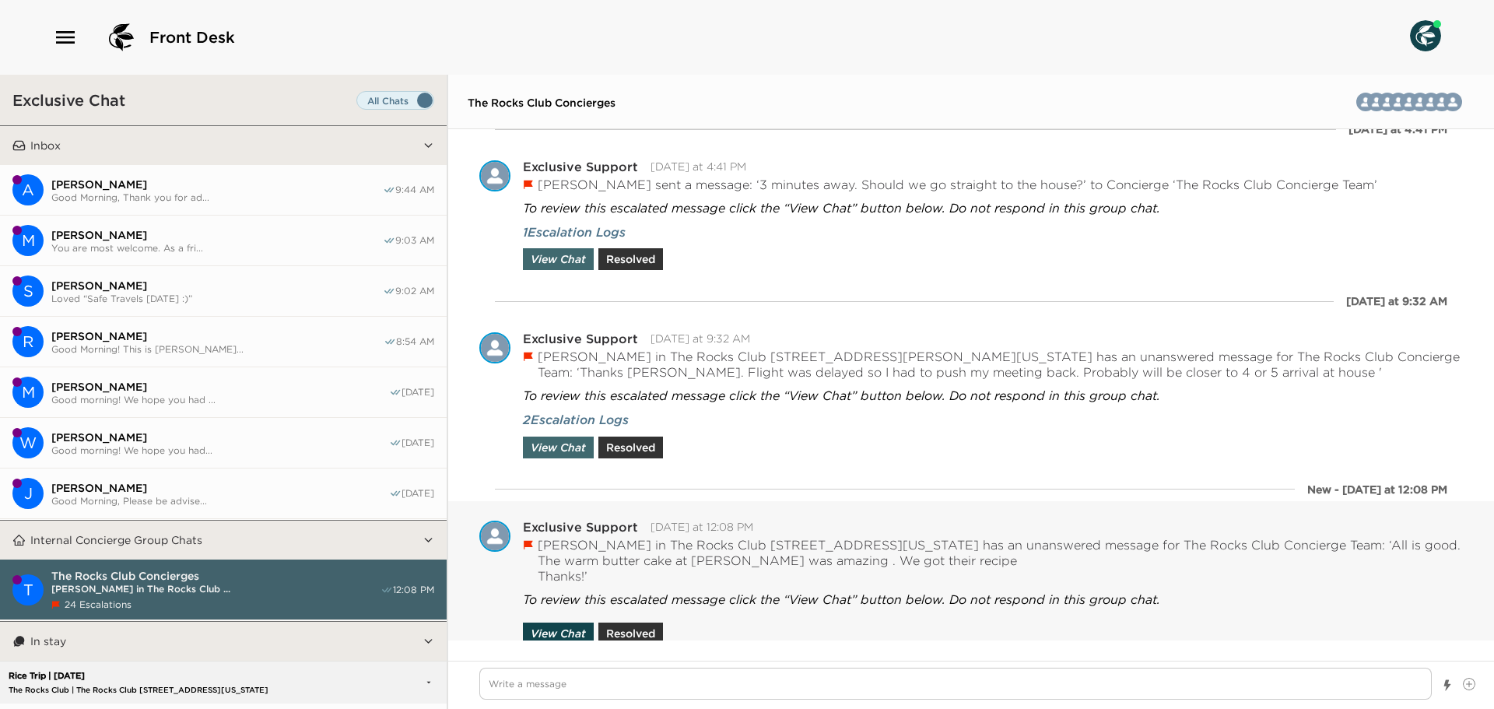
click at [575, 629] on button "View Chat" at bounding box center [558, 634] width 71 height 22
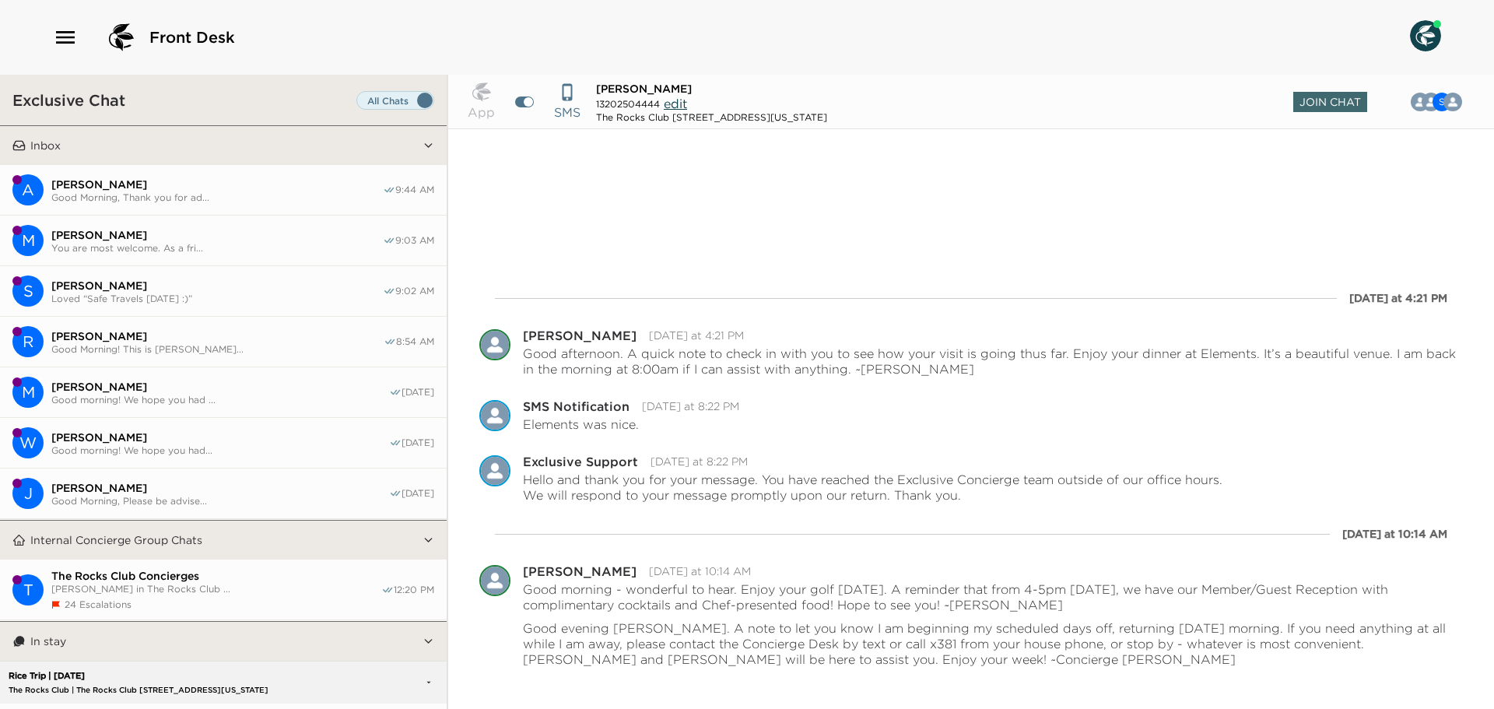
scroll to position [163, 0]
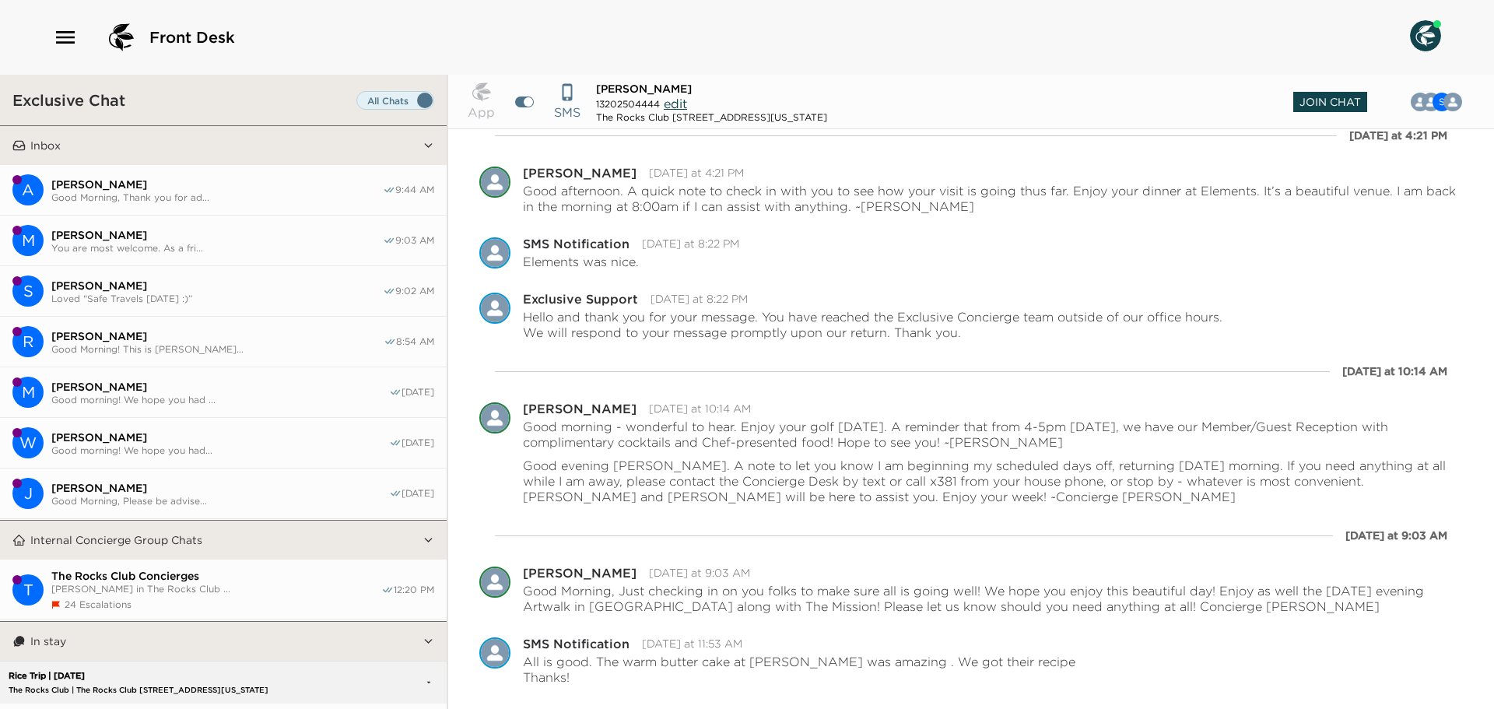
click at [1308, 96] on span "Join Chat" at bounding box center [1330, 102] width 74 height 20
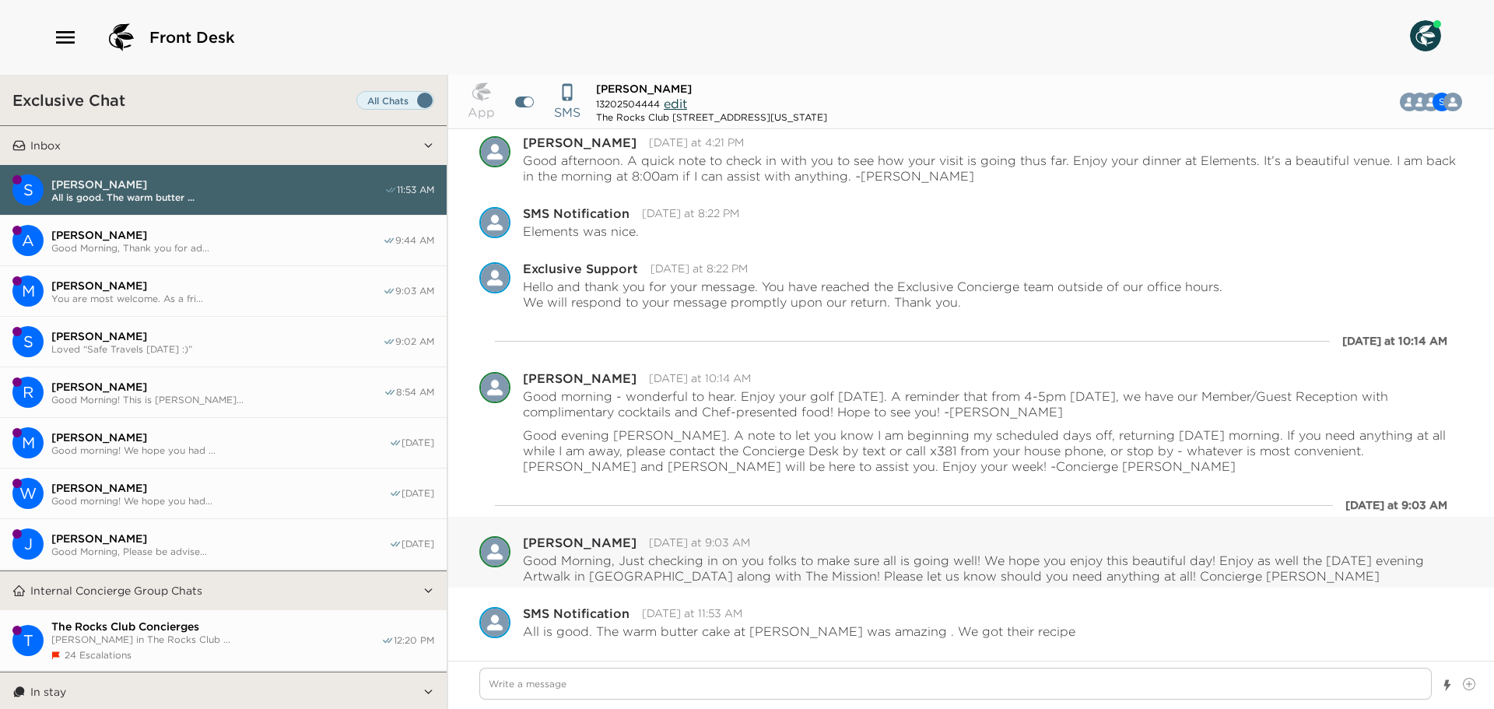
scroll to position [210, 0]
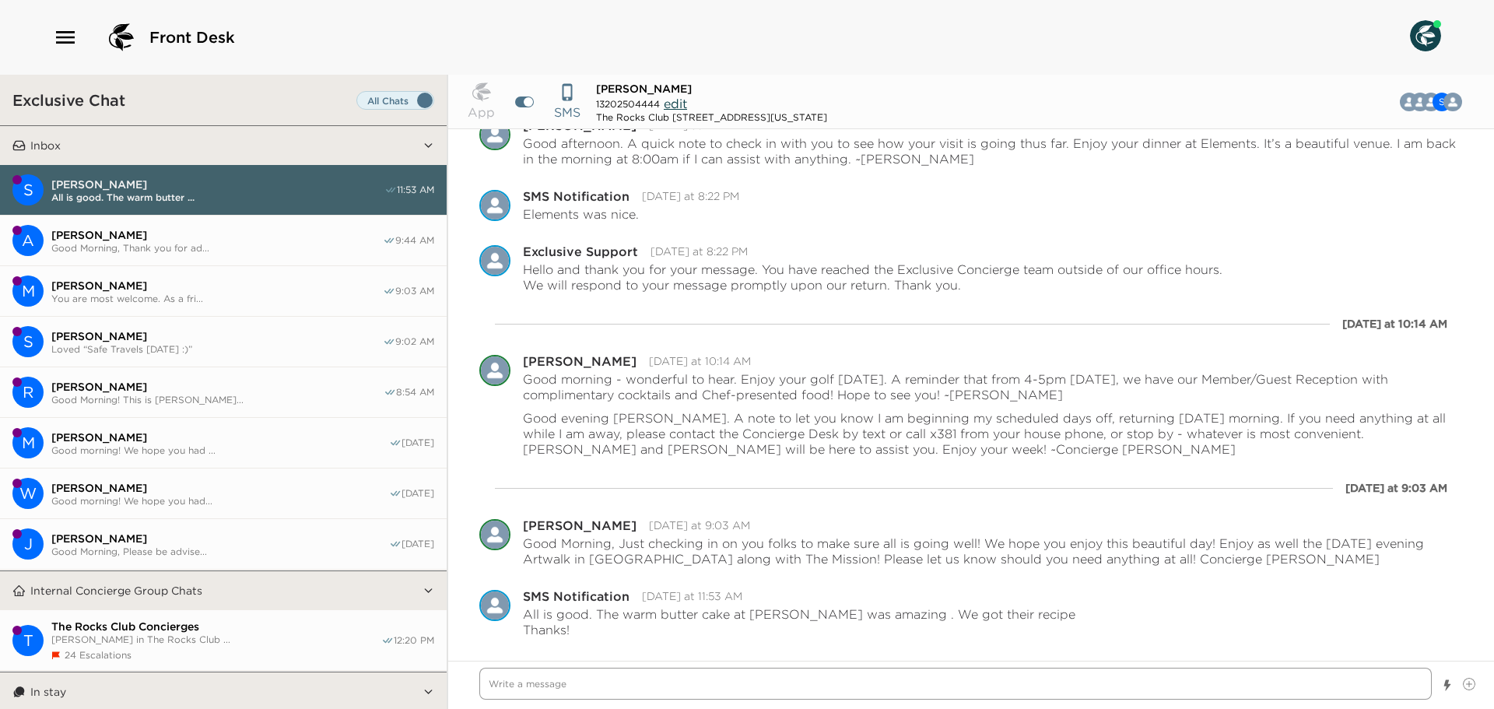
click at [578, 689] on textarea "Write a message" at bounding box center [955, 684] width 952 height 32
type textarea "x"
type textarea "G"
type textarea "x"
type textarea "Gl"
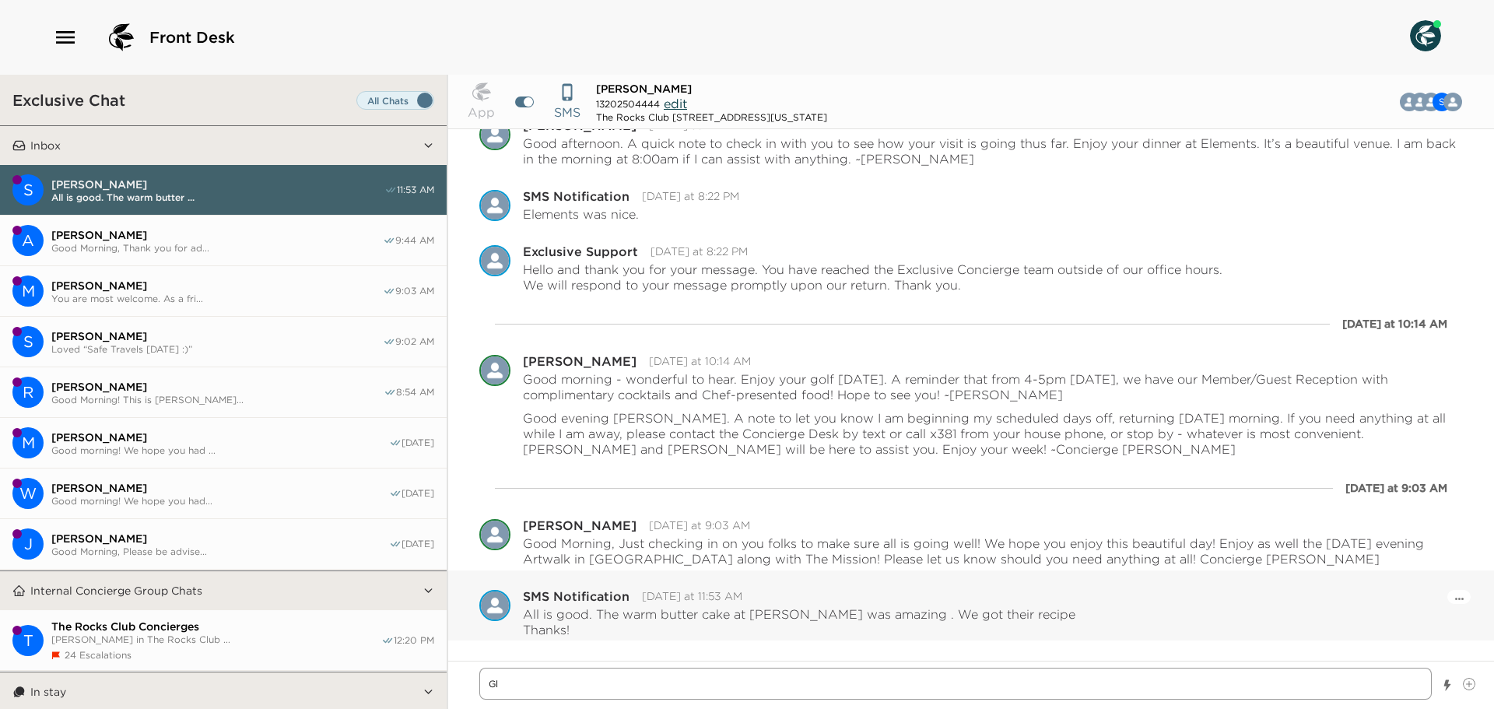
type textarea "x"
type textarea "Gla"
type textarea "x"
type textarea "Glad"
type textarea "x"
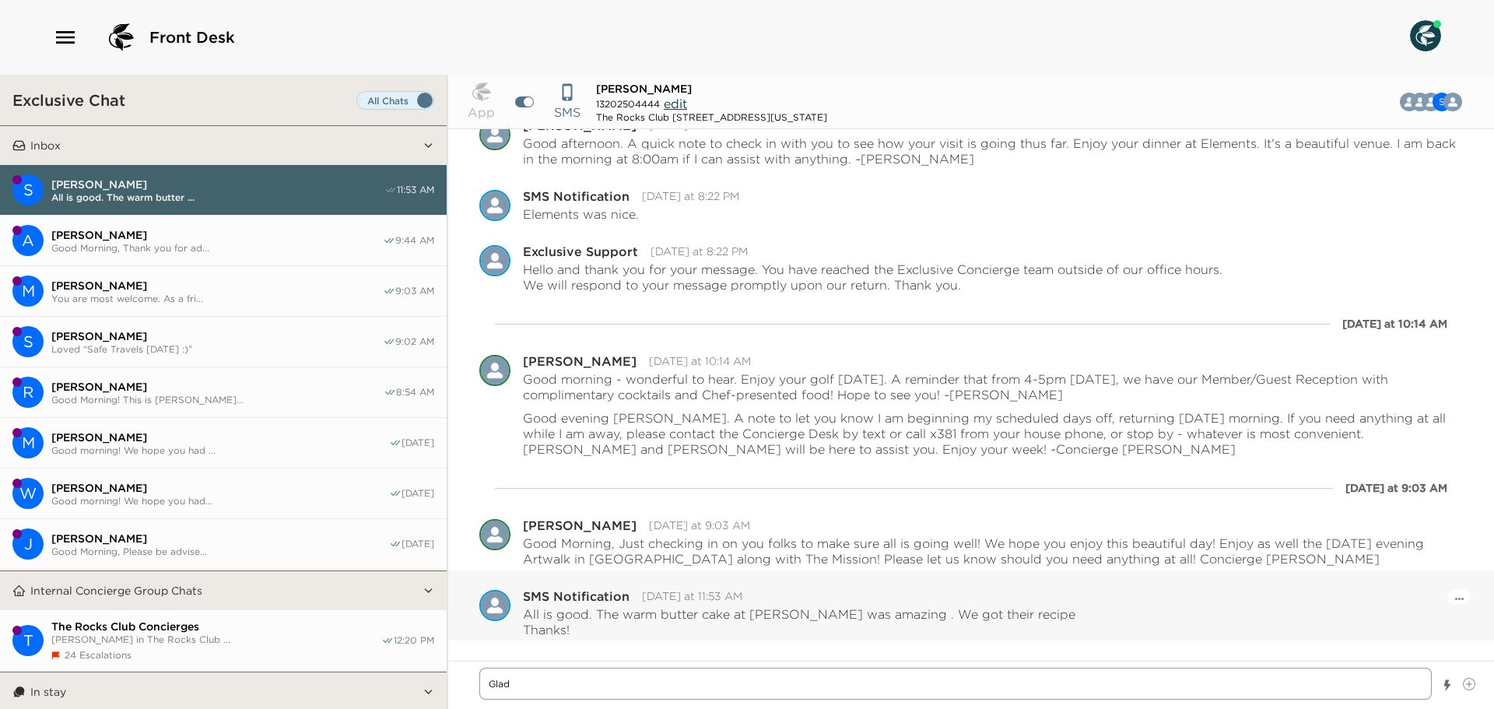
type textarea "Glad"
type textarea "x"
type textarea "Glad yo"
type textarea "x"
type textarea "Glad you"
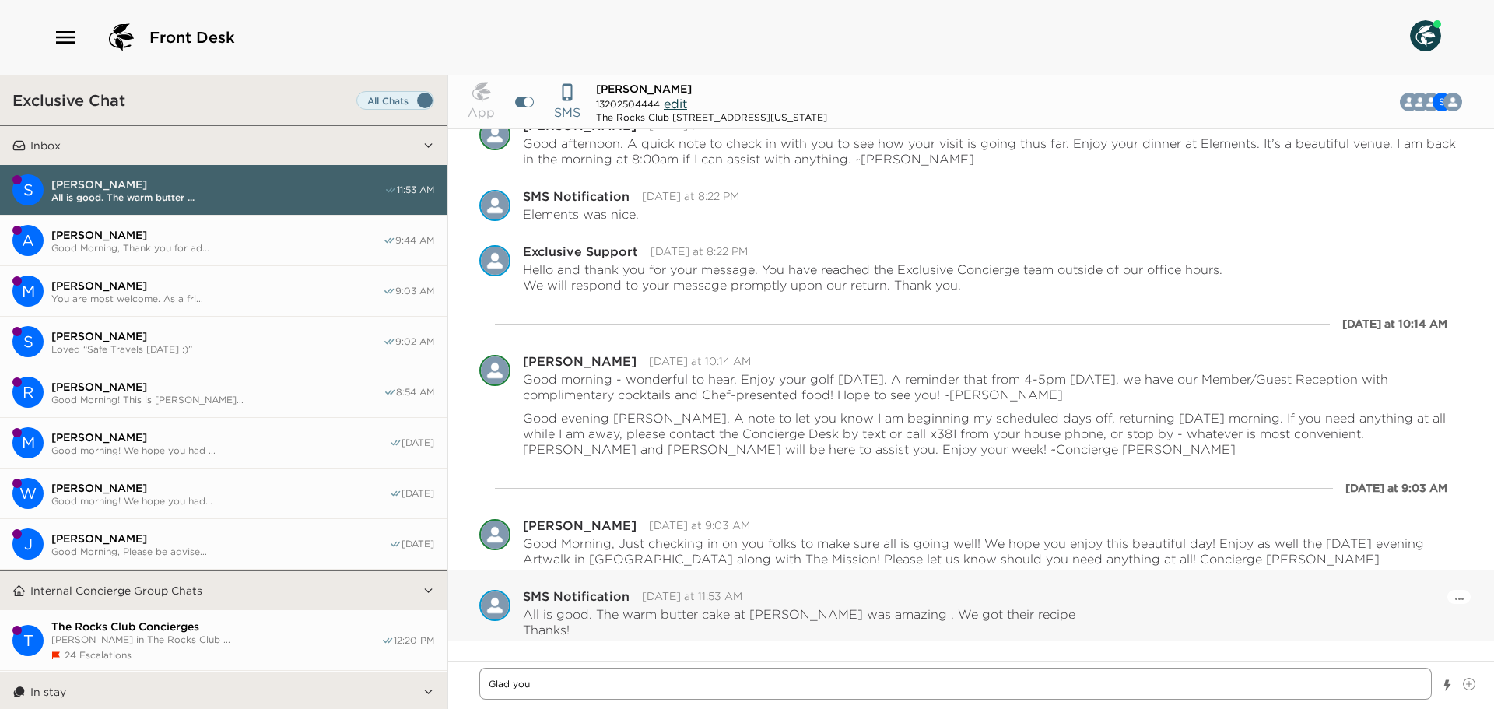
type textarea "x"
type textarea "Glad you"
type textarea "x"
type textarea "Glad you e"
type textarea "x"
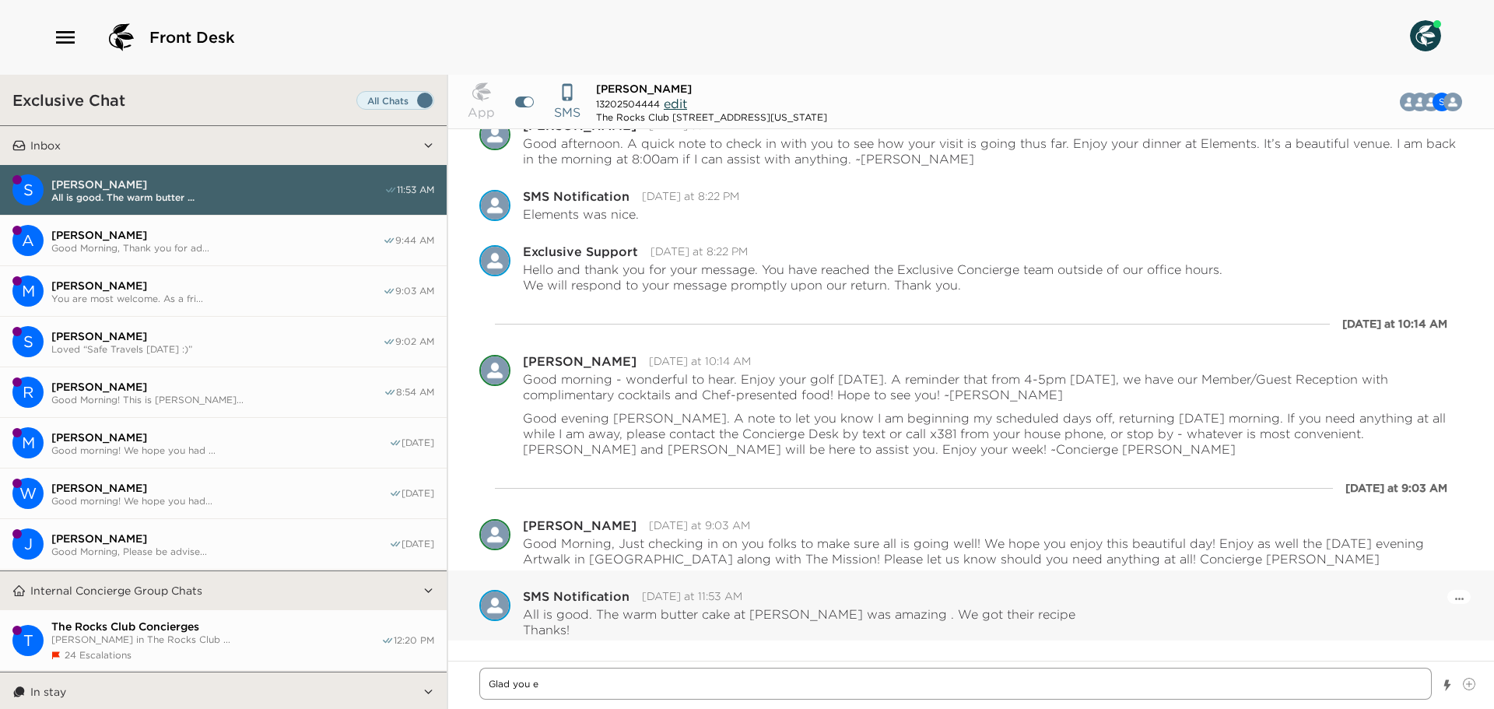
type textarea "Glad you en"
type textarea "x"
type textarea "Glad you enj"
type textarea "x"
type textarea "Glad you enjo"
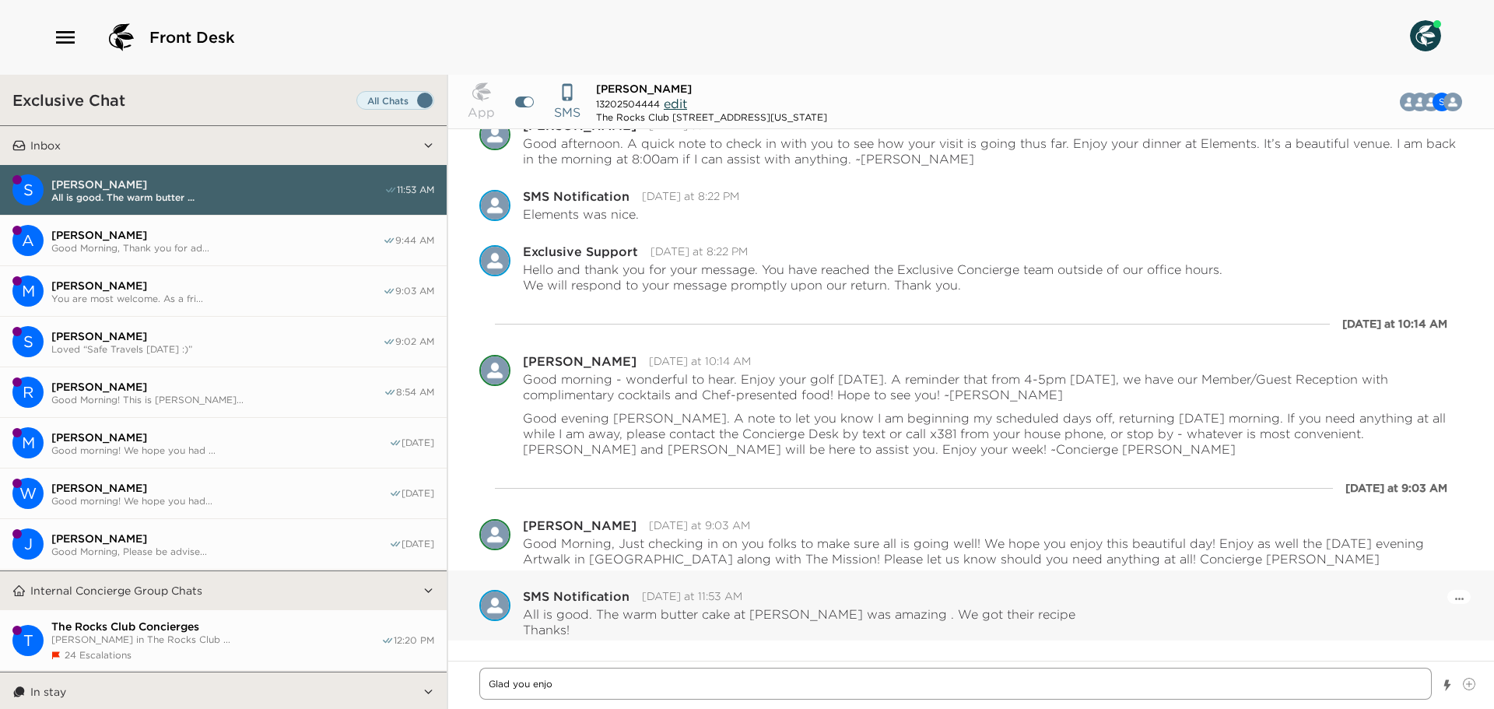
type textarea "x"
type textarea "Glad you enjoy"
type textarea "x"
type textarea "Glad you enjoye"
type textarea "x"
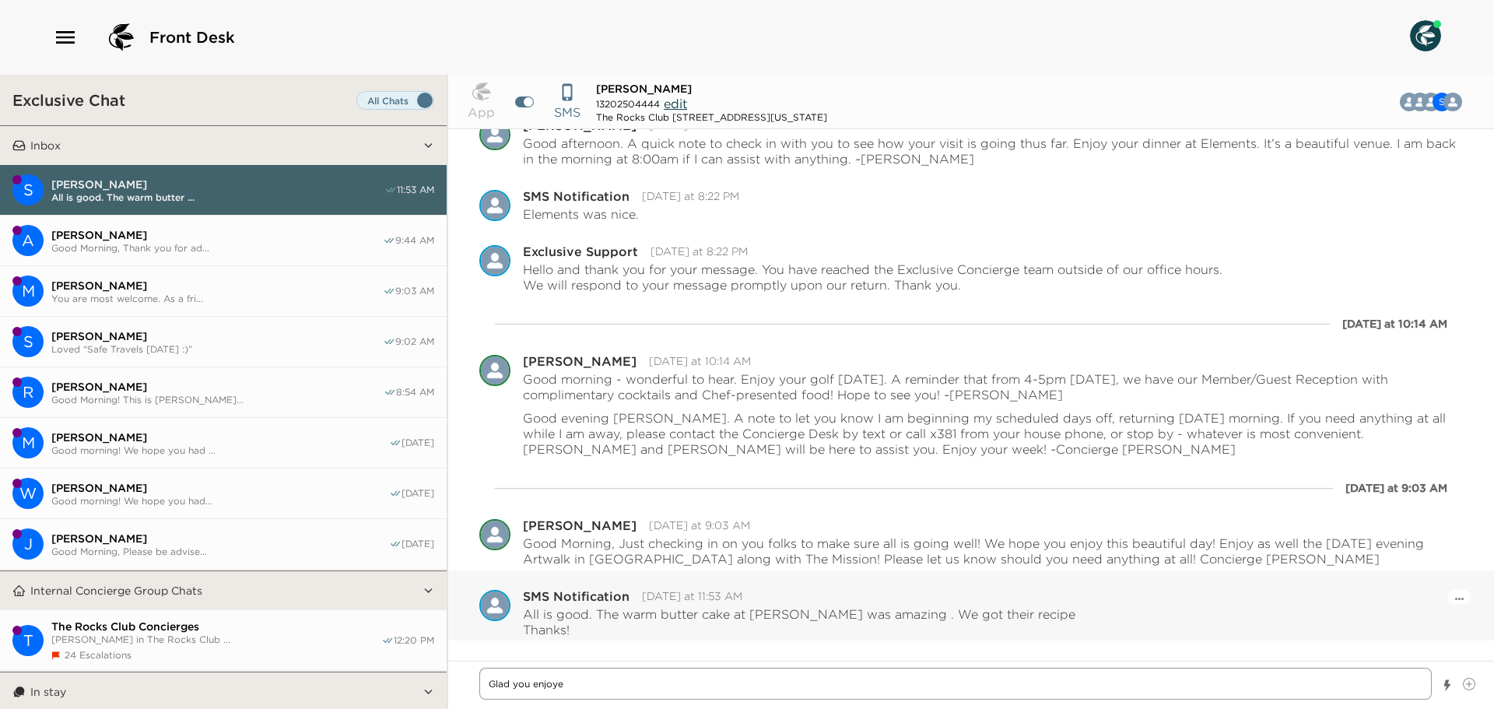
type textarea "Glad you enjoyed"
type textarea "x"
type textarea "Glad you enjoyed"
type textarea "x"
type textarea "Glad you enjoyed"
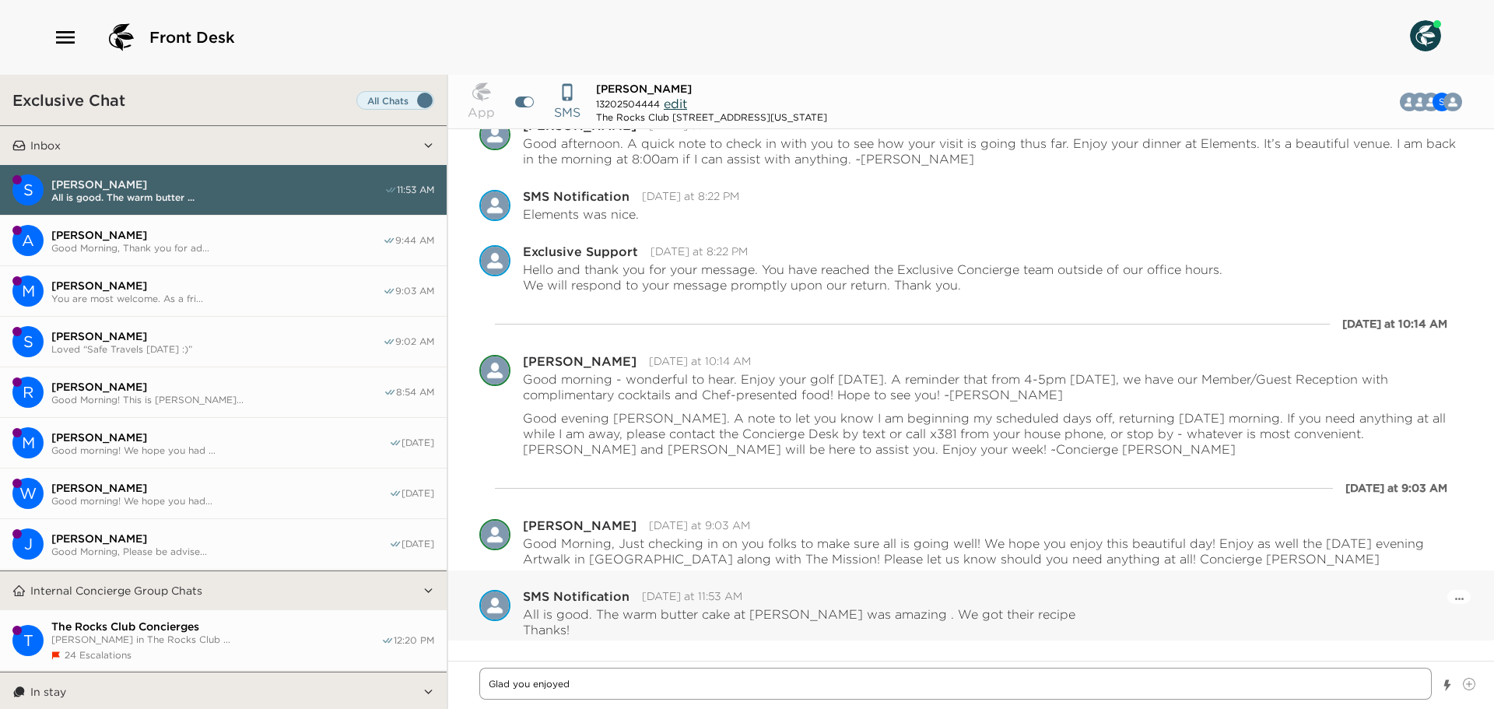
type textarea "x"
type textarea "Glad you enjoy"
type textarea "x"
type textarea "Glad you enjo"
type textarea "x"
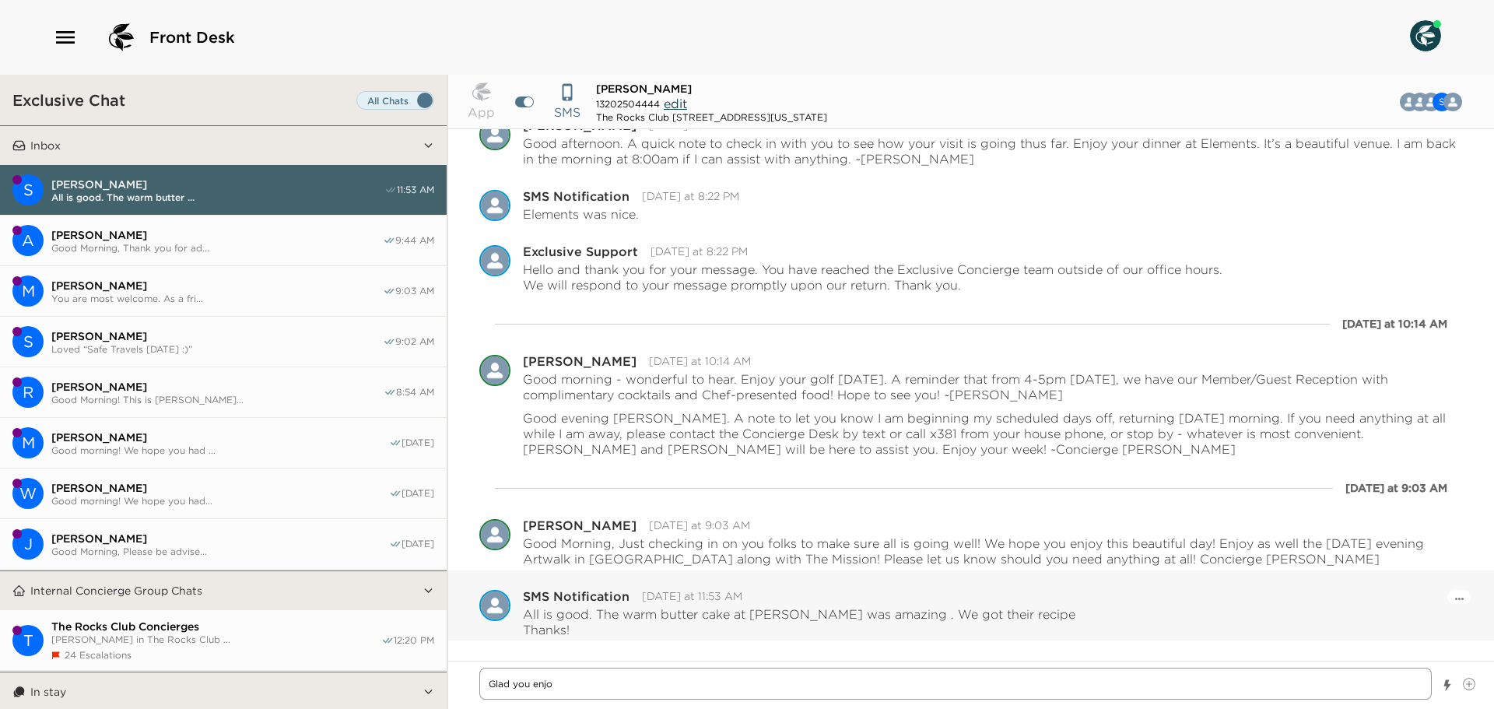
type textarea "Glad you enj"
type textarea "x"
type textarea "Glad you en"
type textarea "x"
type textarea "Glad you e"
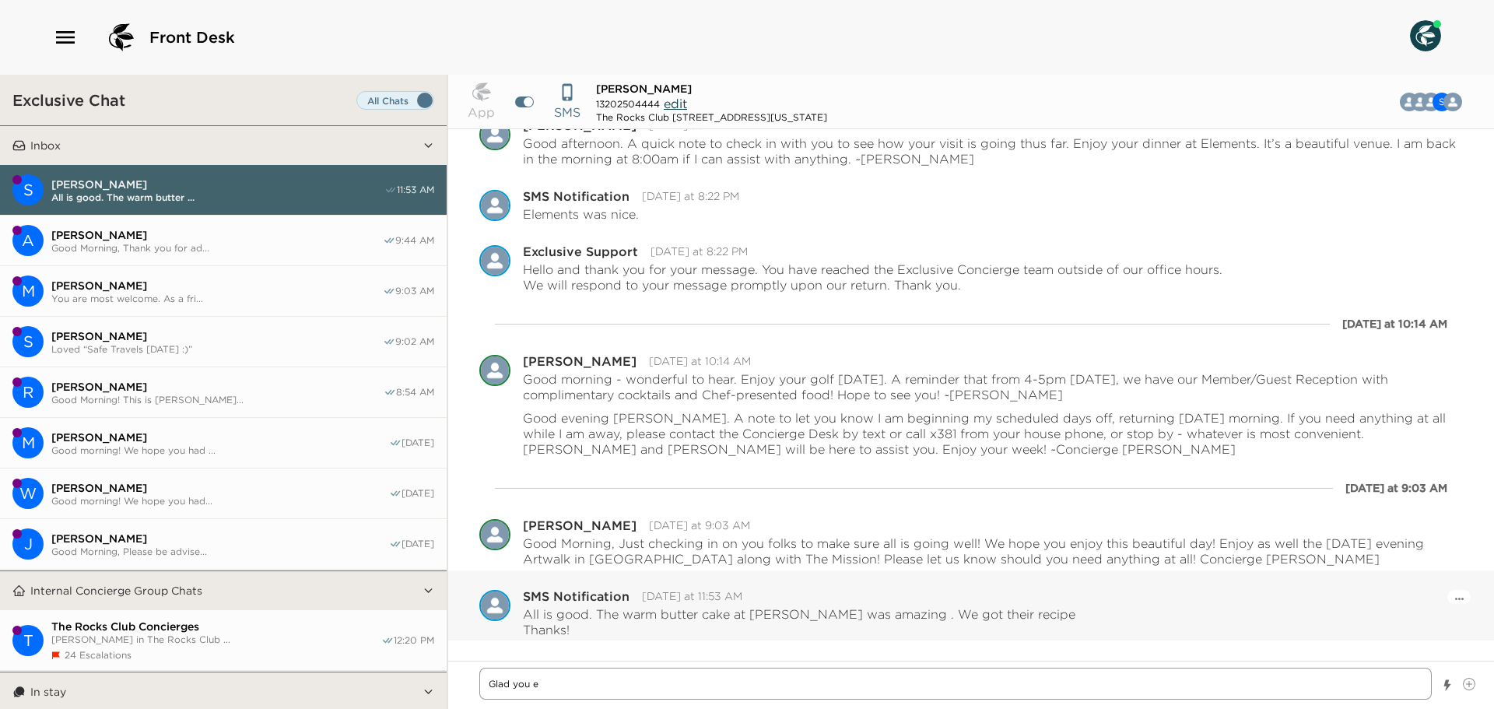
type textarea "x"
type textarea "Glad you"
type textarea "x"
type textarea "Glad you"
type textarea "x"
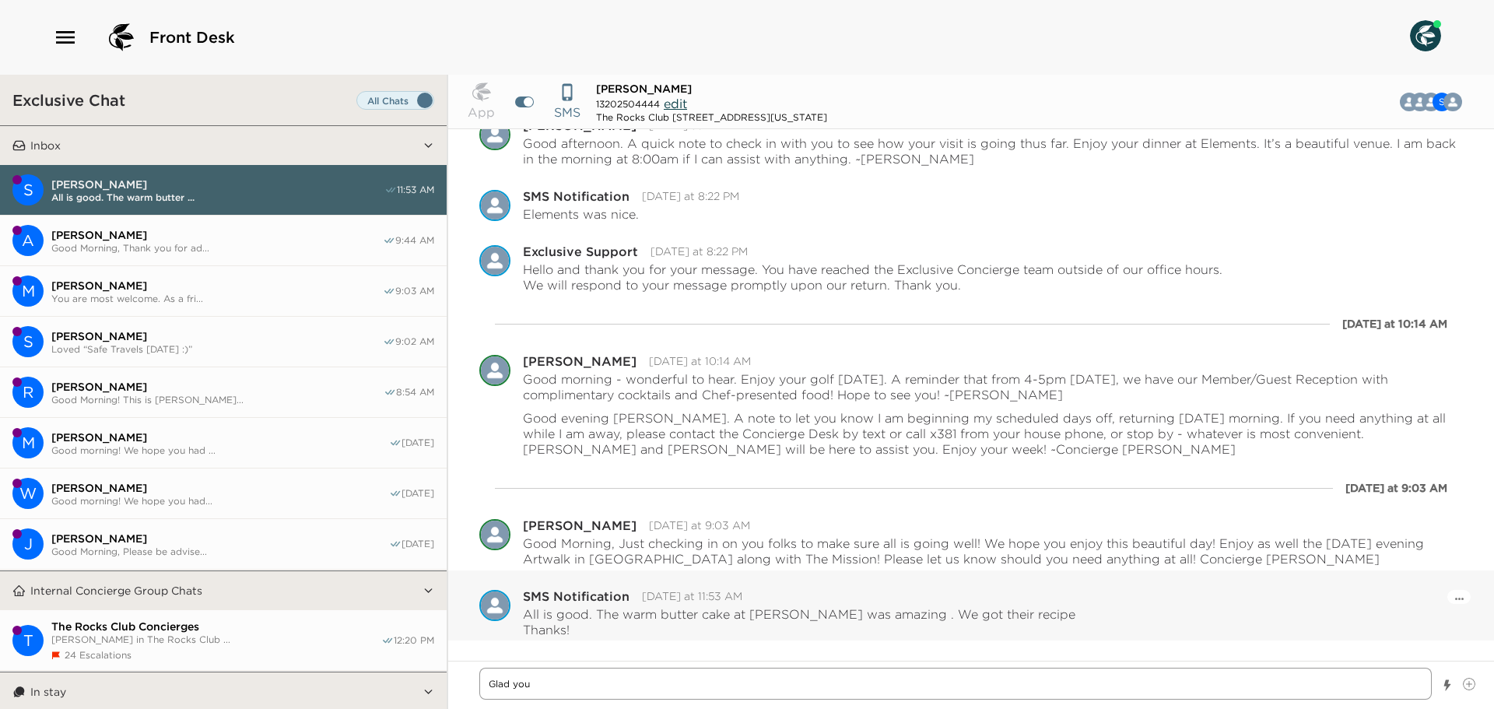
type textarea "Glad yo"
type textarea "x"
type textarea "Glad y"
type textarea "x"
type textarea "Glad"
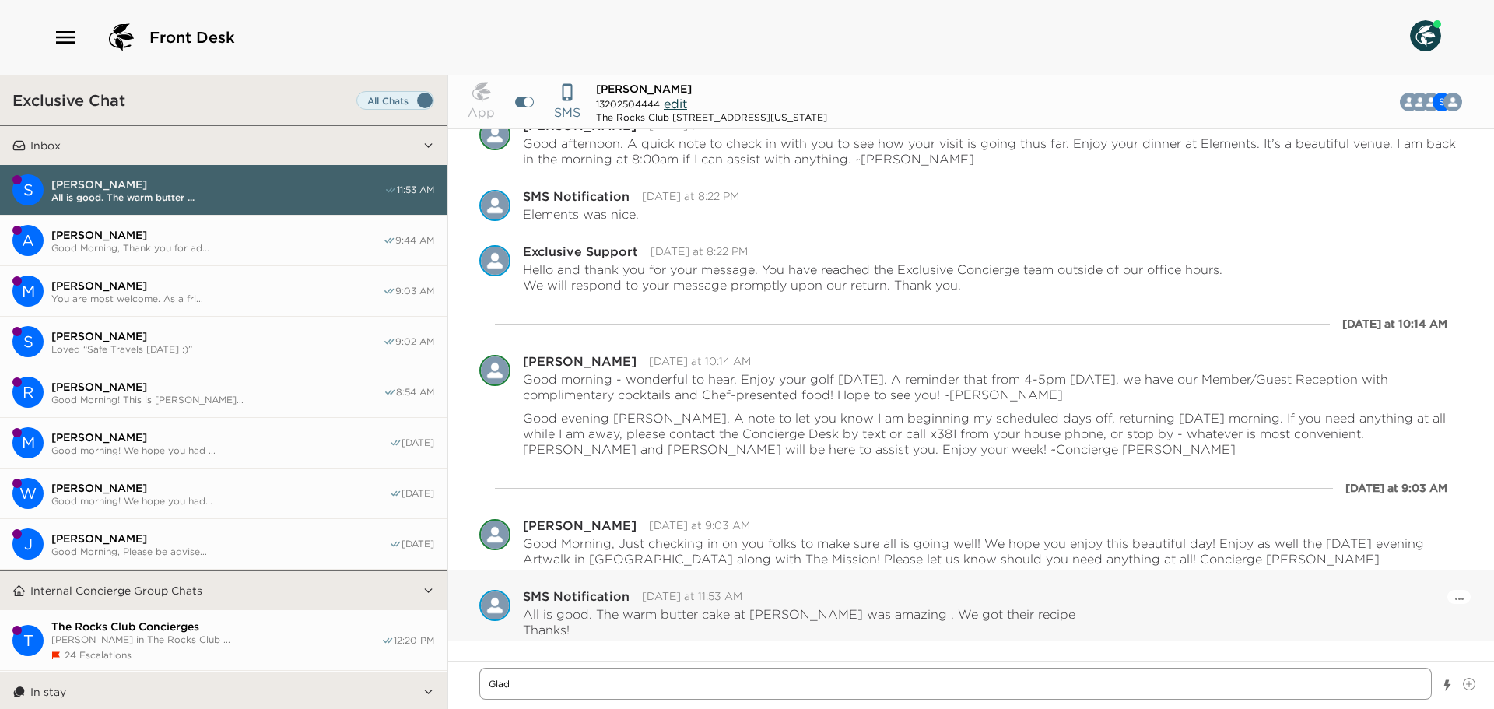
type textarea "x"
type textarea "Glad"
type textarea "x"
type textarea "Gla"
type textarea "x"
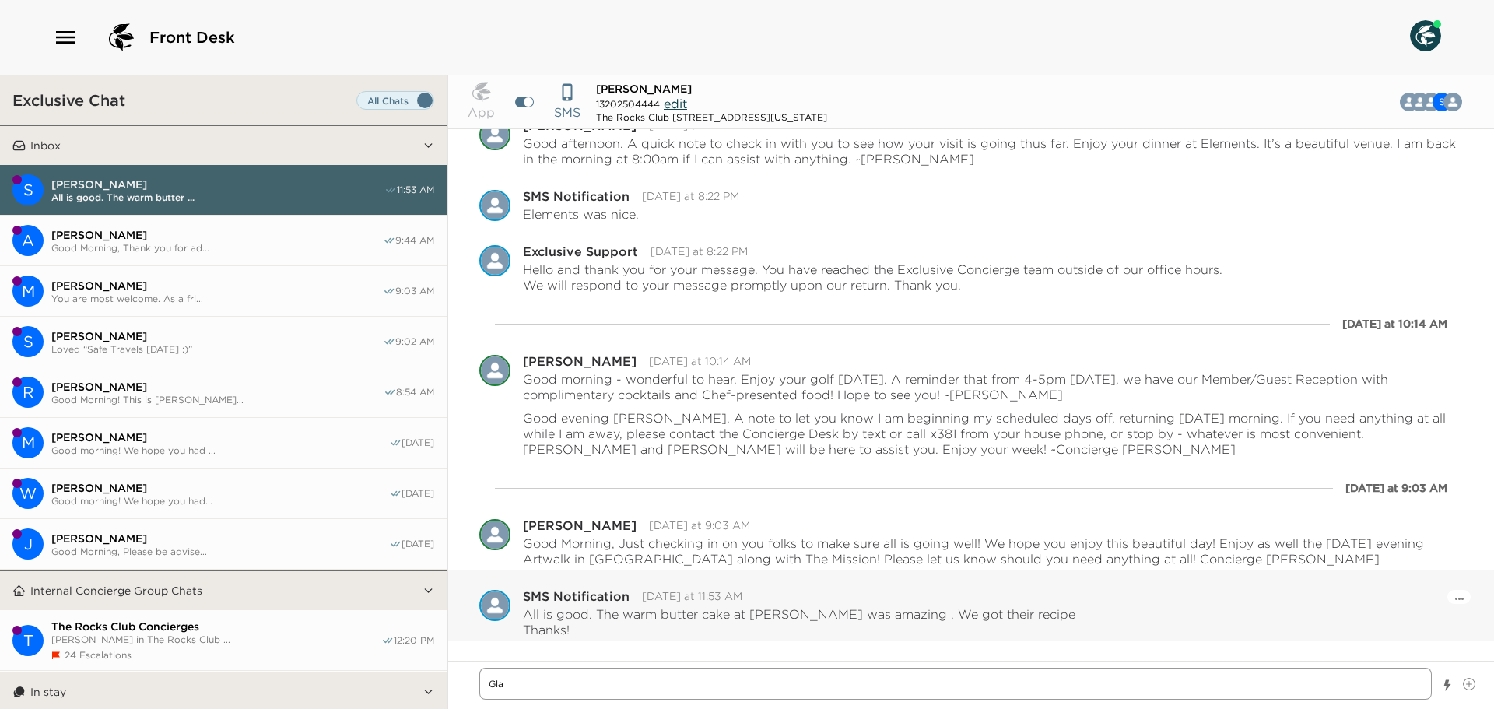
type textarea "Gl"
type textarea "x"
type textarea "G"
type textarea "x"
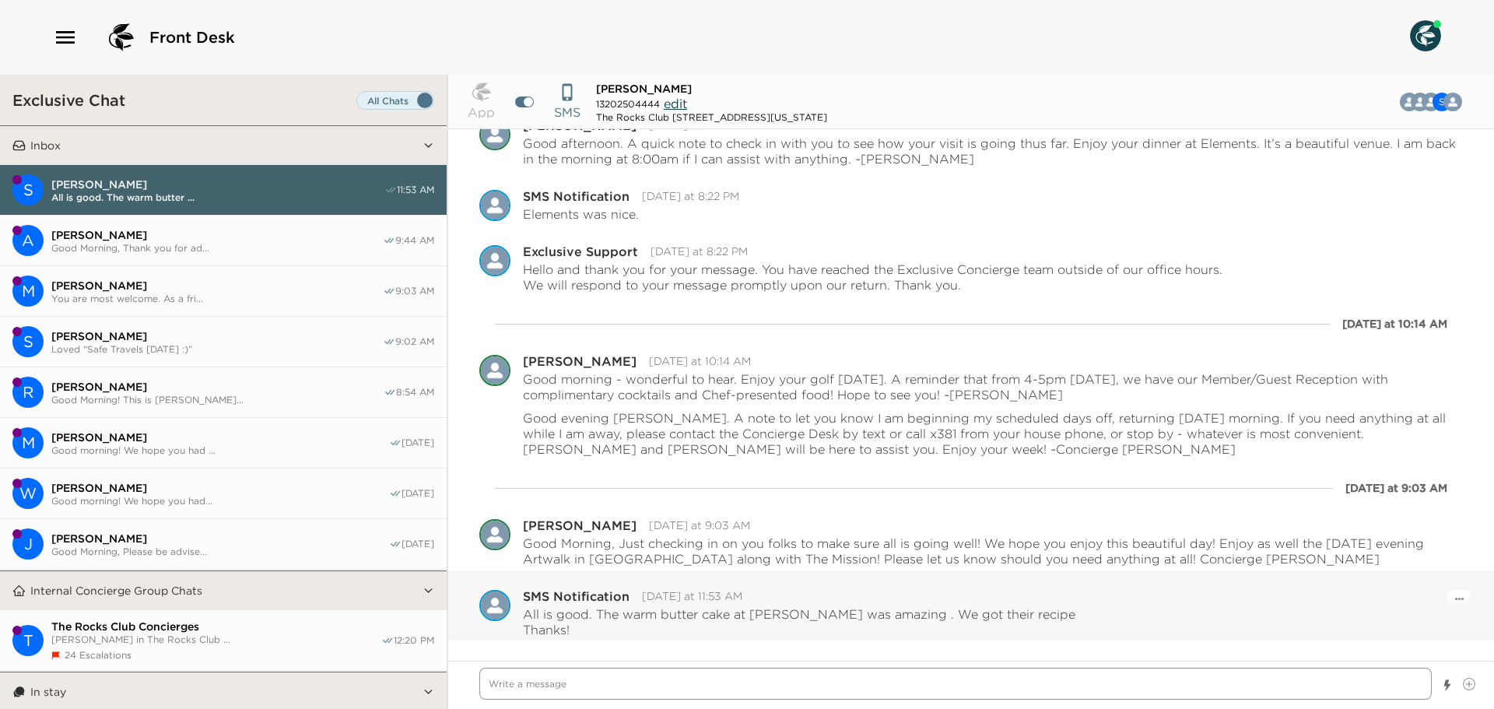
type textarea "S"
type textarea "x"
type textarea "So"
type textarea "x"
type textarea "So"
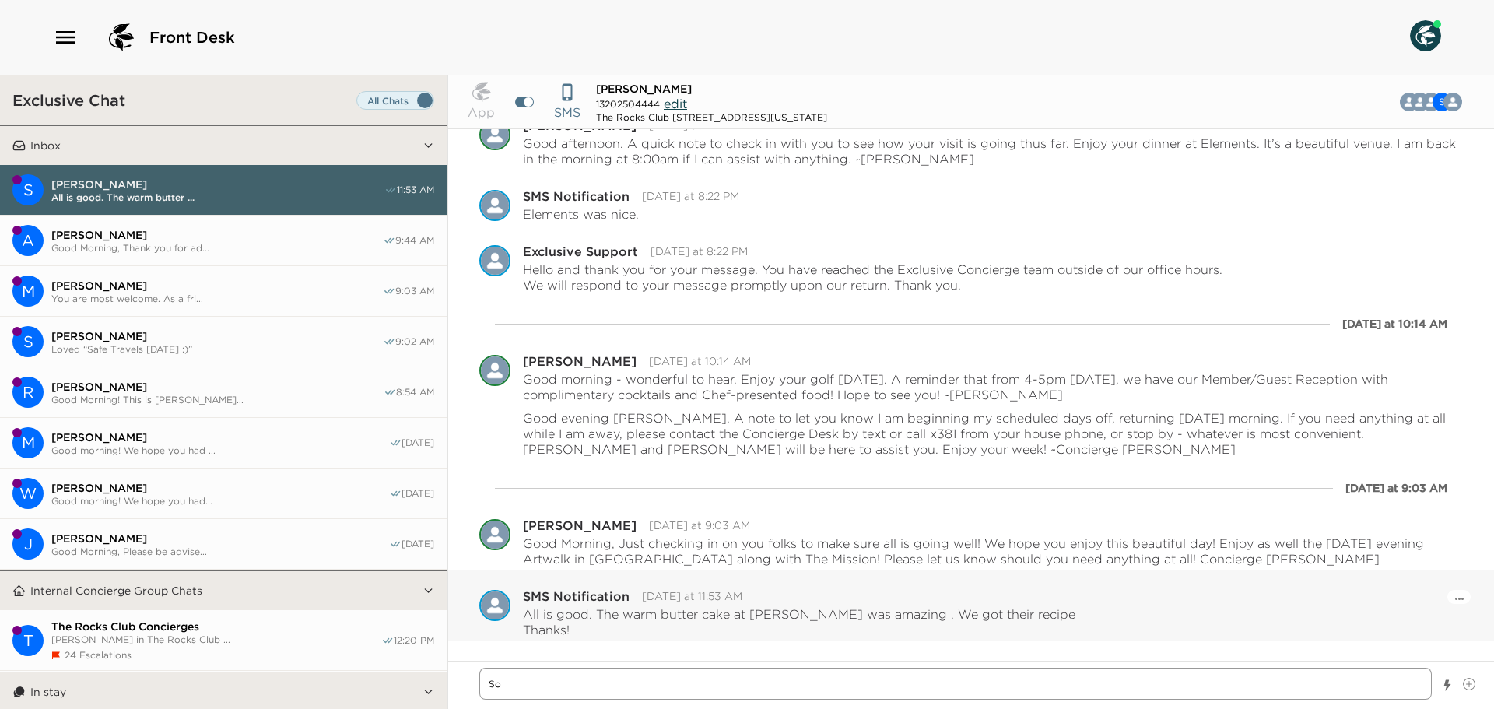
type textarea "x"
type textarea "So h"
type textarea "x"
type textarea "So ha"
type textarea "x"
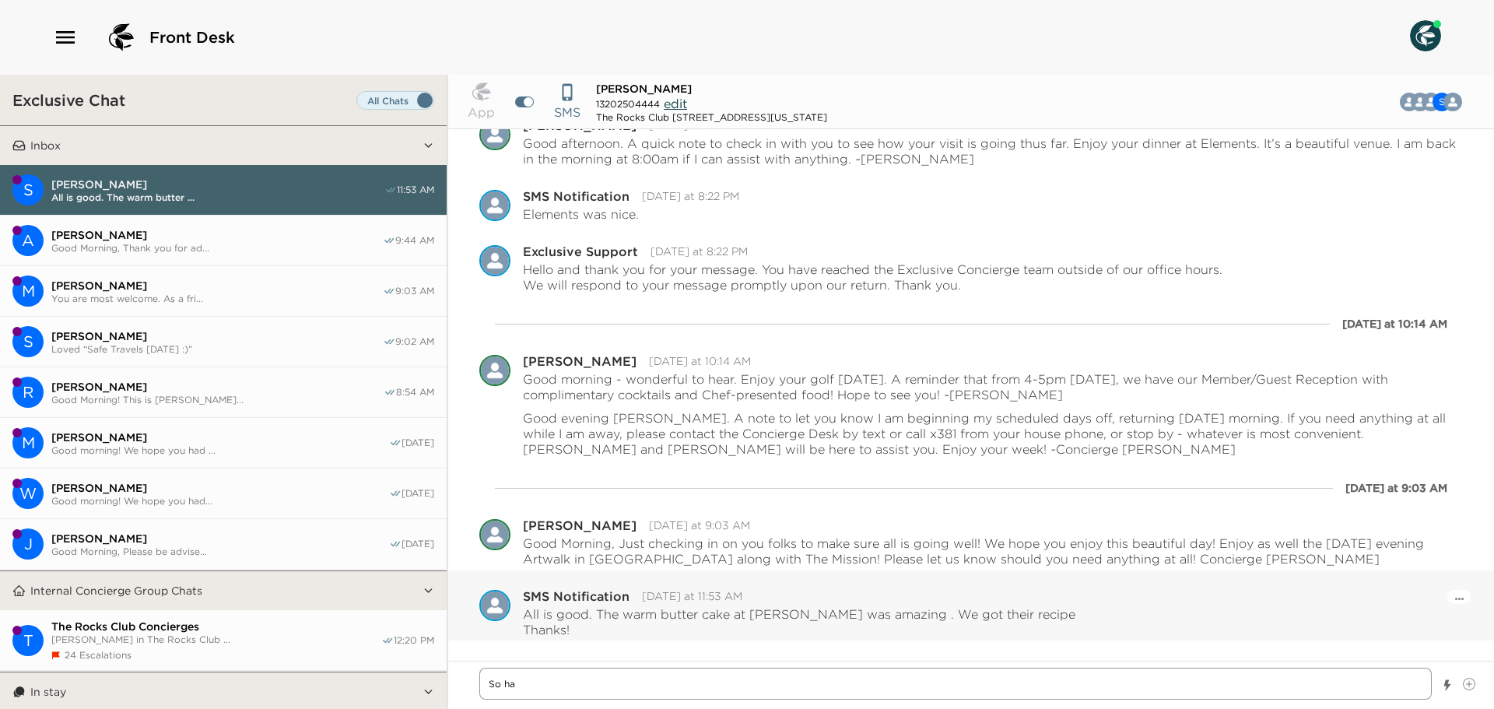
type textarea "So hap"
type textarea "x"
type textarea "So happ"
type textarea "x"
type textarea "So happy"
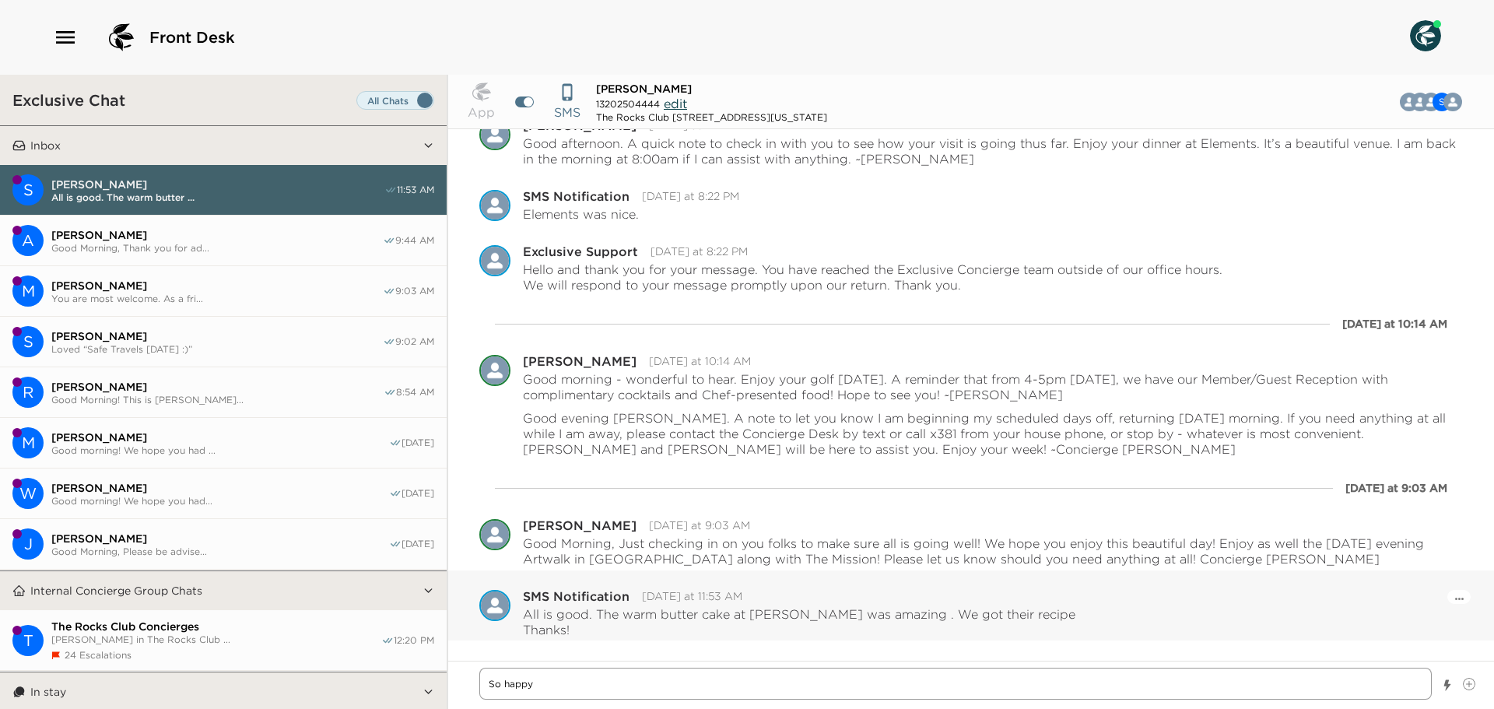
type textarea "x"
type textarea "So happy"
type textarea "x"
type textarea "So happy yo"
type textarea "x"
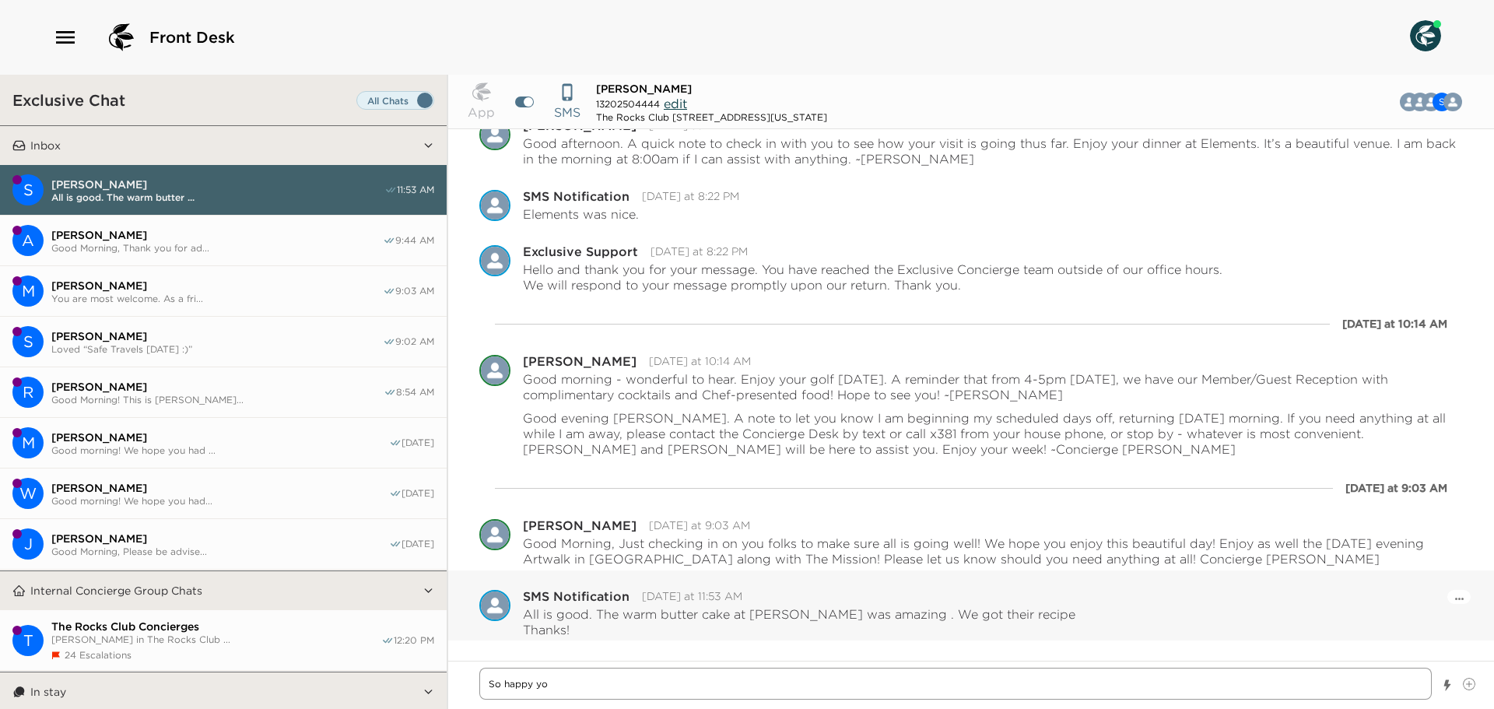
type textarea "So happy you"
type textarea "x"
type textarea "So happy you"
type textarea "x"
type textarea "So happy you e"
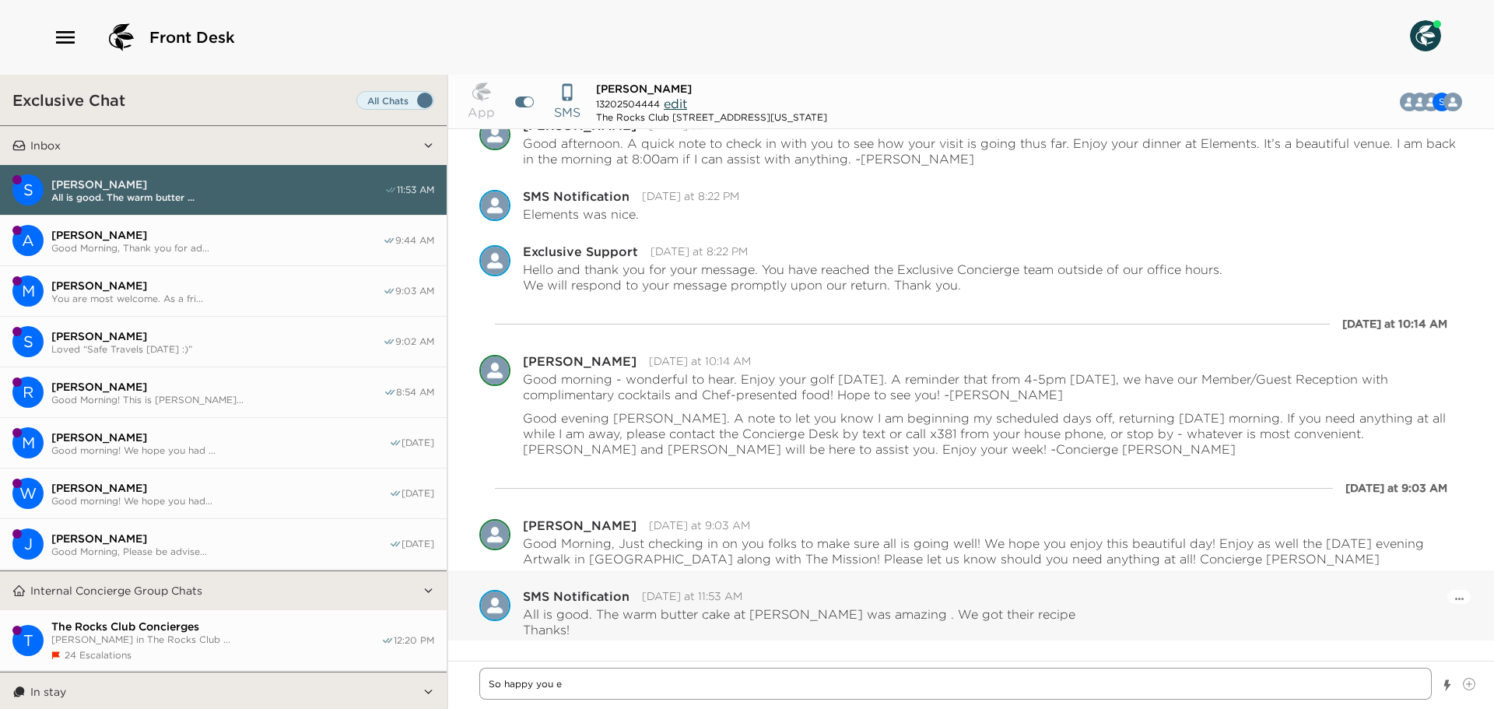
type textarea "x"
type textarea "So happy you en"
type textarea "x"
type textarea "So happy you enj"
type textarea "x"
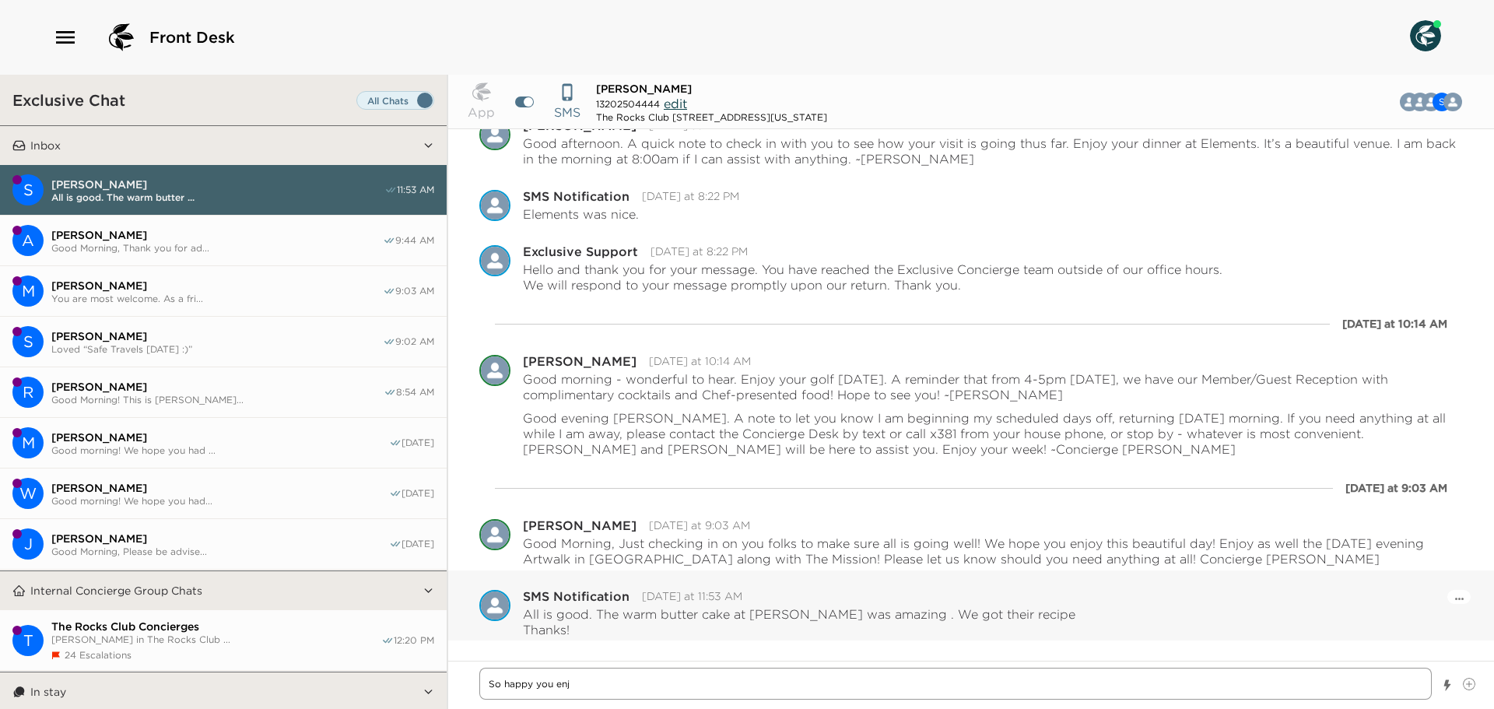
type textarea "So happy you enjo"
type textarea "x"
type textarea "So happy you enjoye"
type textarea "x"
type textarea "So happy you enjoyed"
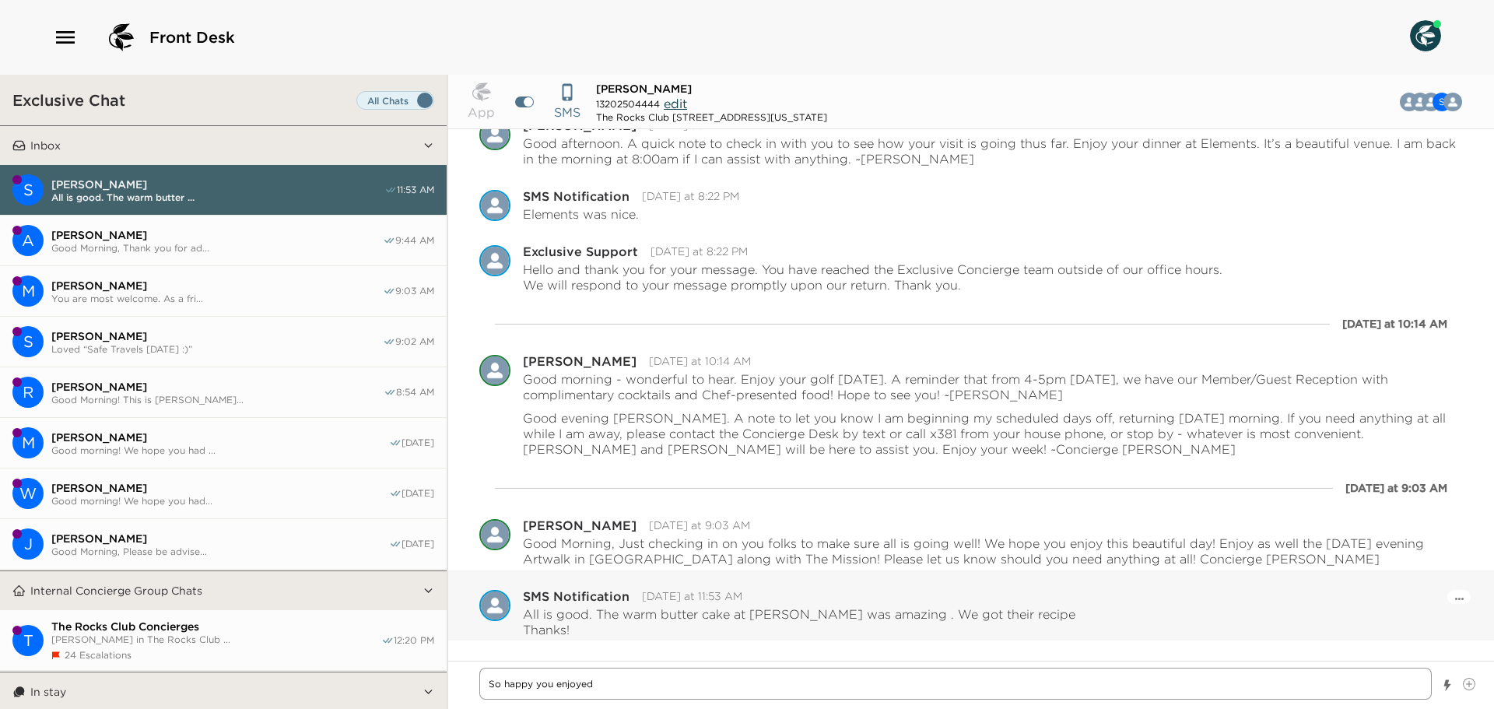
type textarea "x"
type textarea "So happy you enjoyed."
type textarea "x"
type textarea "So happy you enjoyed."
type textarea "x"
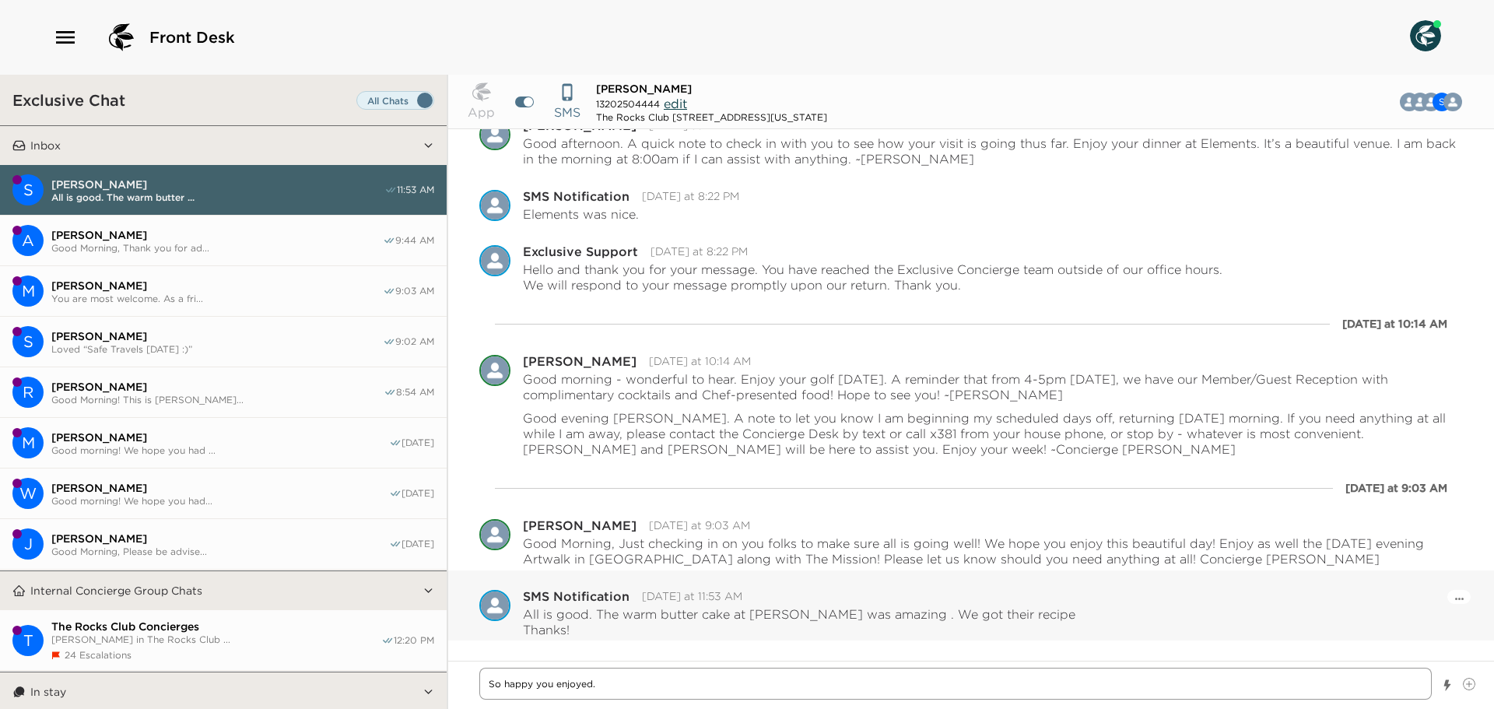
type textarea "So happy you enjoyed. T"
type textarea "x"
type textarea "So happy you enjoyed. Te"
type textarea "x"
type textarea "So happy you enjoyed. Teh"
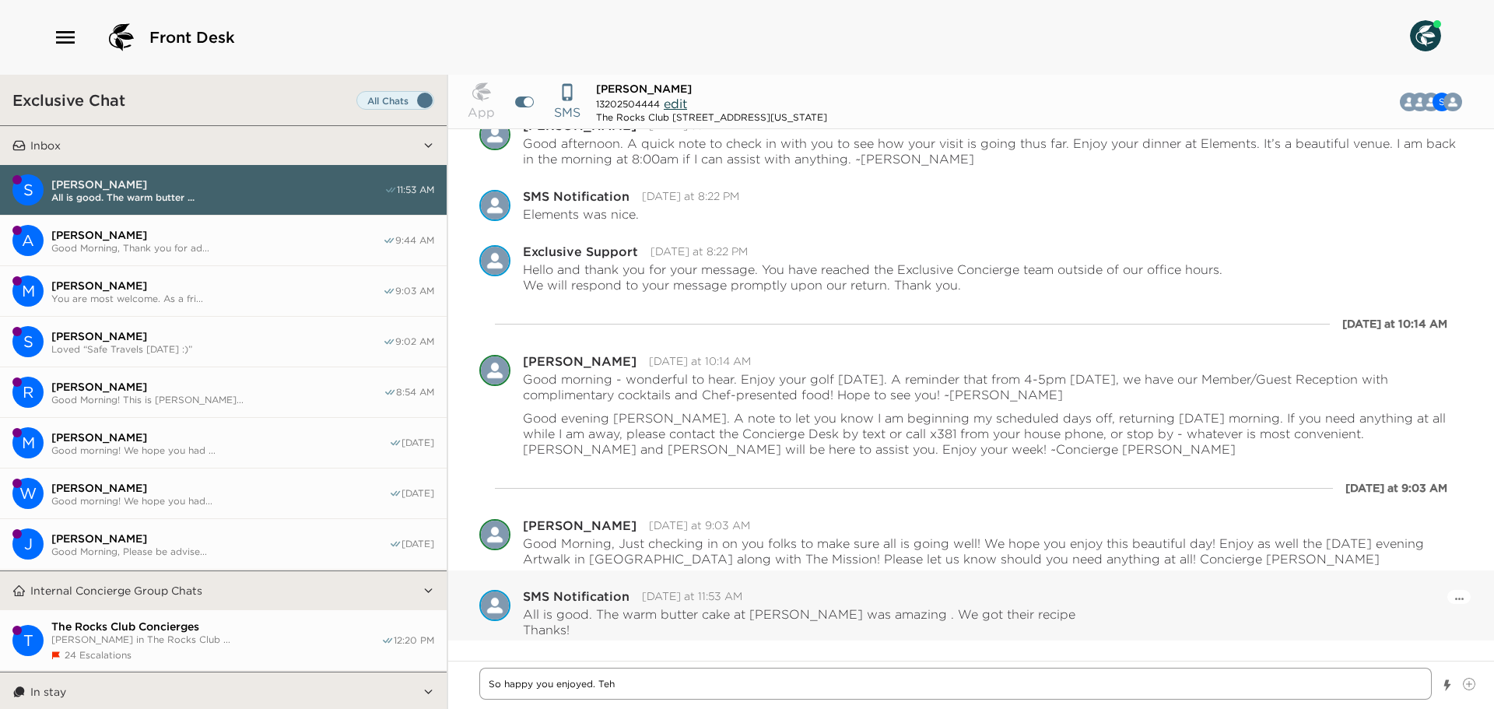
type textarea "x"
type textarea "So happy you enjoyed. Teh"
type textarea "x"
type textarea "So happy you enjoyed. Teh"
type textarea "x"
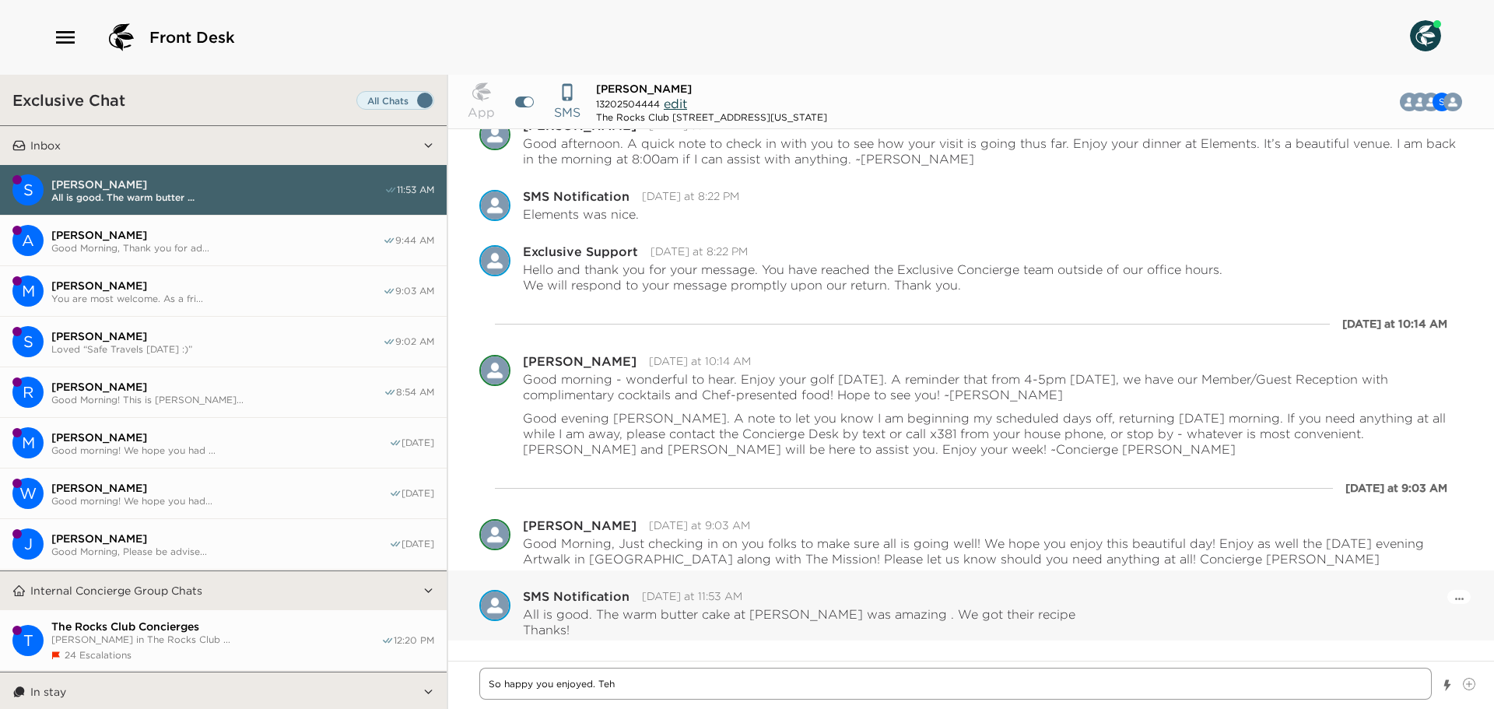
type textarea "So happy you enjoyed. Te"
type textarea "x"
type textarea "So happy you enjoyed. T"
type textarea "x"
type textarea "So happy you enjoyed. Tj"
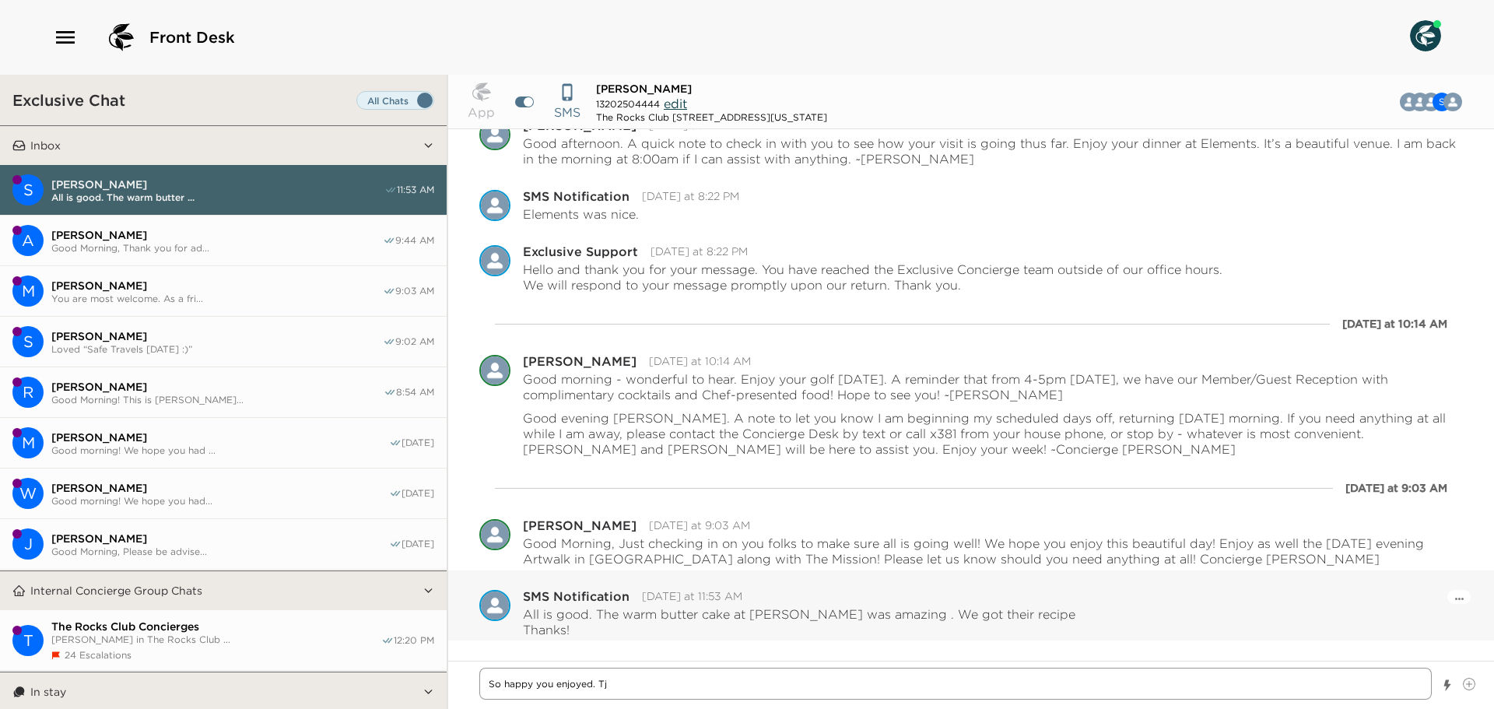
type textarea "x"
type textarea "So happy you enjoyed. Tje"
type textarea "x"
type textarea "So happy you enjoyed. Tje"
type textarea "x"
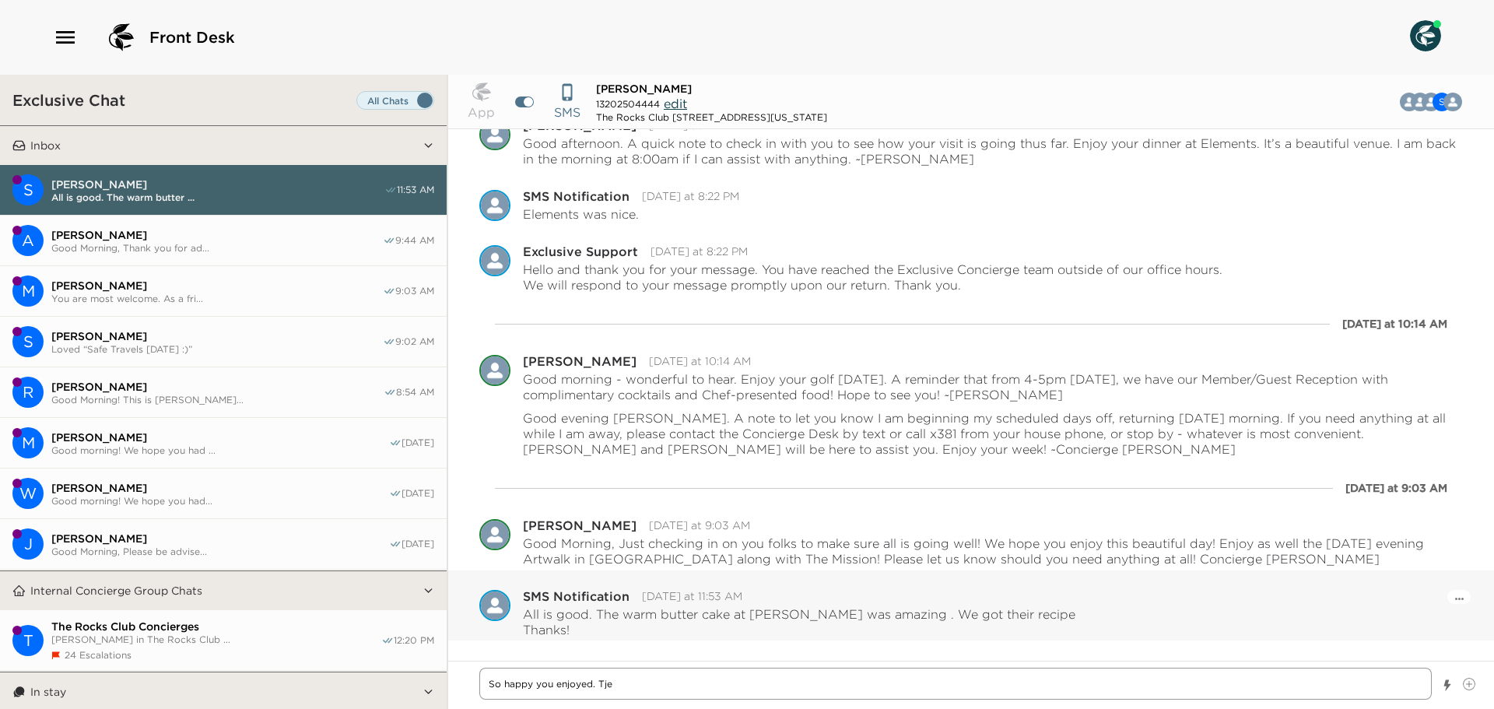
type textarea "So happy you enjoyed. Tje"
type textarea "x"
type textarea "So happy you enjoyed. Tj"
type textarea "x"
type textarea "So happy you enjoyed. T"
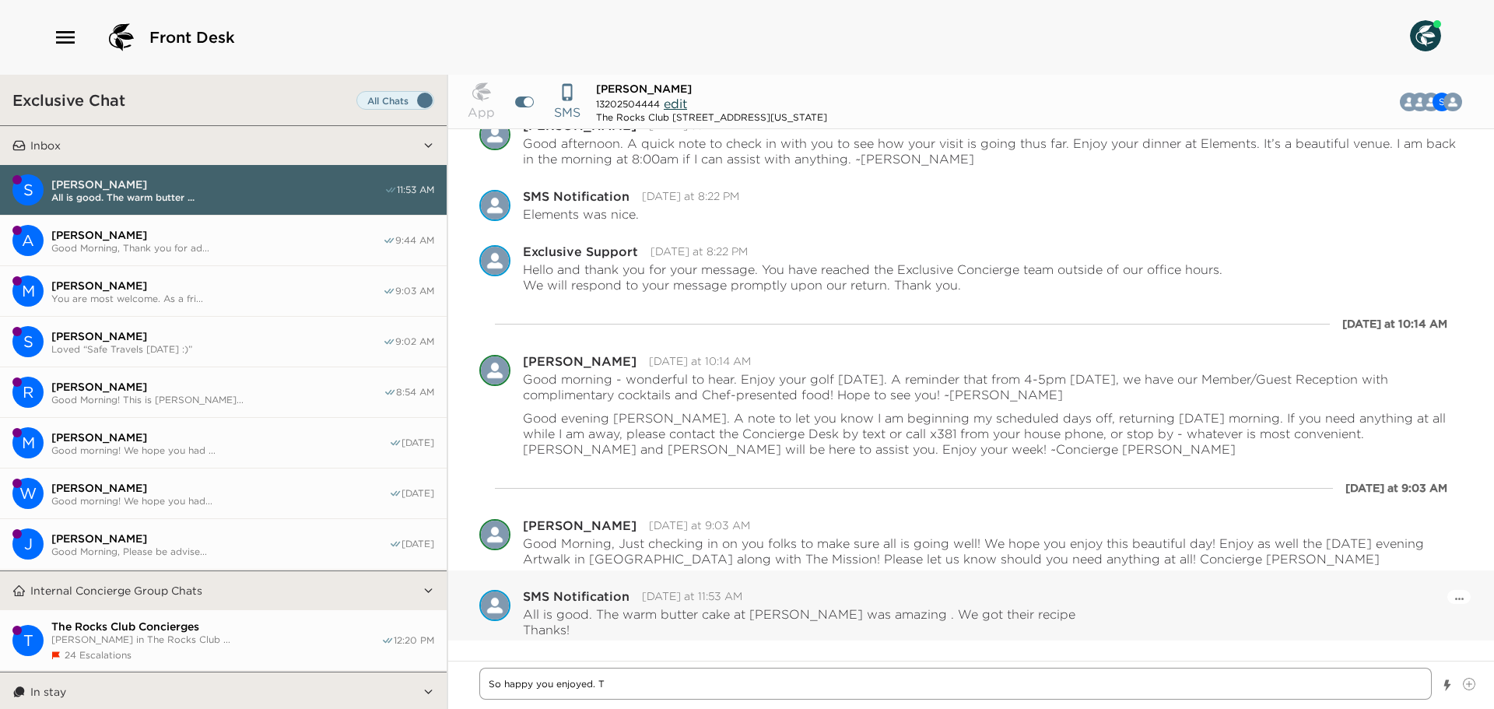
type textarea "x"
type textarea "So happy you enjoyed. Tj"
type textarea "x"
type textarea "So happy you enjoyed. Tjh"
type textarea "x"
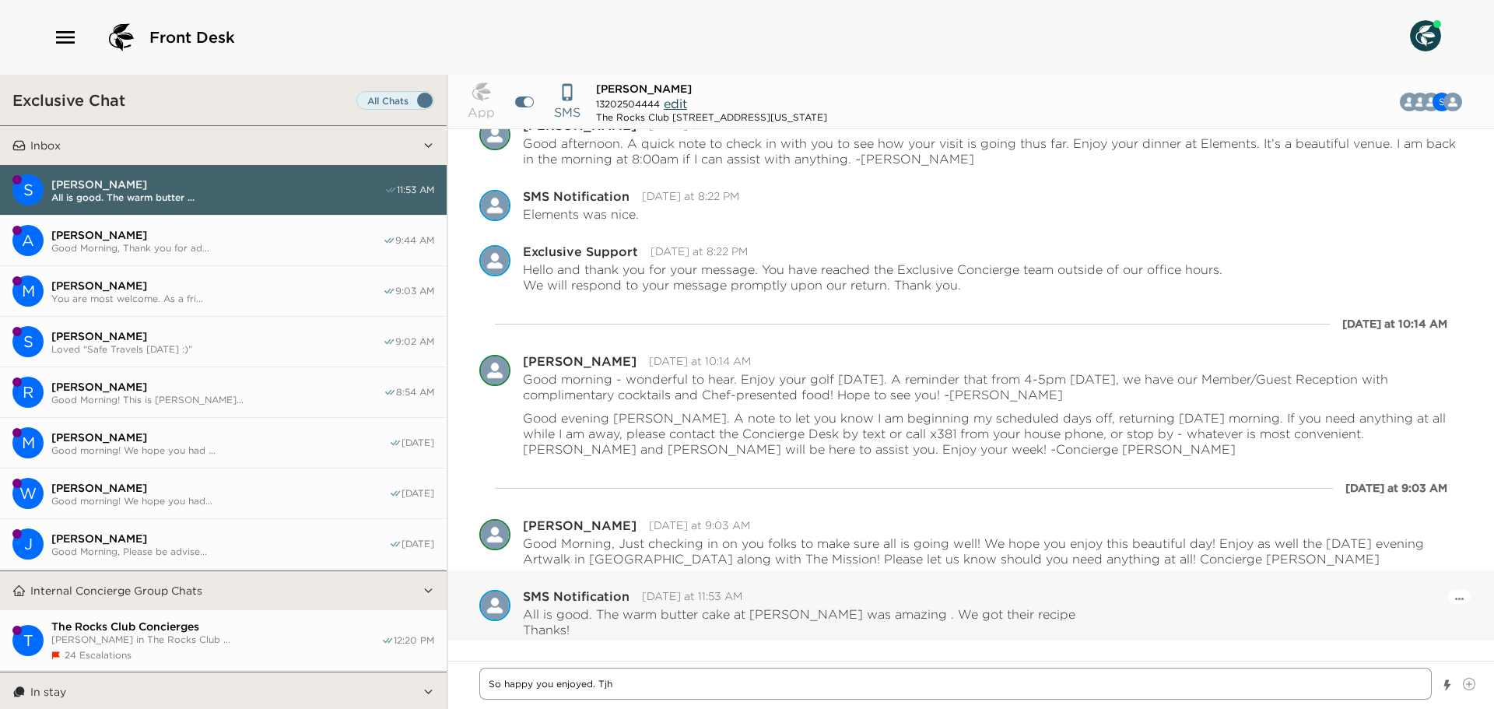
type textarea "So happy you enjoyed. Tjhe"
type textarea "x"
type textarea "So happy you enjoyed. Tjhe"
type textarea "x"
type textarea "So happy you enjoyed. Tjhe"
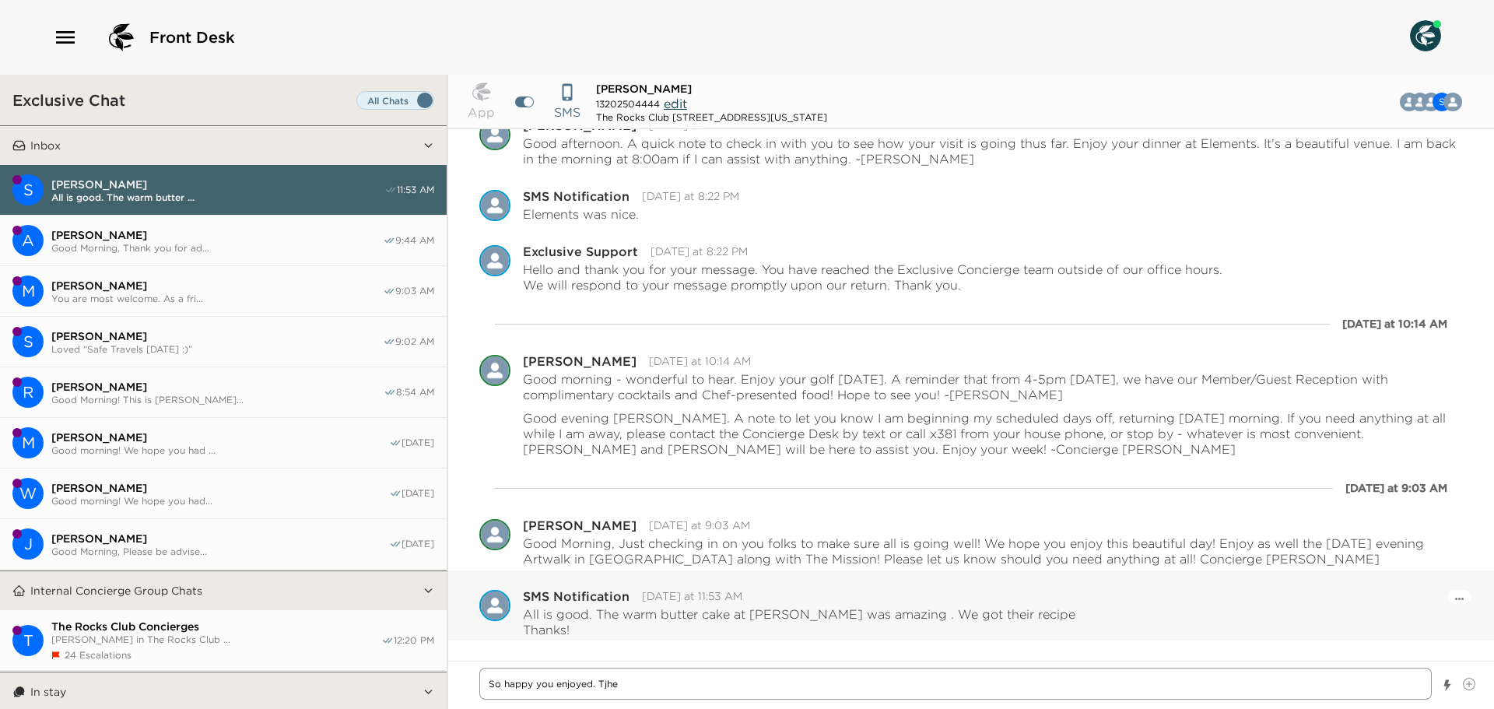
type textarea "x"
type textarea "So happy you enjoyed. Tjh"
type textarea "x"
type textarea "So happy you enjoyed. Tj"
type textarea "x"
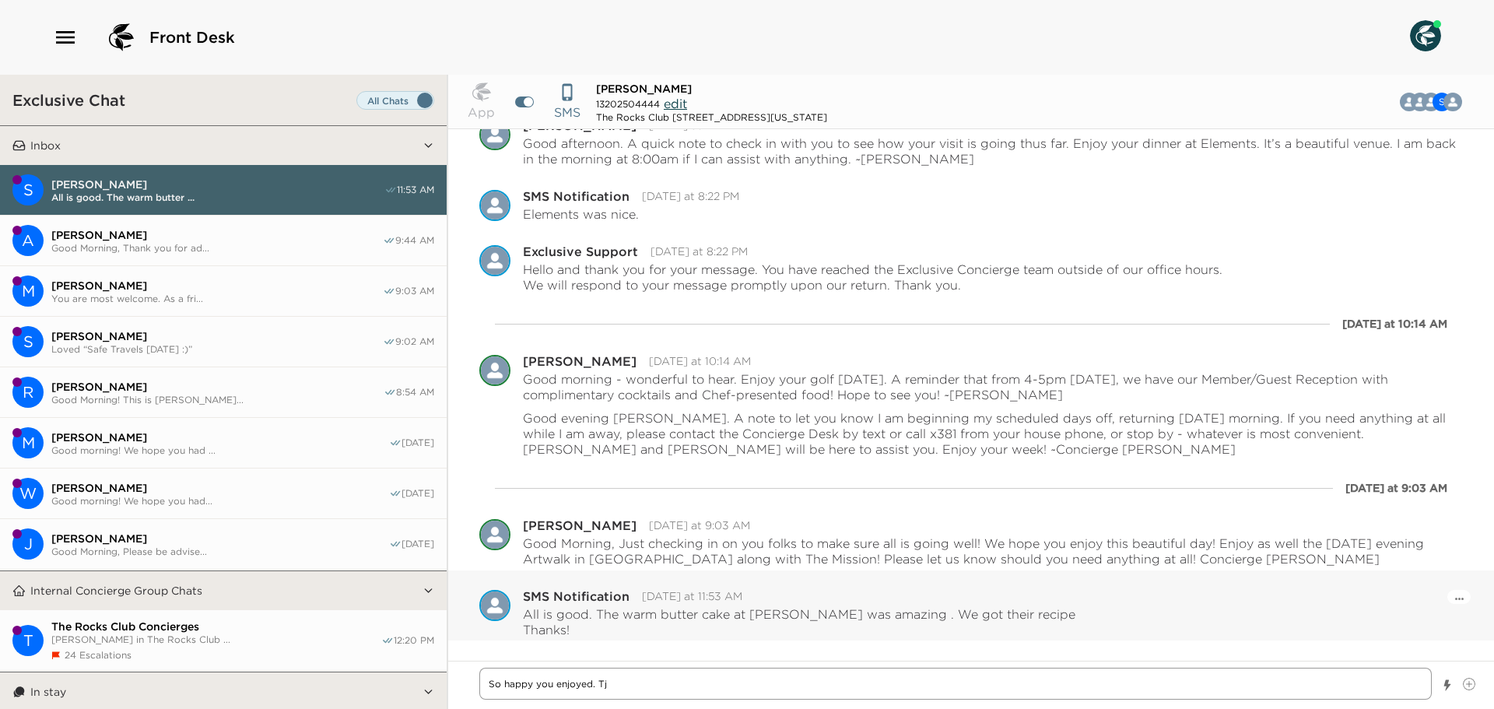
type textarea "So happy you enjoyed. T"
type textarea "x"
type textarea "So happy you enjoyed. Th"
type textarea "x"
type textarea "So happy you enjoyed. The"
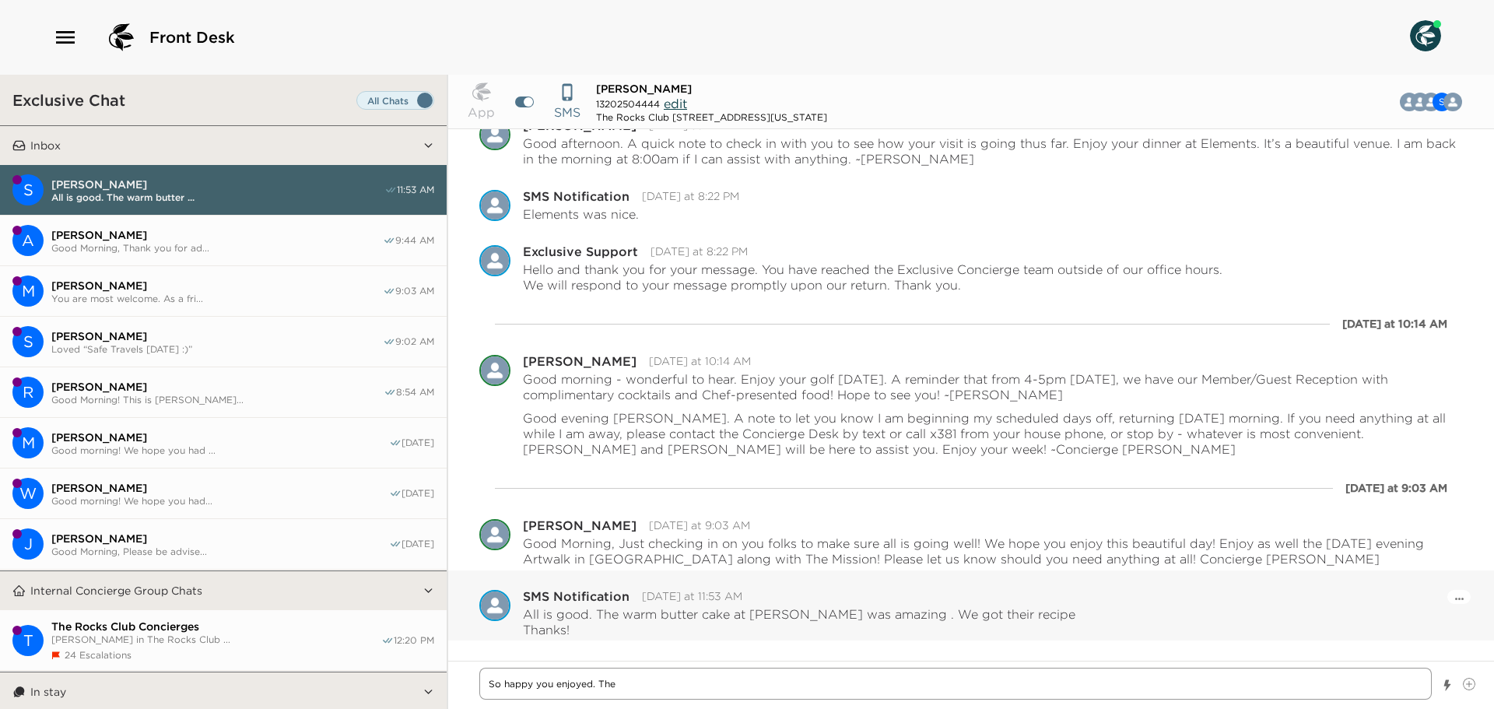
type textarea "x"
type textarea "So happy you enjoyed. Th"
type textarea "x"
type textarea "So happy you enjoyed. T"
type textarea "x"
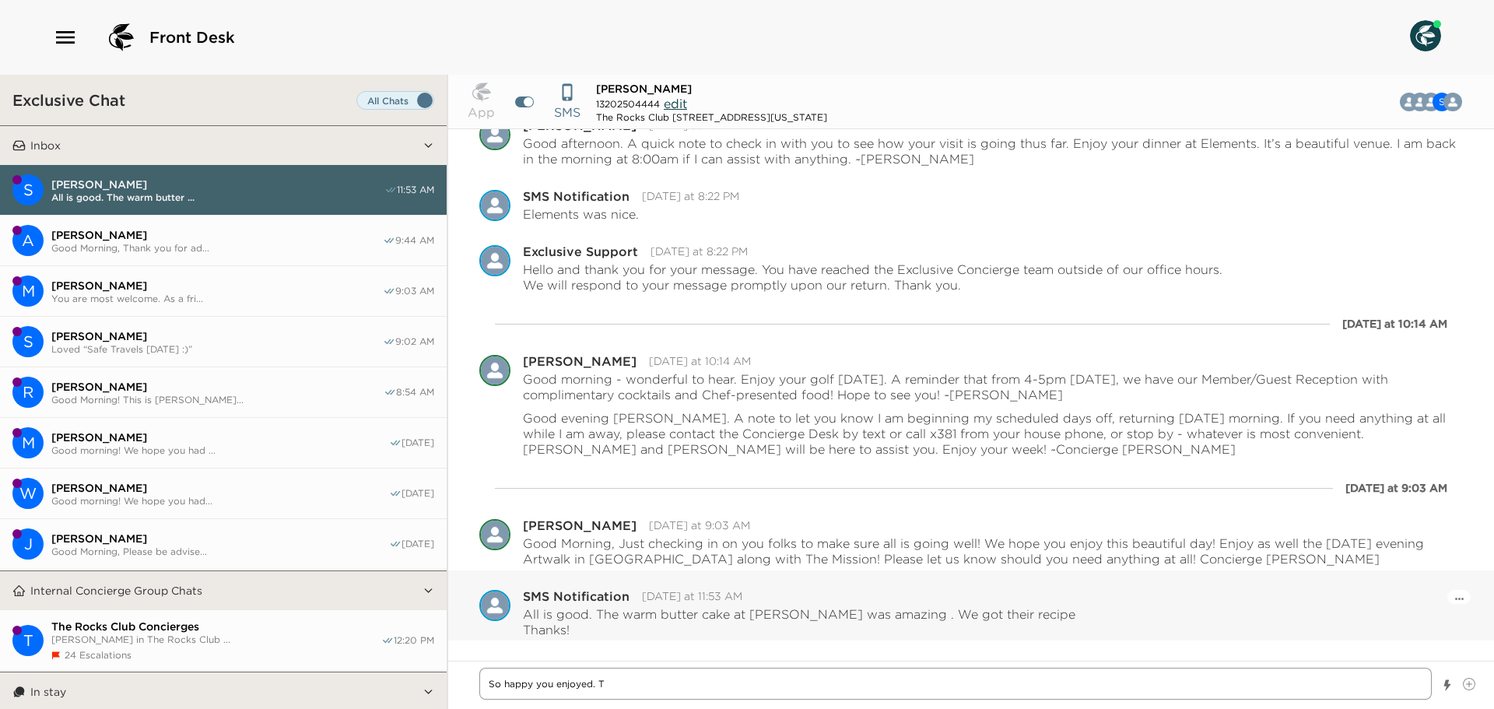
type textarea "So happy you enjoyed. Th"
type textarea "x"
type textarea "So happy you enjoyed. The"
type textarea "x"
type textarea "So happy you enjoyed. The"
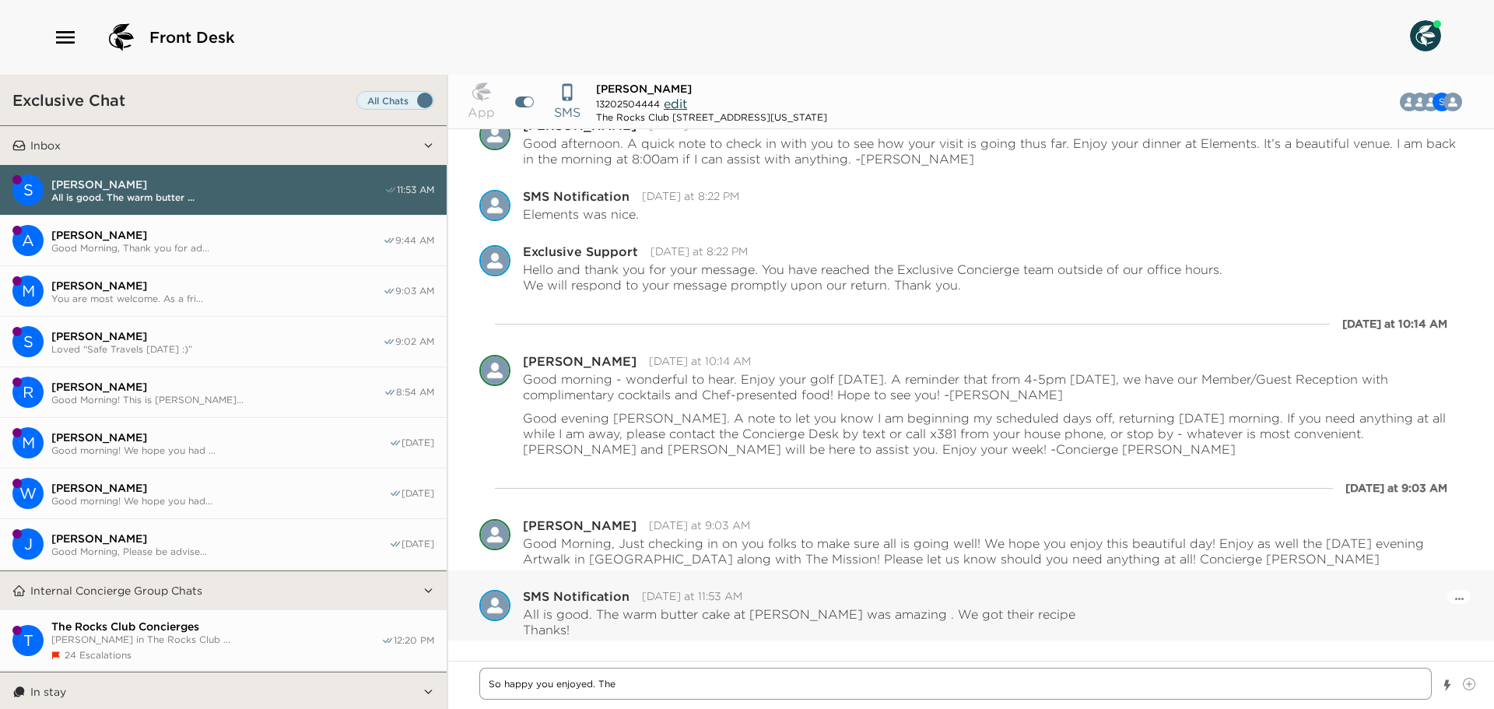
type textarea "x"
type textarea "So happy you enjoyed. The w"
type textarea "x"
type textarea "So happy you enjoyed. The we"
type textarea "x"
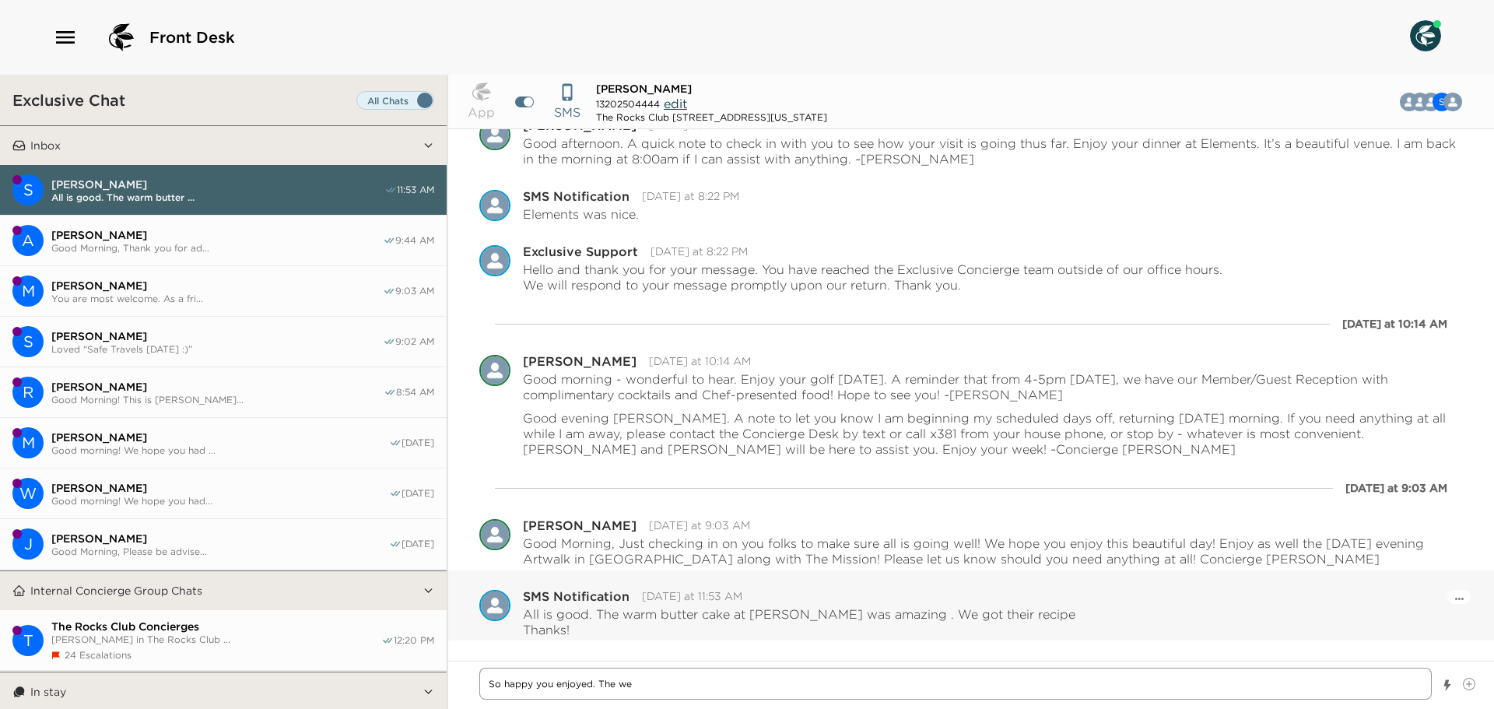
type textarea "So happy you enjoyed. The wea"
type textarea "x"
type textarea "So happy you enjoyed. The wear"
type textarea "x"
type textarea "So happy you enjoyed. The wearm"
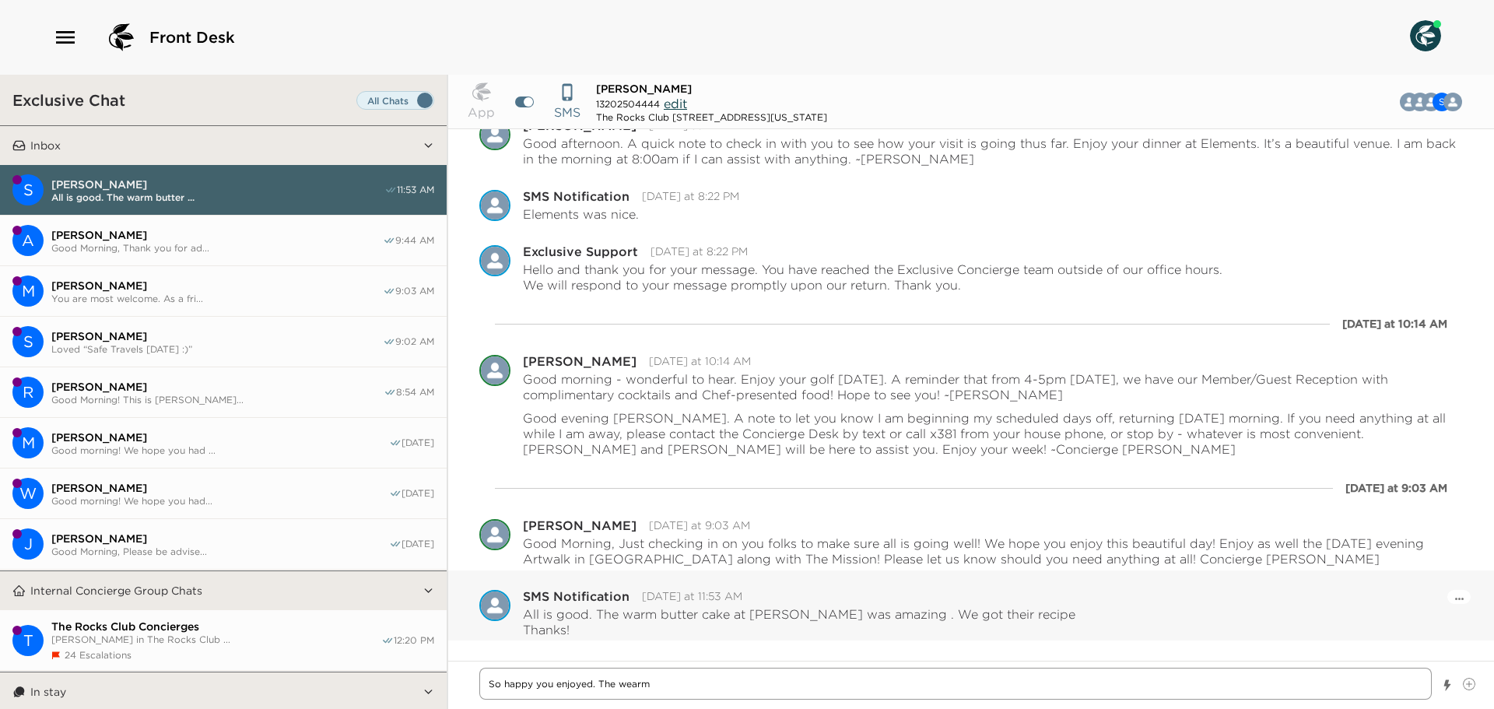
type textarea "x"
type textarea "So happy you enjoyed. The wearm"
type textarea "x"
type textarea "So happy you enjoyed. The wearm"
type textarea "x"
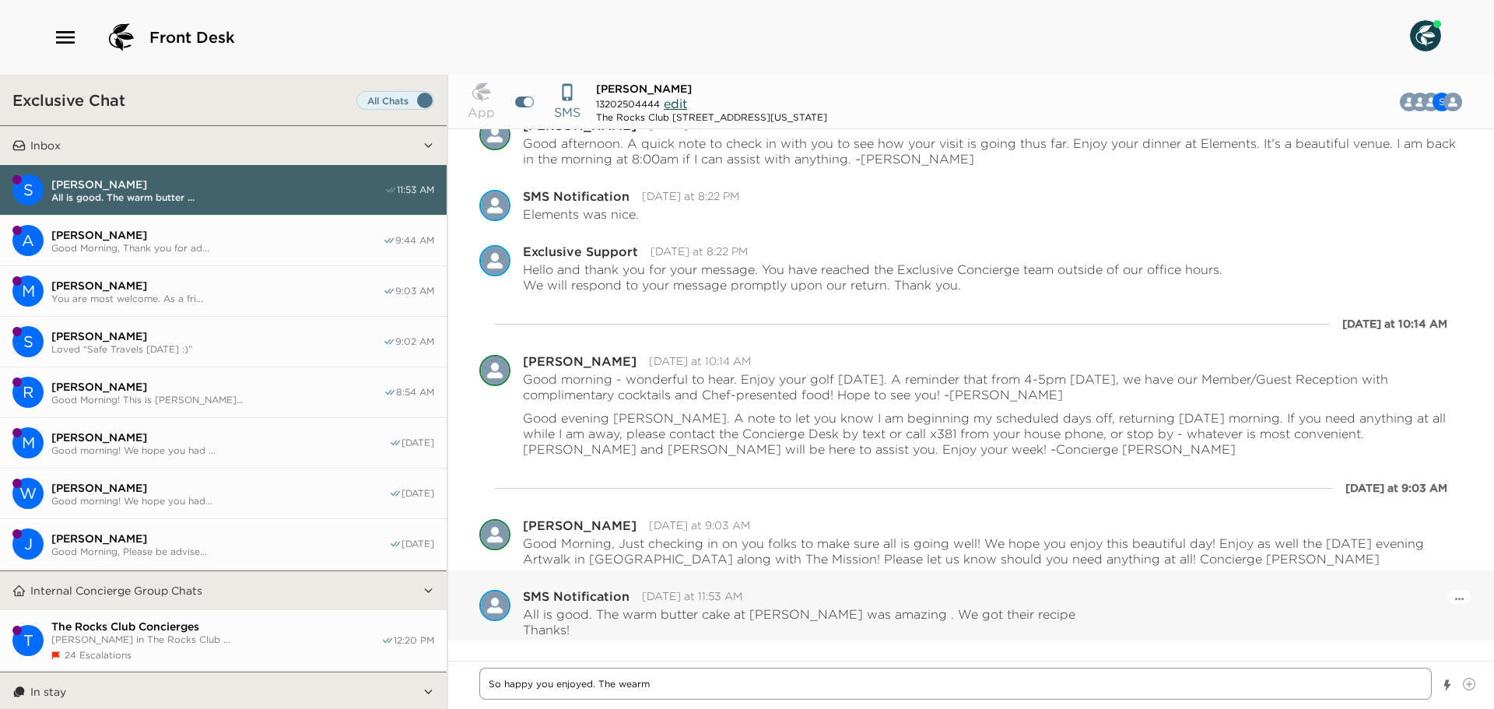
type textarea "So happy you enjoyed. The wear"
type textarea "x"
type textarea "So happy you enjoyed. The wea"
type textarea "x"
type textarea "So happy you enjoyed. The we"
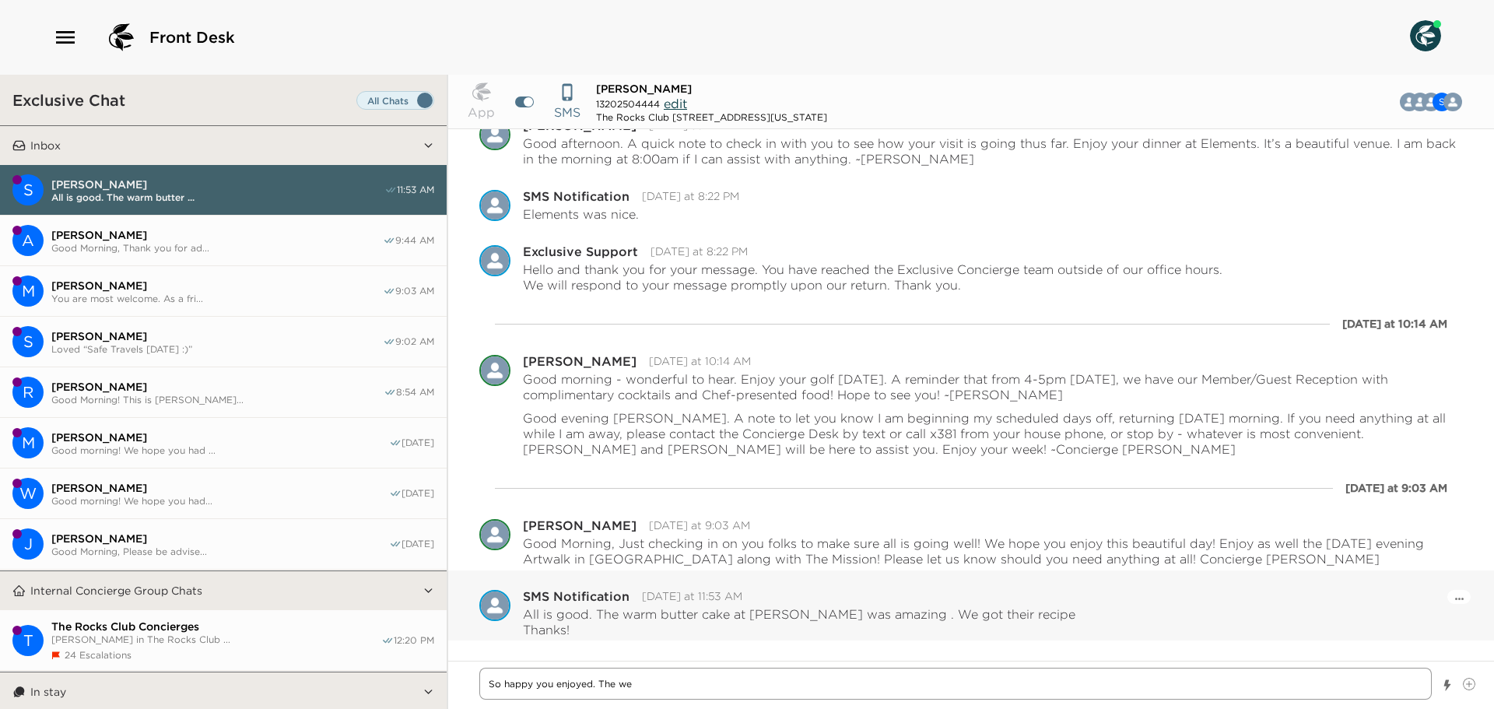
type textarea "x"
type textarea "So happy you enjoyed. The w"
type textarea "x"
type textarea "So happy you enjoyed. The wa"
type textarea "x"
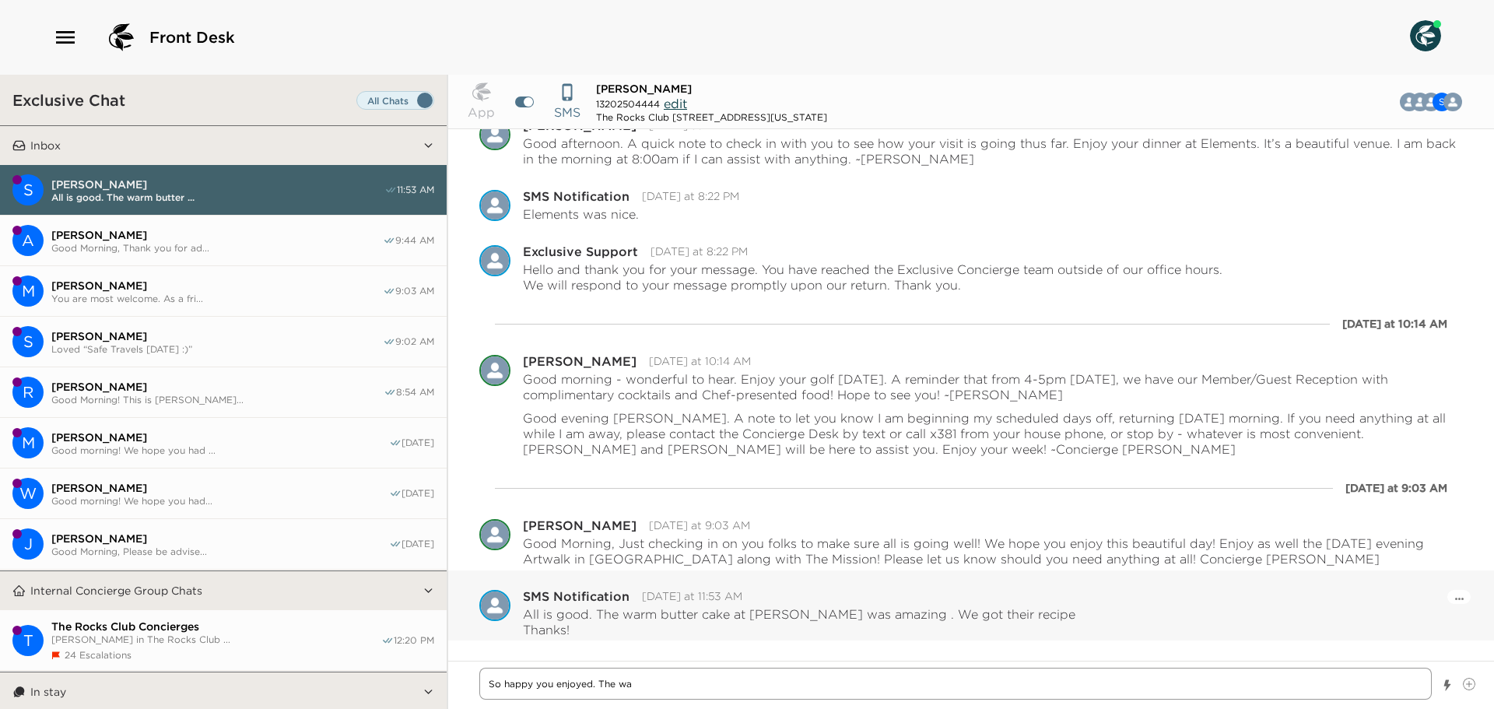
type textarea "So happy you enjoyed. The war"
type textarea "x"
type textarea "So happy you enjoyed. The wa"
type textarea "x"
type textarea "So happy you enjoyed. The w"
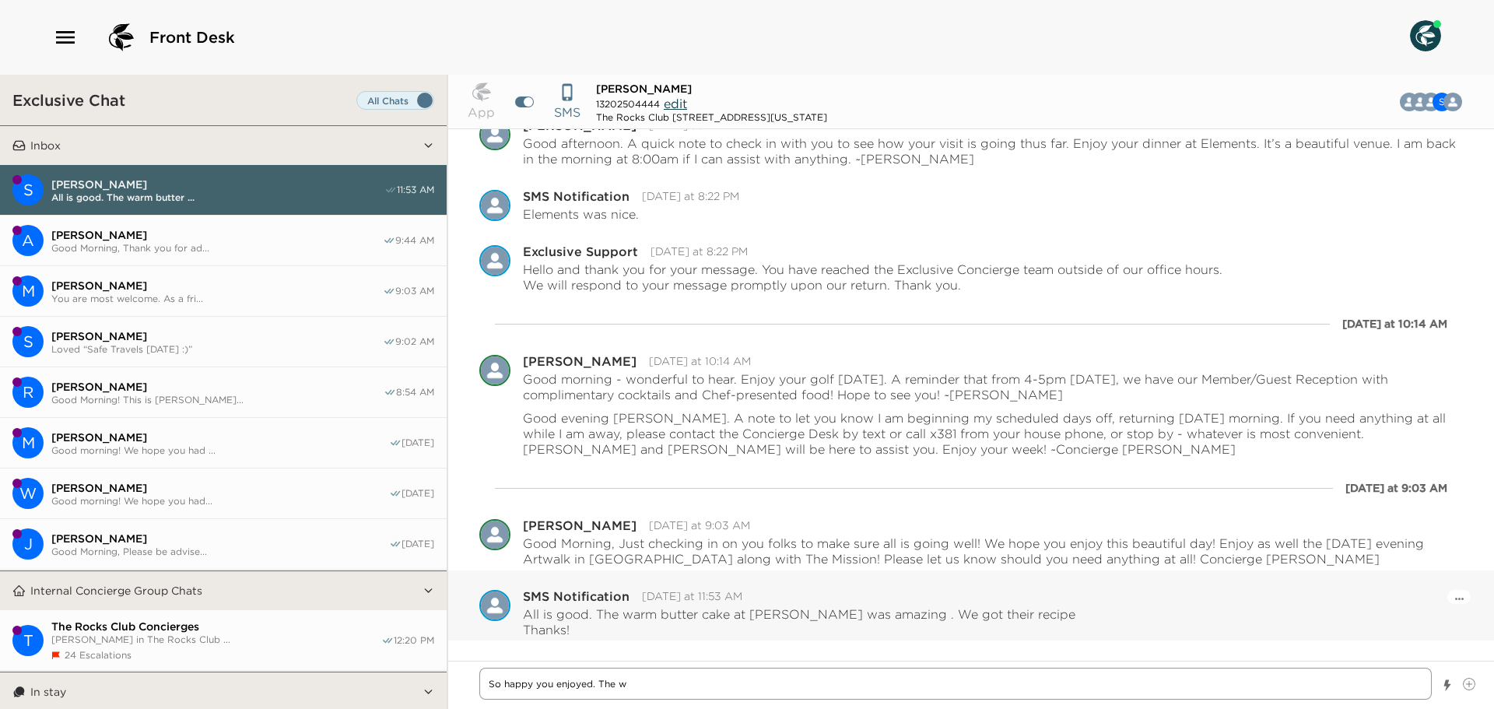
type textarea "x"
type textarea "So happy you enjoyed. The wa"
type textarea "x"
type textarea "So happy you enjoyed. The war"
type textarea "x"
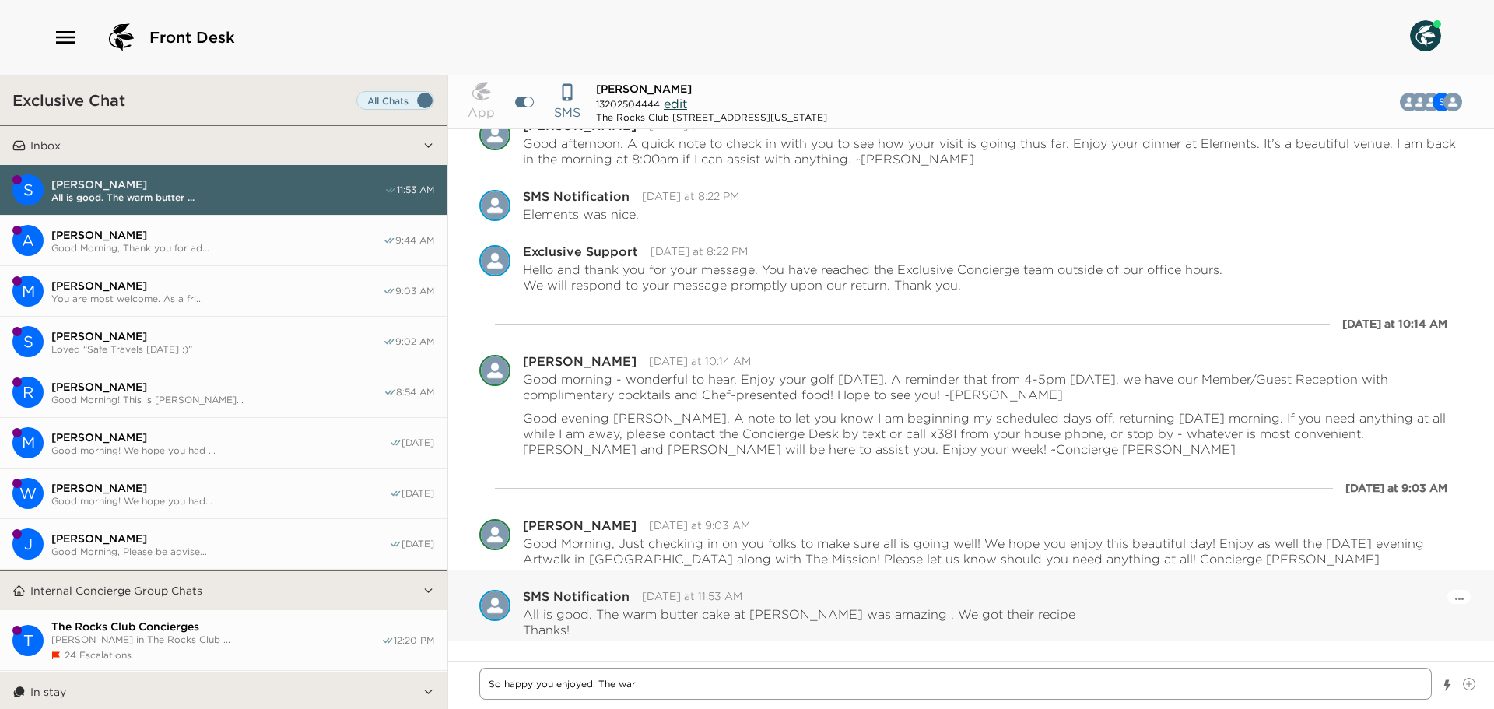
type textarea "So happy you enjoyed. The warm"
type textarea "x"
type textarea "So happy you enjoyed. The warm"
type textarea "x"
type textarea "So happy you enjoyed. The warm b"
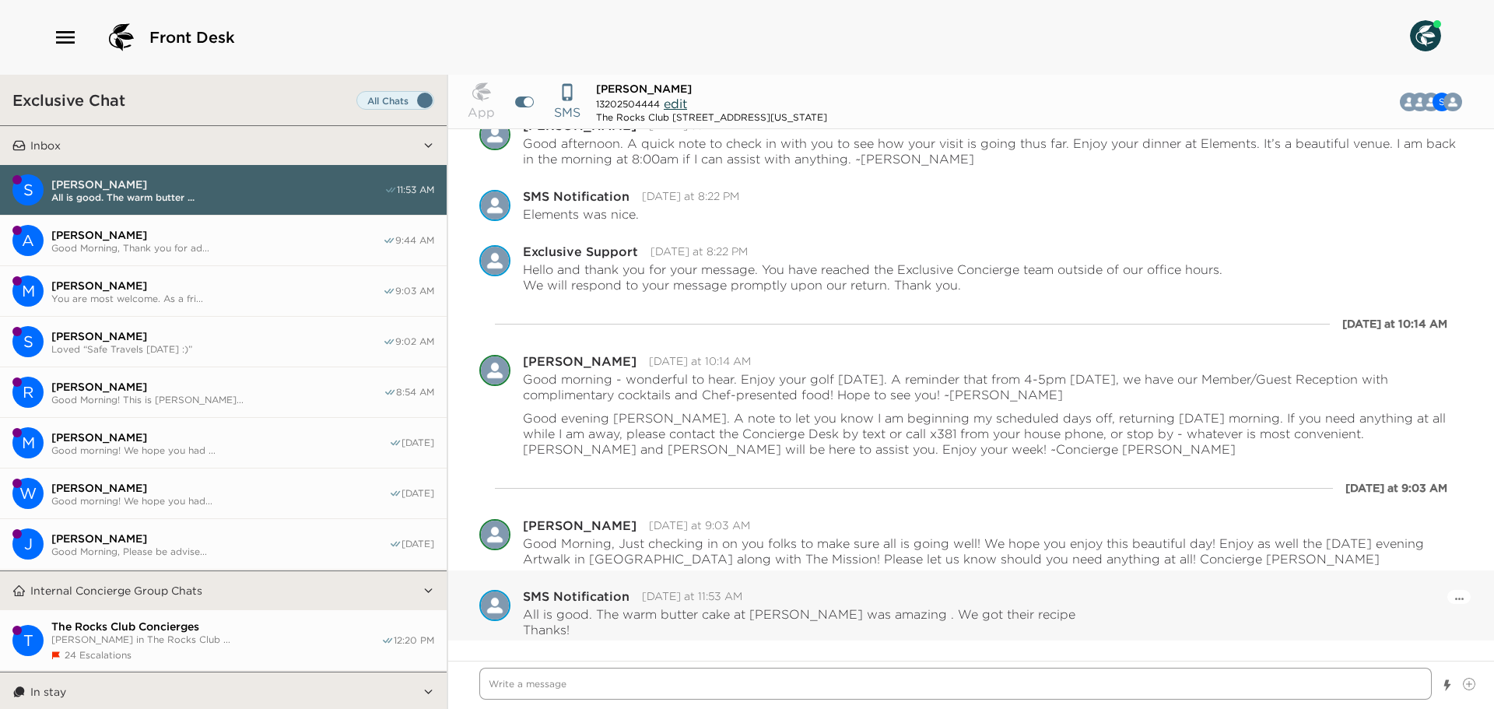
scroll to position [265, 0]
